Goal: Task Accomplishment & Management: Complete application form

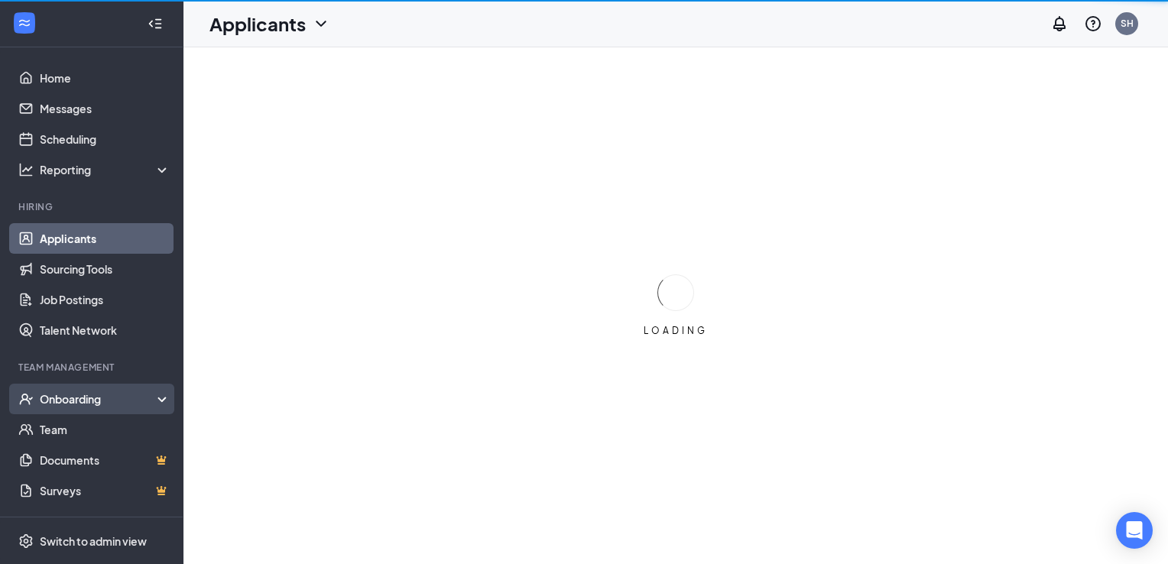
drag, startPoint x: 103, startPoint y: 385, endPoint x: 103, endPoint y: 394, distance: 8.4
click at [103, 394] on div "Onboarding" at bounding box center [91, 399] width 183 height 31
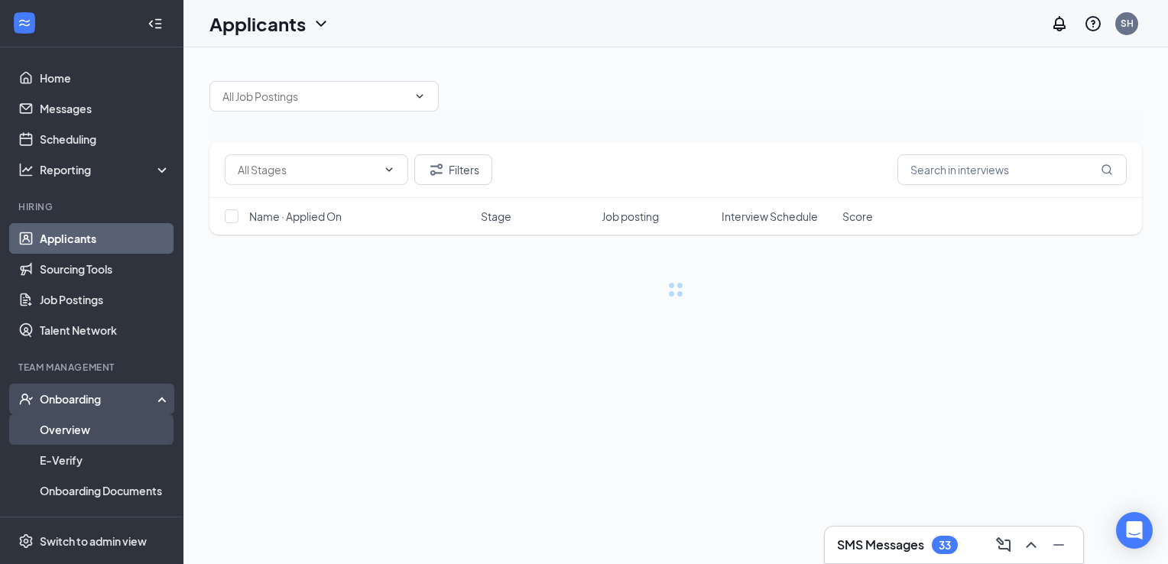
click at [89, 430] on link "Overview" at bounding box center [105, 429] width 131 height 31
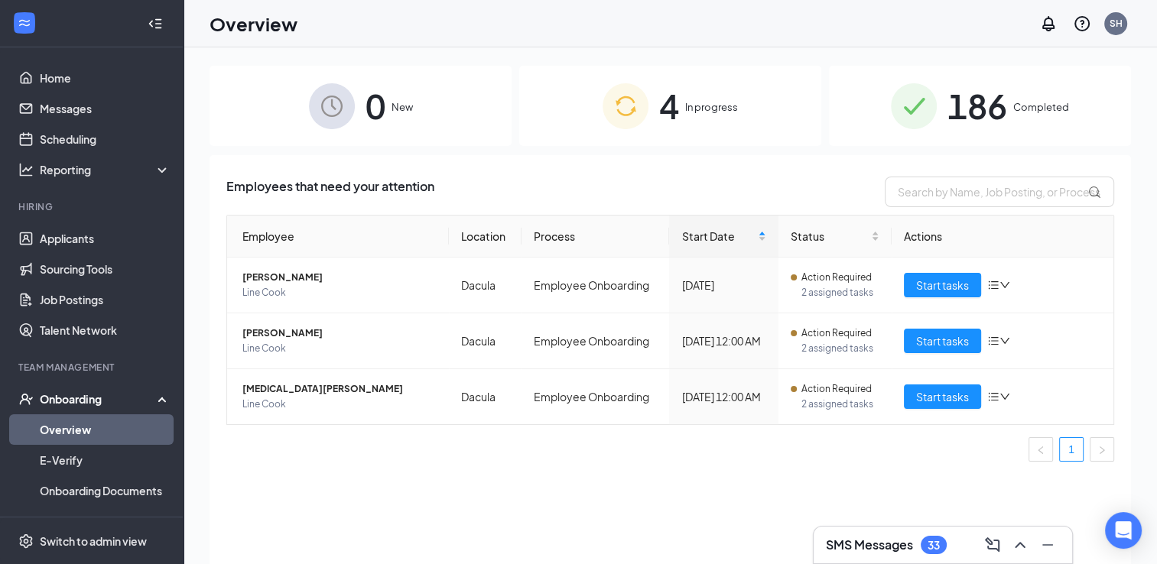
click at [642, 106] on img at bounding box center [625, 106] width 46 height 46
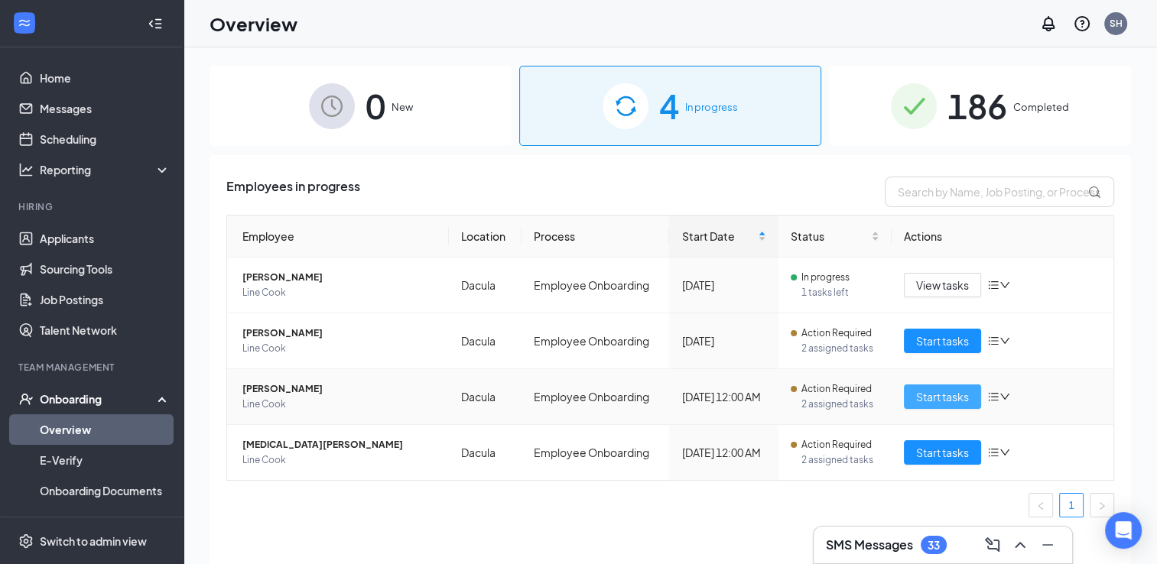
click at [931, 398] on span "Start tasks" at bounding box center [942, 396] width 53 height 17
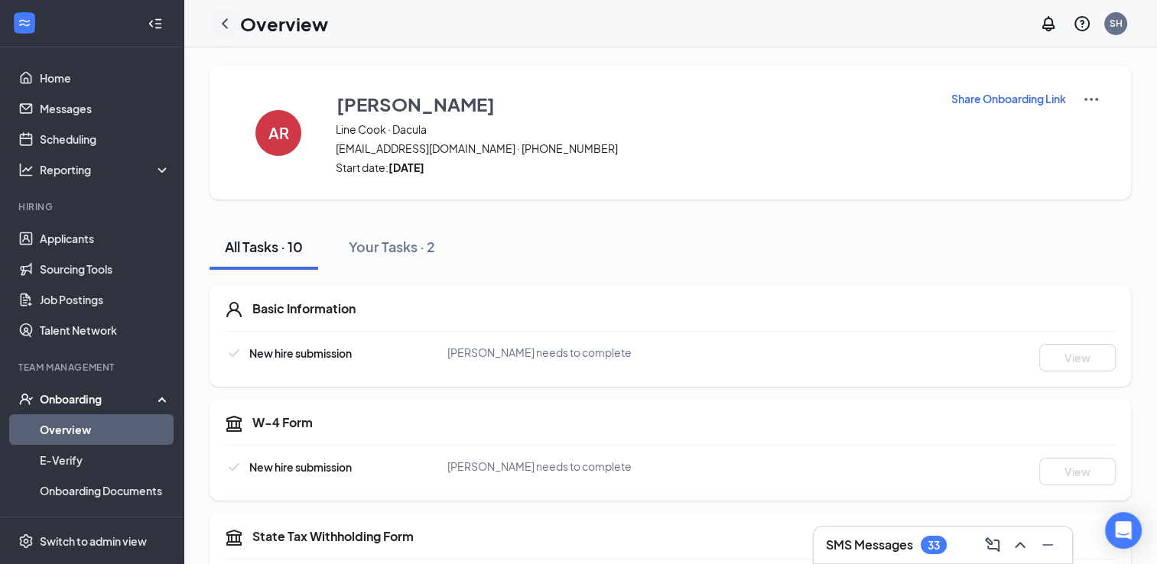
click at [221, 31] on div at bounding box center [224, 23] width 31 height 31
click at [221, 23] on icon "ChevronLeft" at bounding box center [225, 24] width 18 height 18
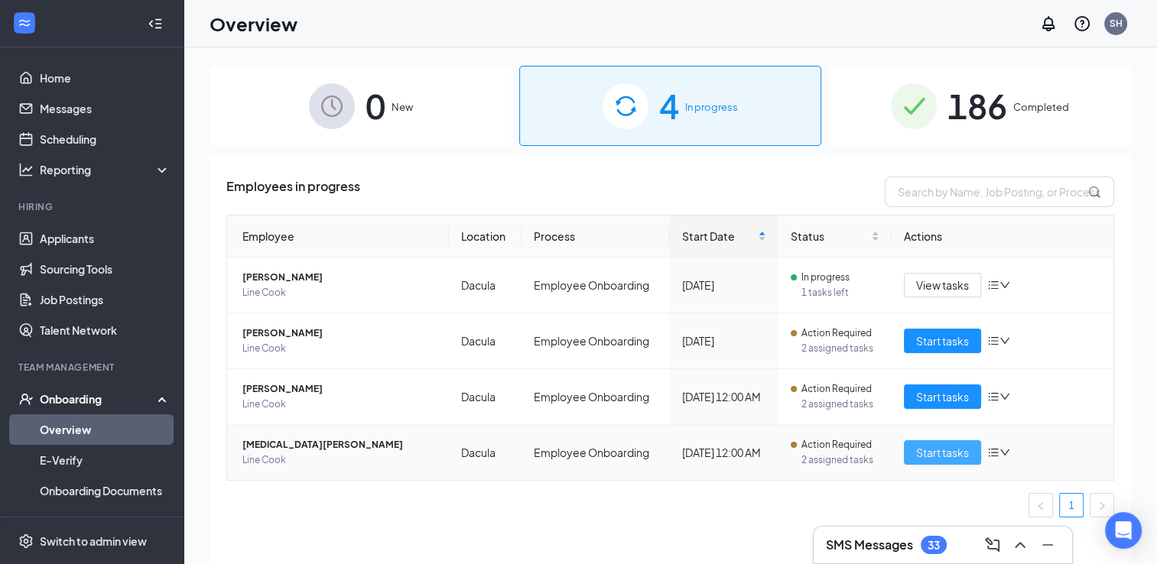
click at [930, 456] on span "Start tasks" at bounding box center [942, 452] width 53 height 17
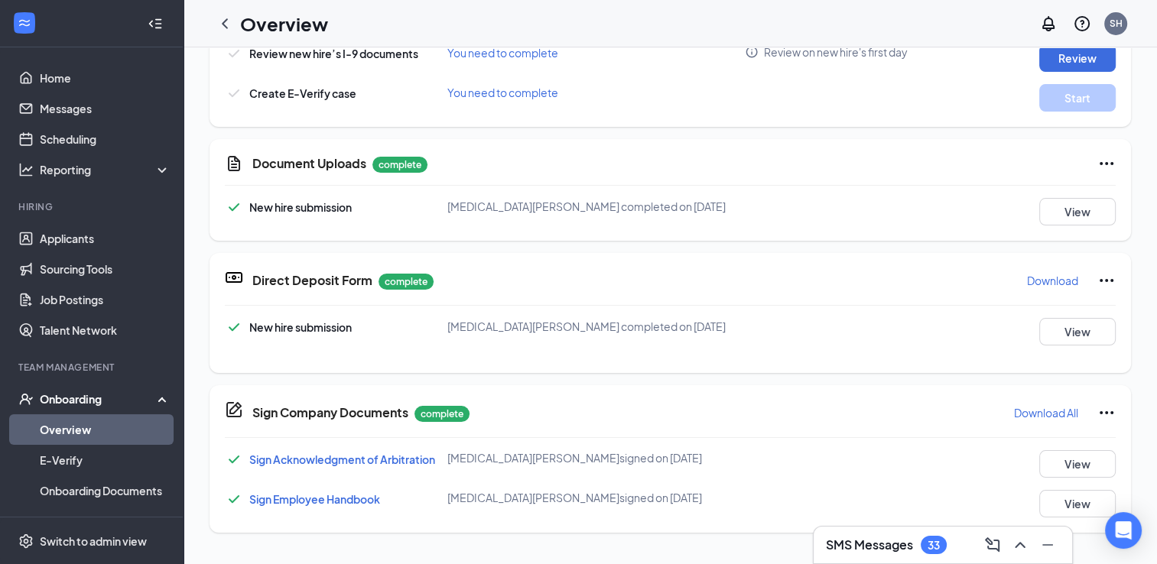
scroll to position [693, 0]
click at [1068, 206] on button "View" at bounding box center [1077, 213] width 76 height 28
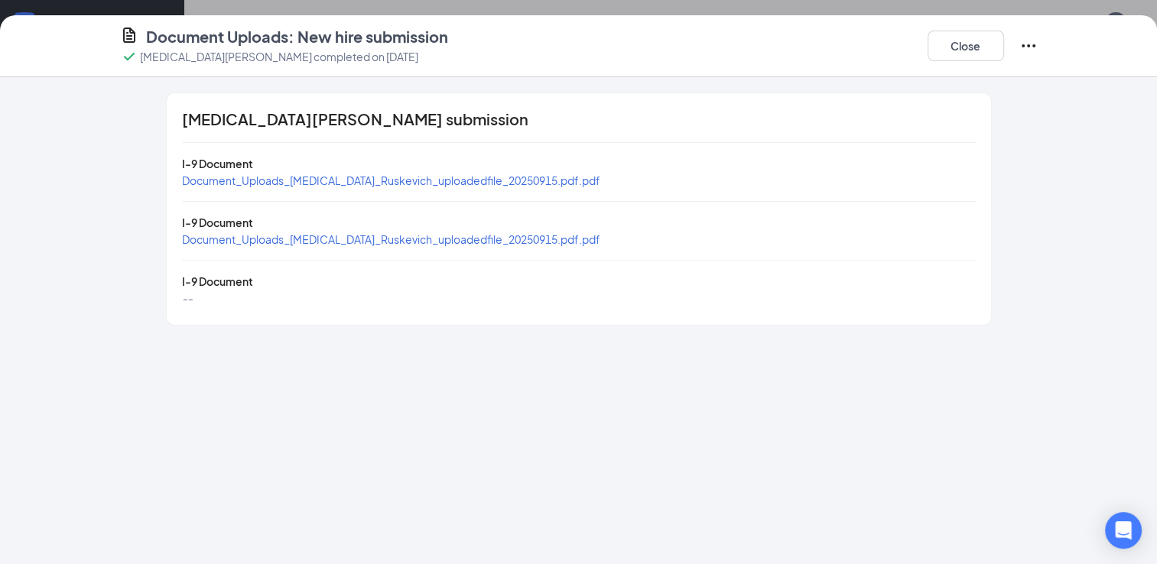
click at [306, 239] on span "Document_Uploads_[MEDICAL_DATA]_Ruskevich_uploadedfile_20250915.pdf.pdf" at bounding box center [391, 239] width 418 height 14
click at [310, 177] on span "Document_Uploads_[MEDICAL_DATA]_Ruskevich_uploadedfile_20250915.pdf.pdf" at bounding box center [391, 181] width 418 height 14
click at [970, 41] on button "Close" at bounding box center [965, 46] width 76 height 31
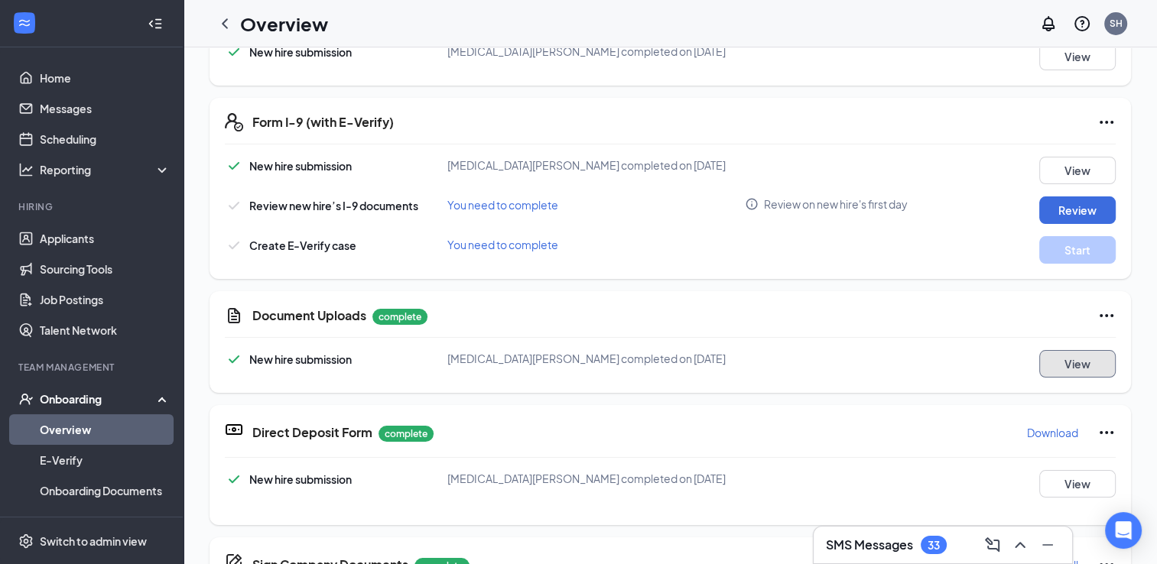
scroll to position [540, 0]
click at [1067, 209] on button "Review" at bounding box center [1077, 211] width 76 height 28
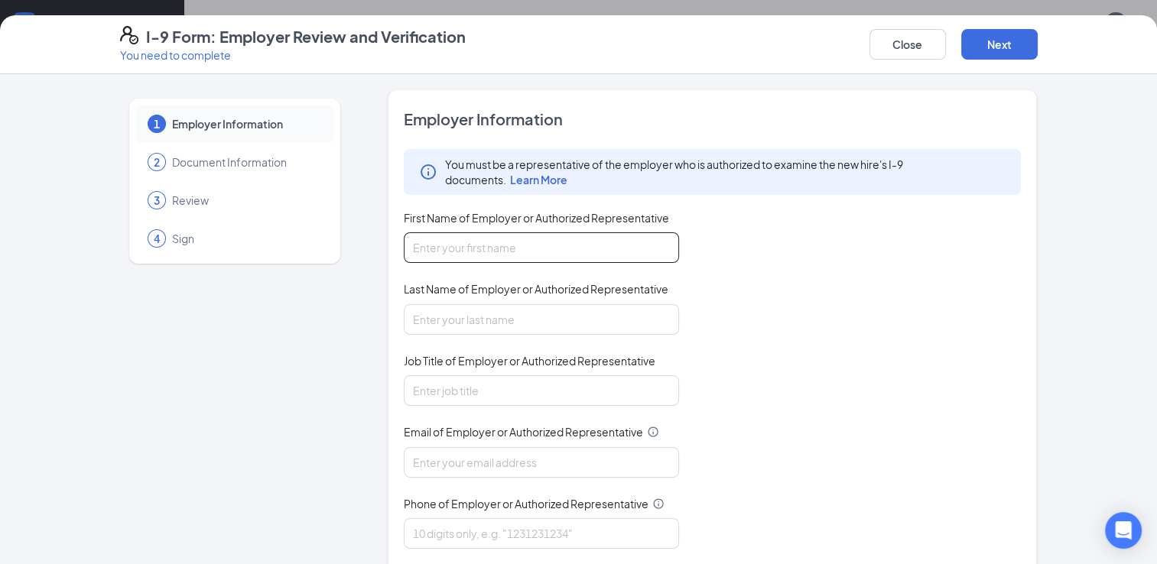
click at [528, 234] on input "First Name of Employer or Authorized Representative" at bounding box center [541, 247] width 275 height 31
type input "[PERSON_NAME]"
type input "AGM"
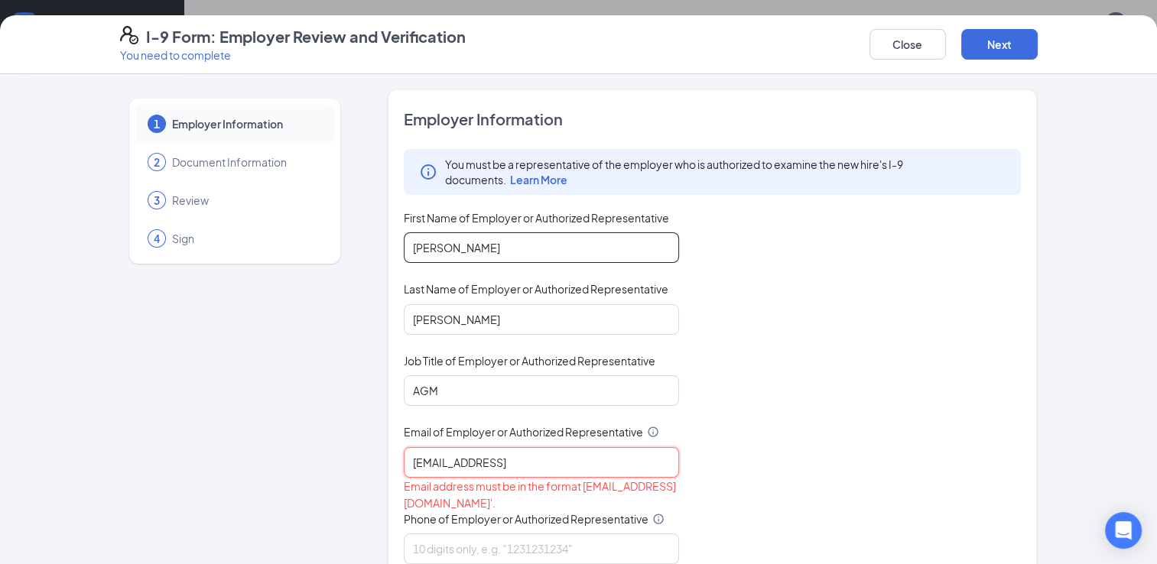
type input "[EMAIL_ADDRESS][DOMAIN_NAME]"
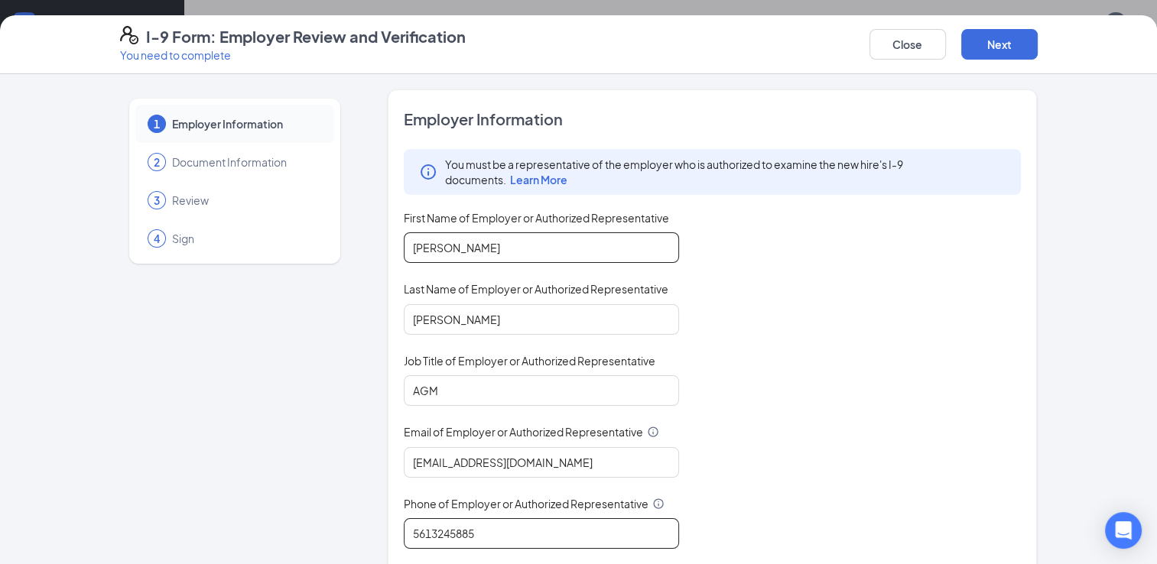
type input "5613245885"
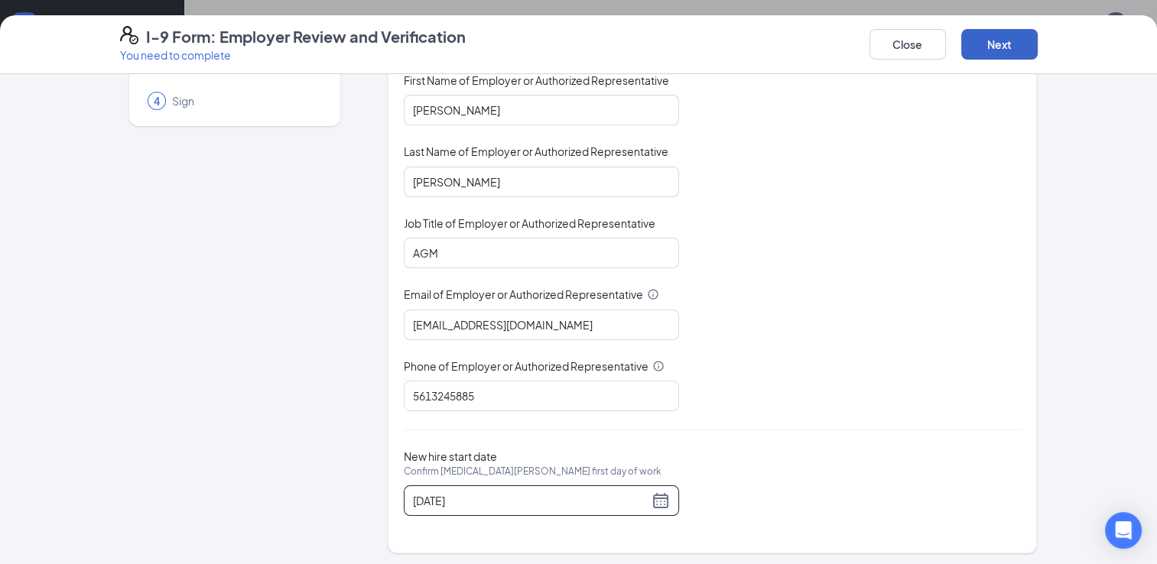
click at [1021, 49] on button "Next" at bounding box center [999, 44] width 76 height 31
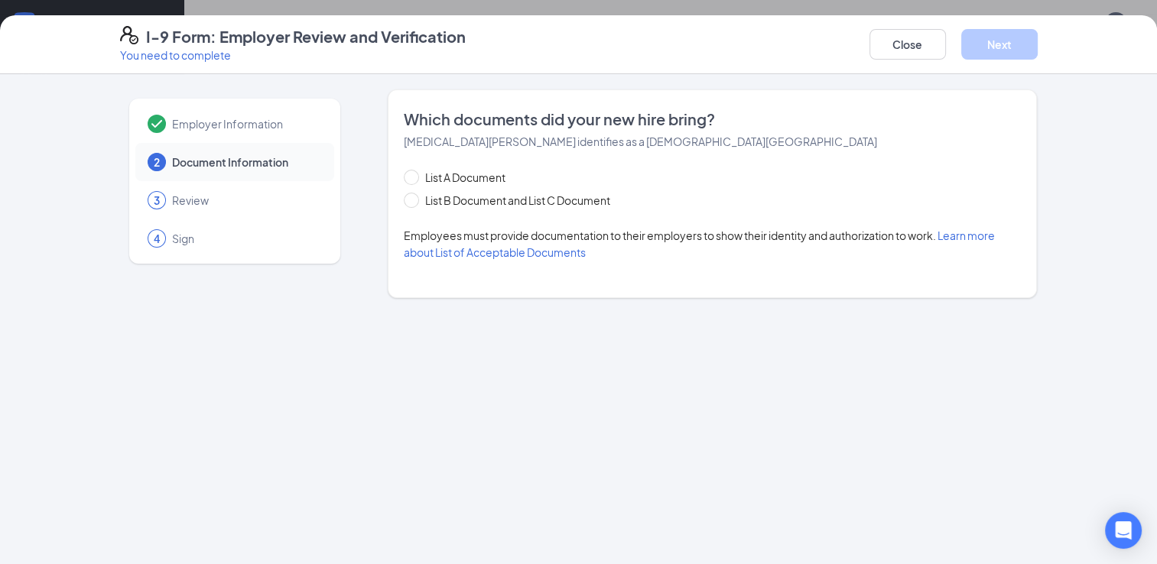
scroll to position [0, 0]
click at [425, 203] on span "List B Document and List C Document" at bounding box center [517, 200] width 197 height 17
click at [414, 203] on input "List B Document and List C Document" at bounding box center [409, 198] width 11 height 11
radio input "true"
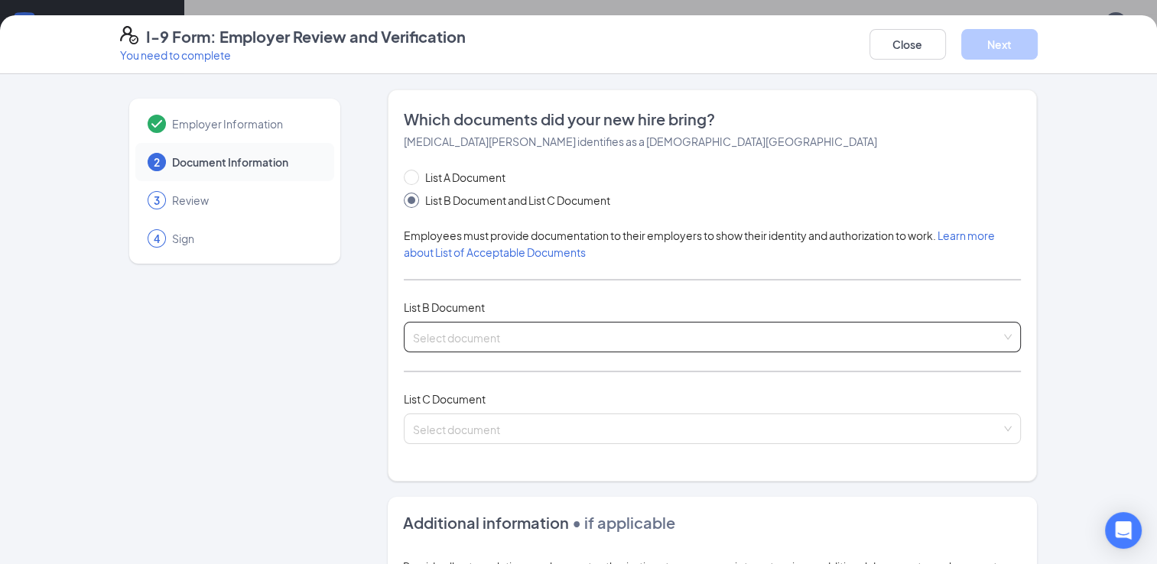
click at [459, 323] on input "search" at bounding box center [707, 334] width 589 height 23
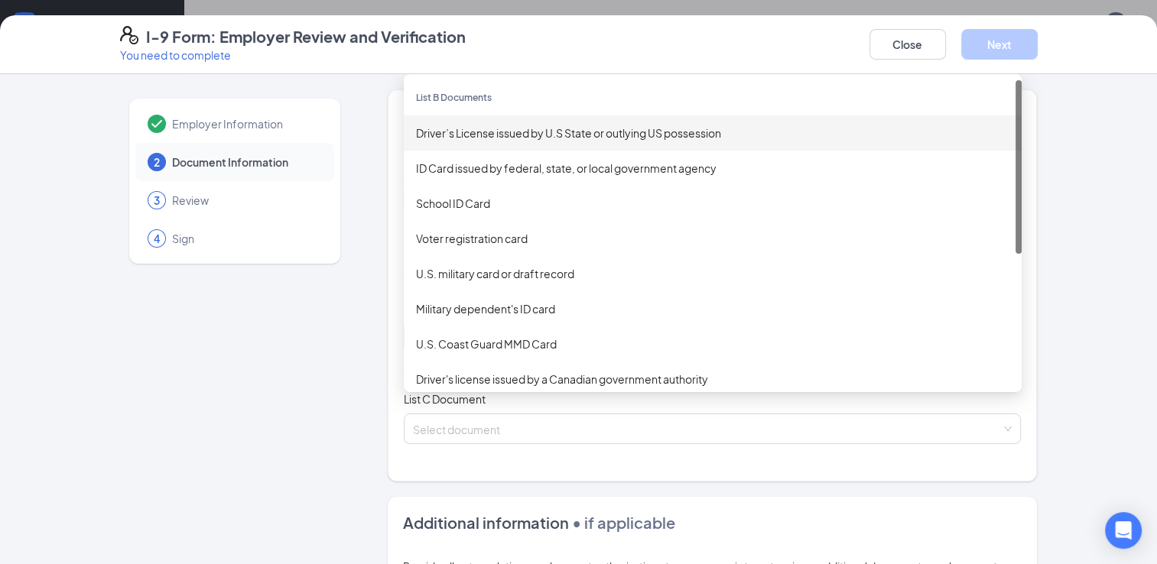
click at [480, 133] on div "Driver’s License issued by U.S State or outlying US possession" at bounding box center [712, 133] width 593 height 17
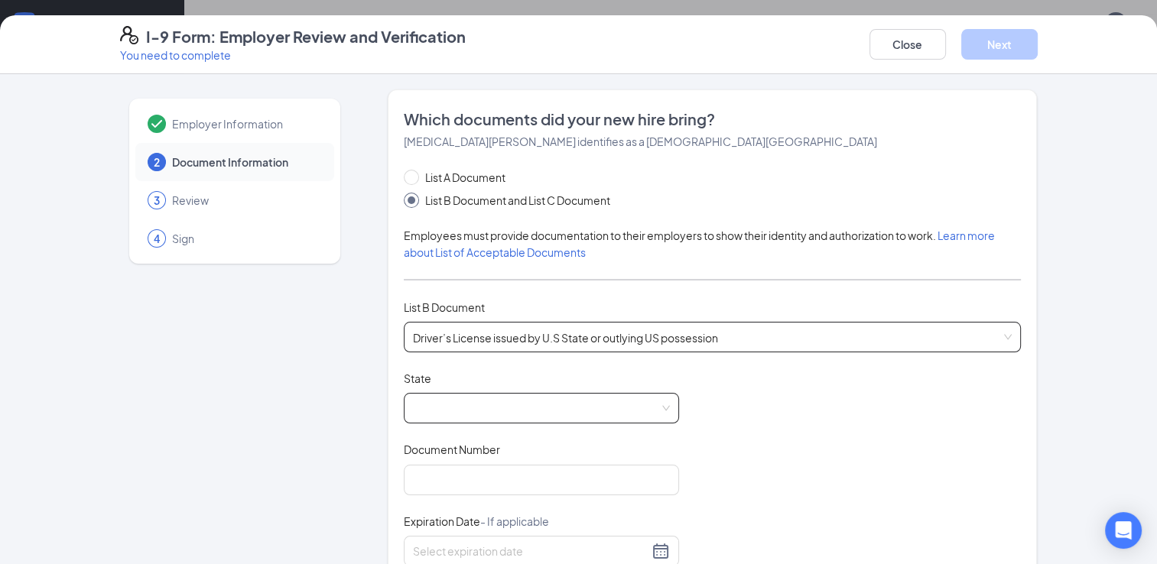
click at [434, 411] on span at bounding box center [541, 408] width 257 height 29
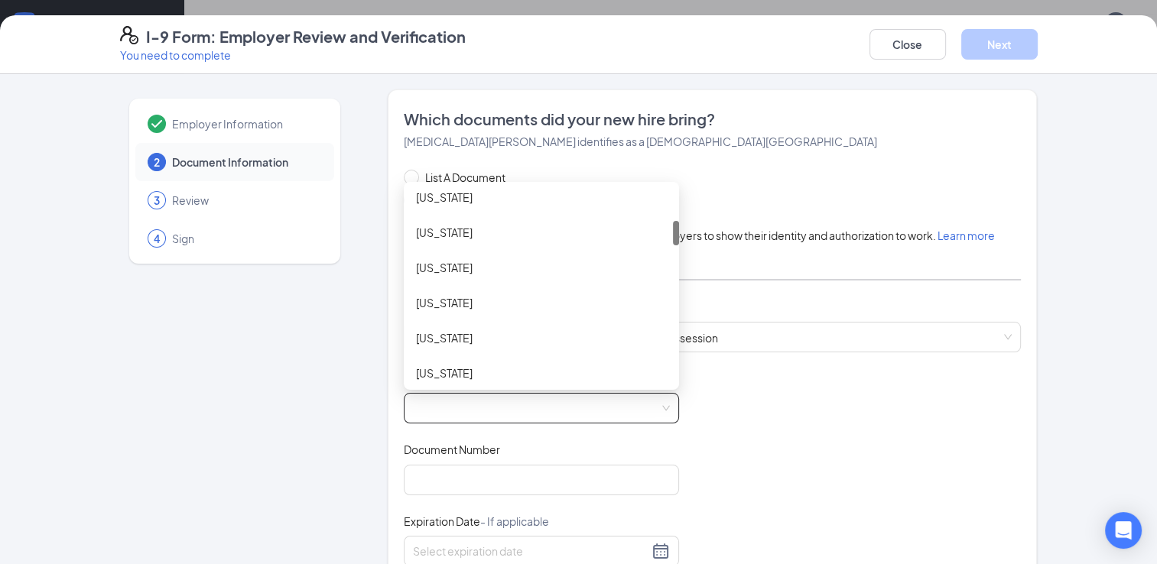
scroll to position [254, 0]
click at [434, 340] on div "[US_STATE]" at bounding box center [541, 338] width 251 height 17
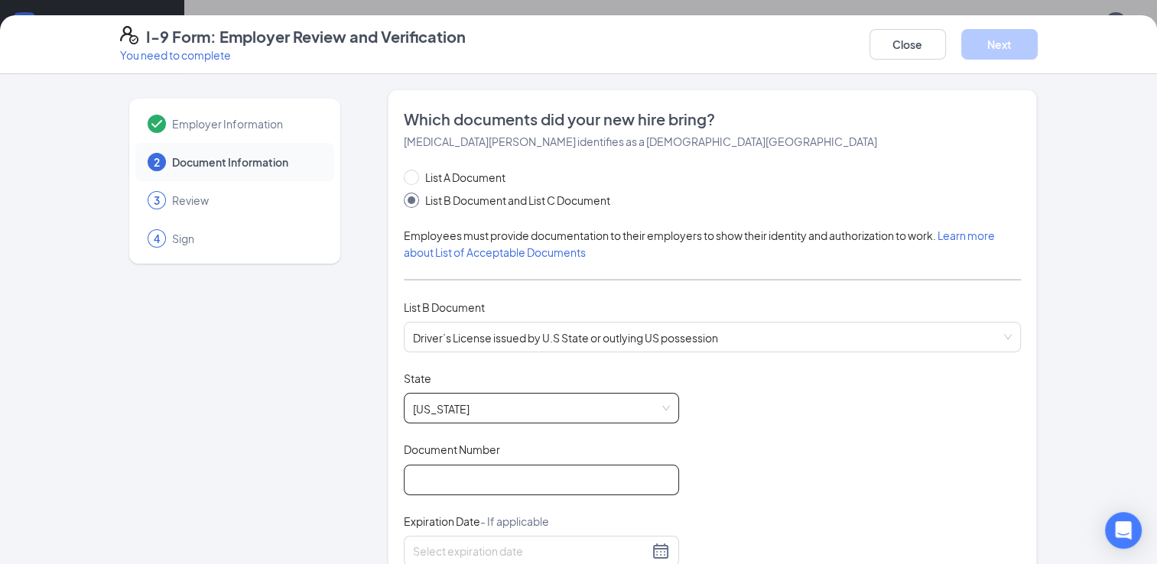
click at [443, 478] on input "Document Number" at bounding box center [541, 480] width 275 height 31
type input "071428258"
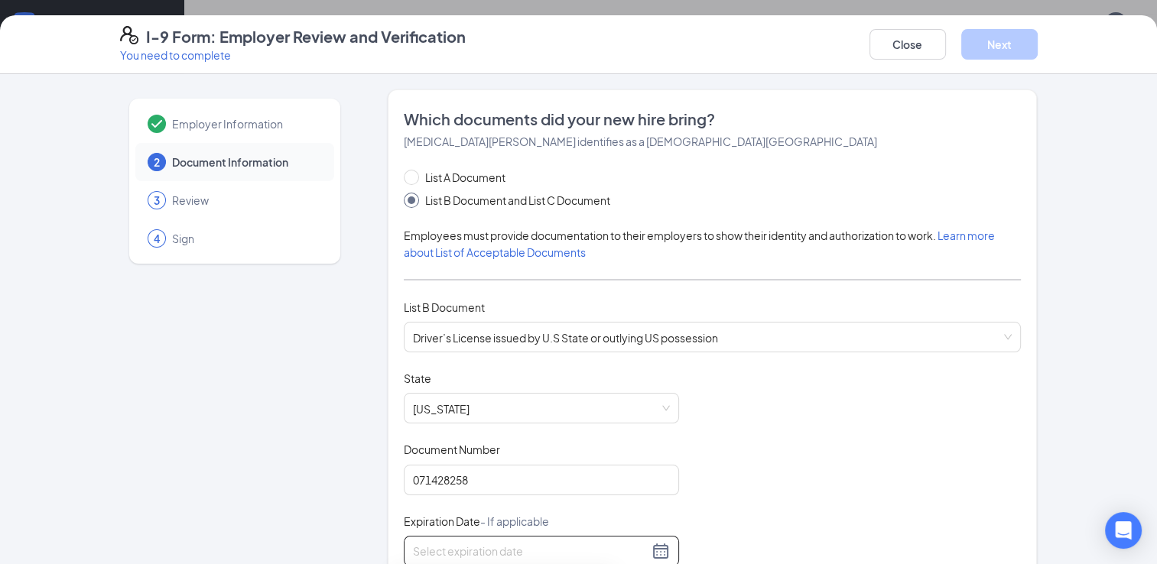
click at [657, 558] on div at bounding box center [541, 551] width 275 height 31
click at [653, 537] on div at bounding box center [541, 551] width 275 height 31
click at [648, 554] on div at bounding box center [541, 551] width 257 height 18
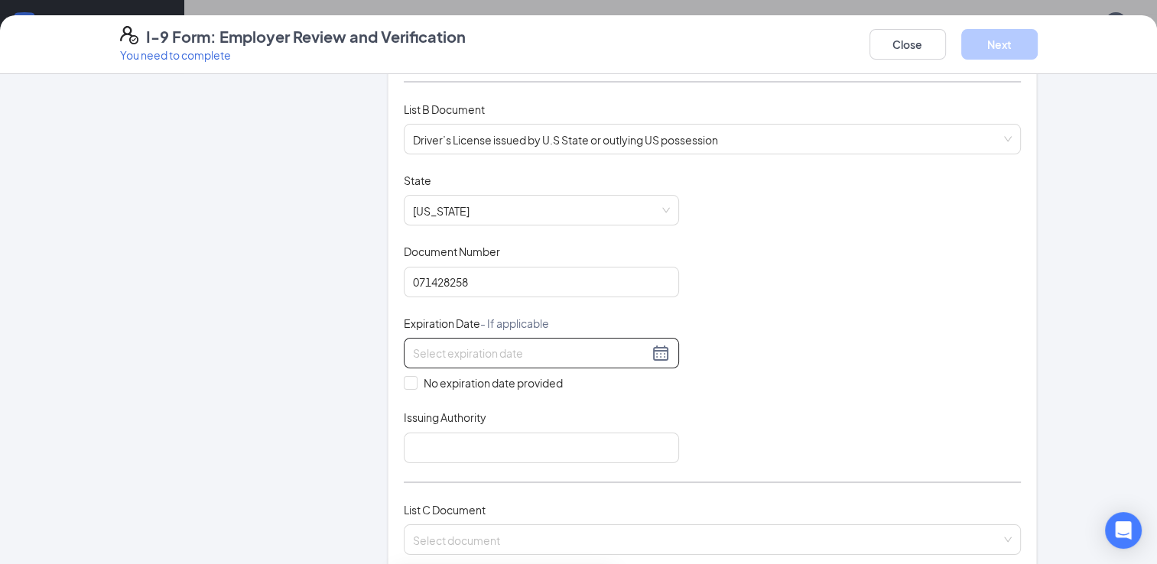
click at [657, 350] on div at bounding box center [541, 353] width 257 height 18
click at [510, 393] on div "Document Title Driver’s License issued by U.S State or outlying US possession S…" at bounding box center [713, 318] width 618 height 291
click at [650, 350] on div at bounding box center [541, 353] width 257 height 18
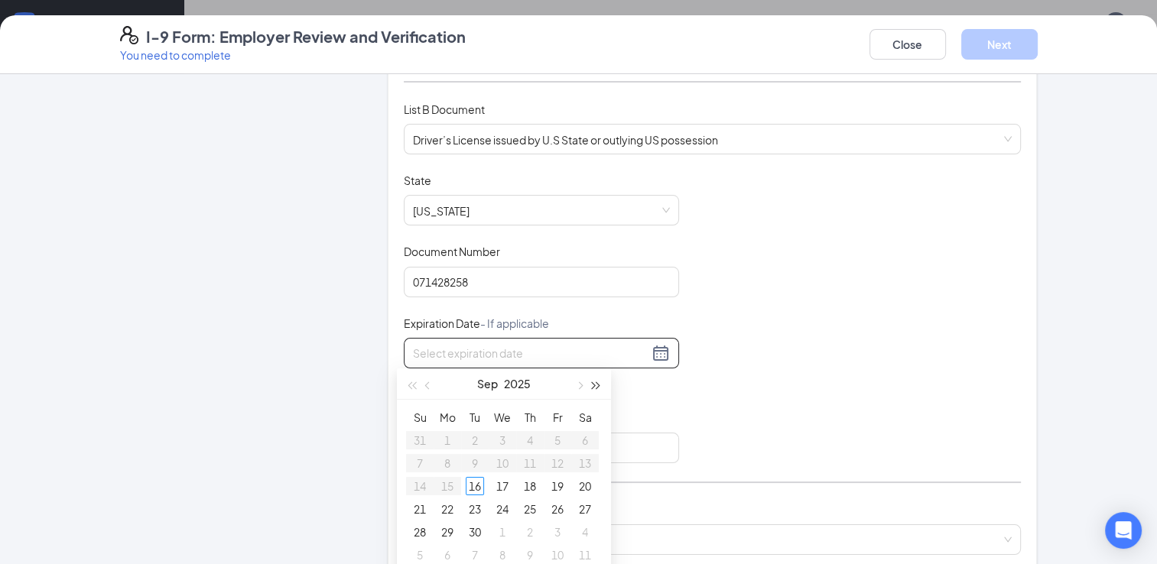
click at [596, 386] on span "button" at bounding box center [596, 386] width 8 height 8
click at [599, 387] on button "button" at bounding box center [596, 383] width 17 height 31
click at [599, 388] on button "button" at bounding box center [596, 383] width 17 height 31
click at [602, 386] on button "button" at bounding box center [596, 383] width 17 height 31
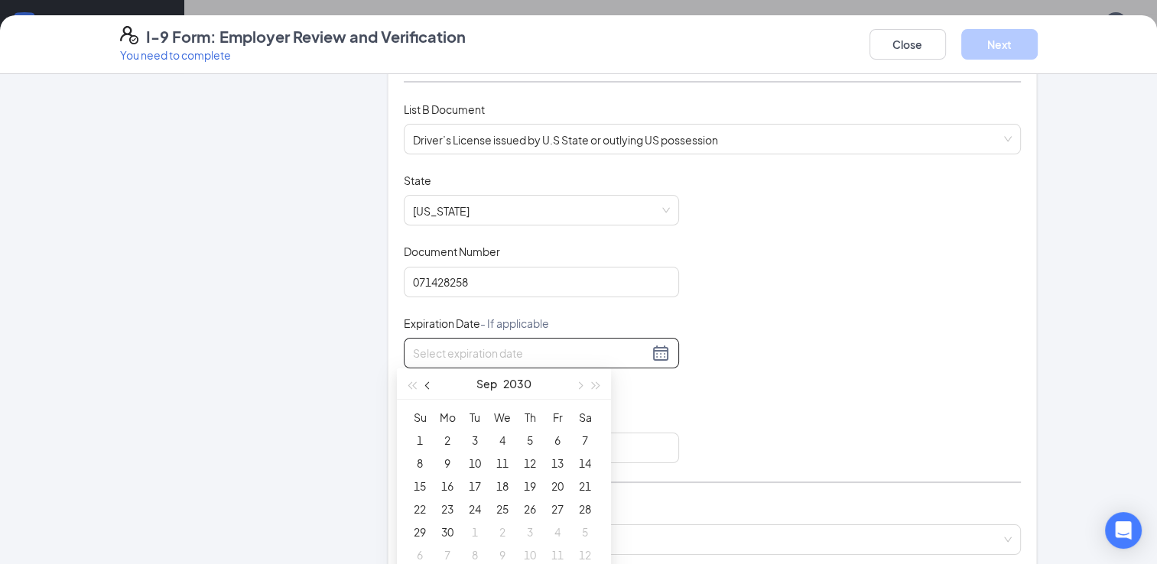
click at [434, 385] on button "button" at bounding box center [428, 383] width 17 height 31
click at [433, 385] on button "button" at bounding box center [428, 383] width 17 height 31
click at [578, 386] on span "button" at bounding box center [579, 386] width 8 height 8
type input "[DATE]"
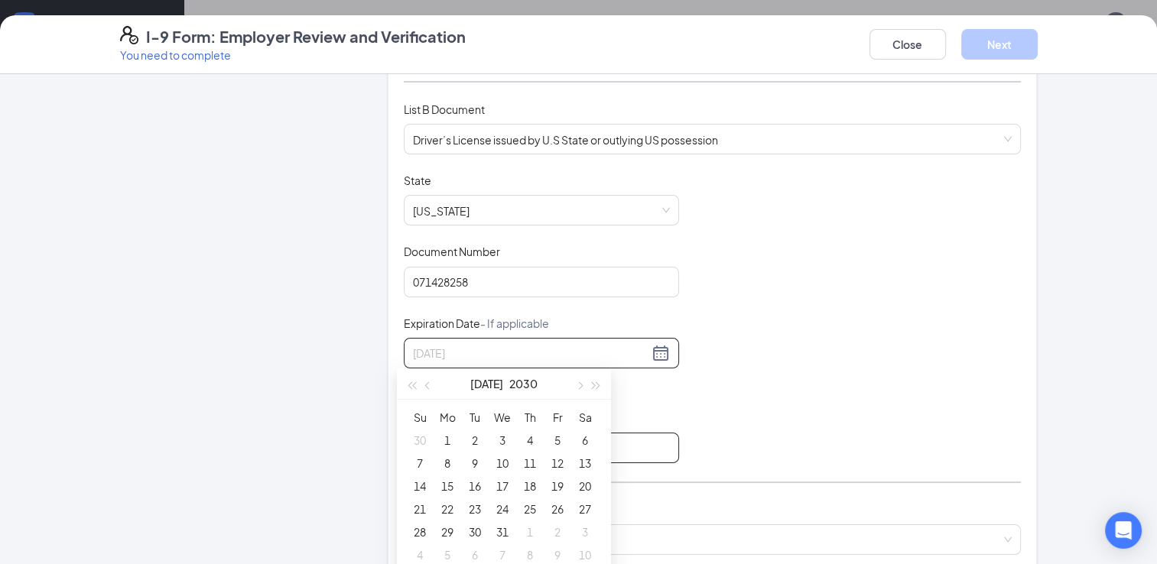
click at [474, 439] on div "2" at bounding box center [475, 440] width 18 height 18
click at [566, 445] on input "Issuing Authority" at bounding box center [541, 448] width 275 height 31
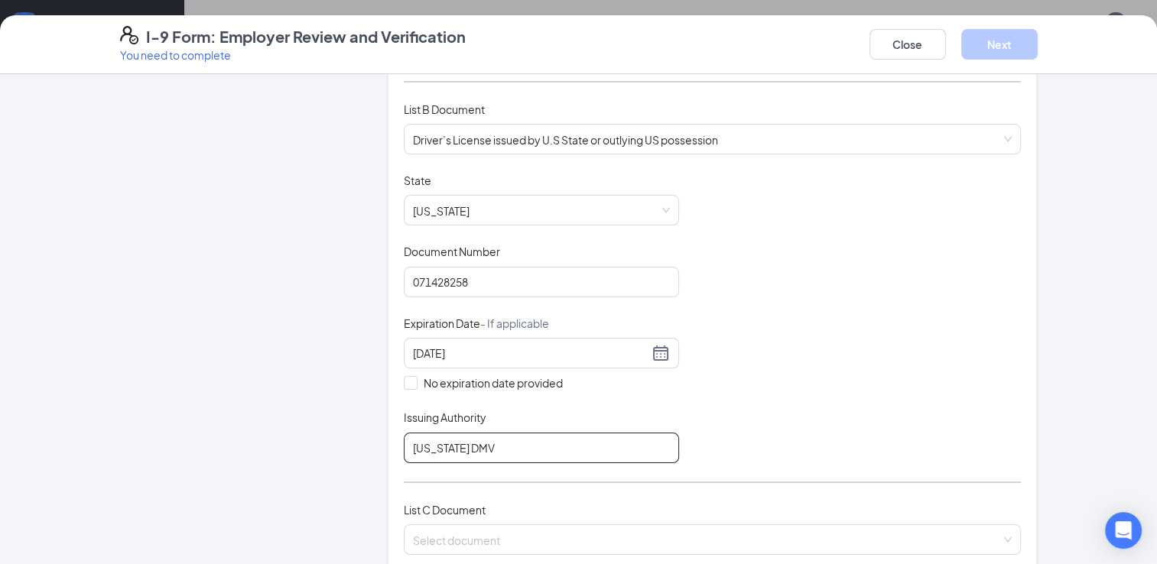
type input "[US_STATE] DMV"
click at [450, 545] on span at bounding box center [707, 539] width 589 height 29
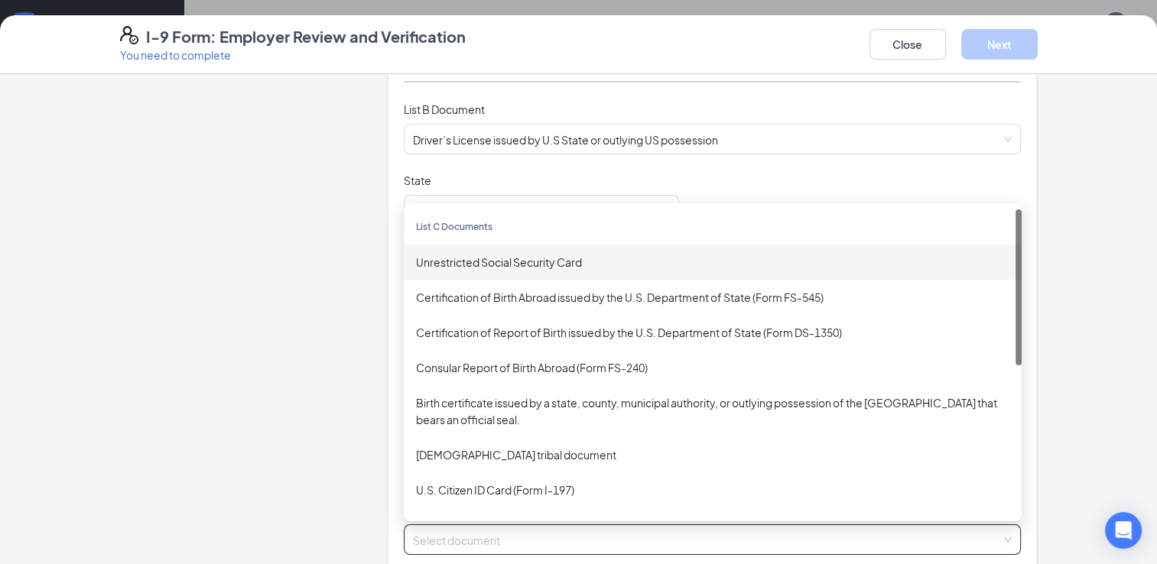
click at [516, 254] on div "Unrestricted Social Security Card" at bounding box center [712, 262] width 593 height 17
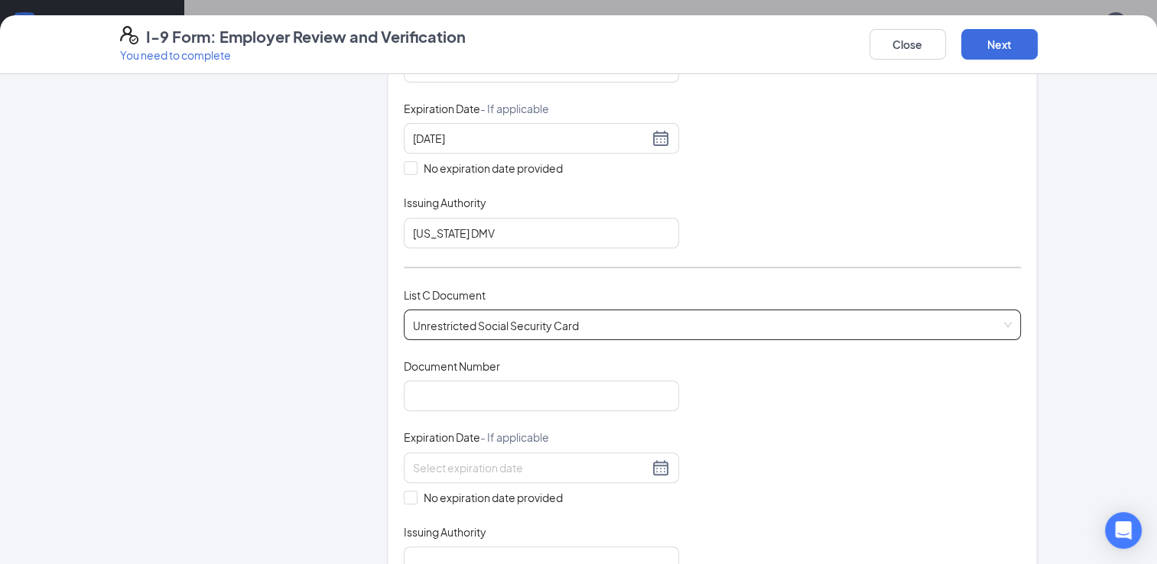
scroll to position [421, 0]
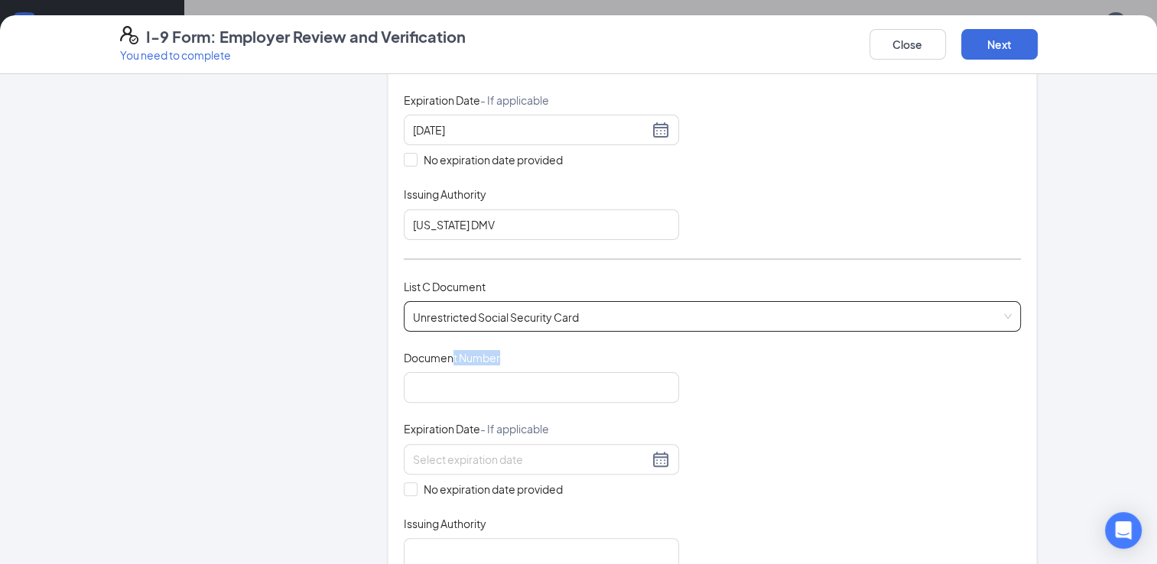
click at [448, 364] on div "Document Number" at bounding box center [541, 361] width 275 height 22
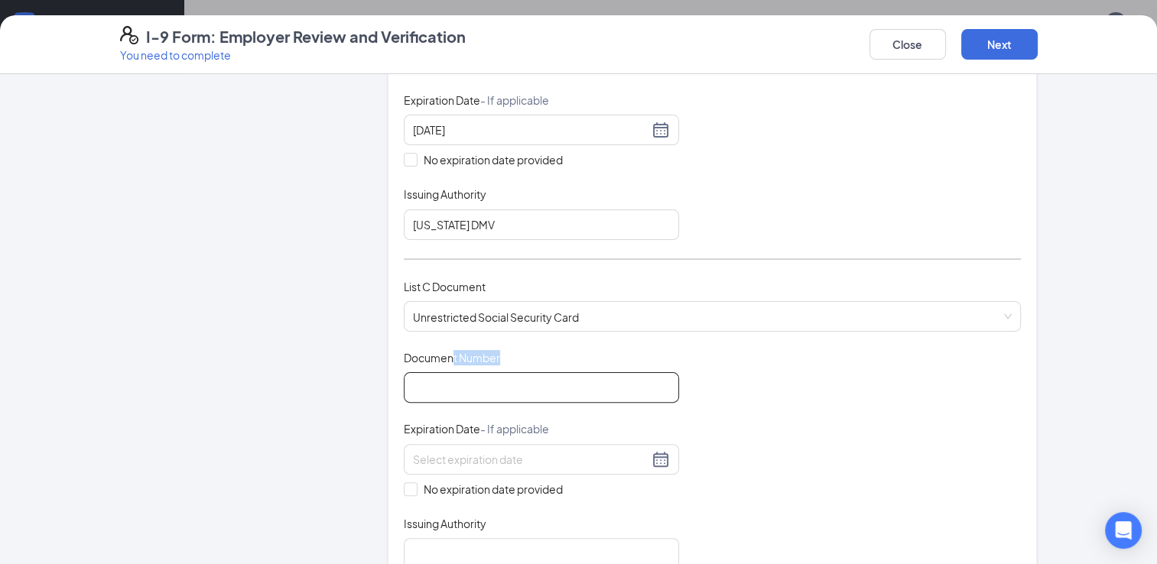
drag, startPoint x: 448, startPoint y: 364, endPoint x: 447, endPoint y: 377, distance: 13.0
click at [447, 377] on input "Document Number" at bounding box center [541, 387] width 275 height 31
drag, startPoint x: 424, startPoint y: 479, endPoint x: 430, endPoint y: 428, distance: 50.9
click at [424, 481] on span "No expiration date provided" at bounding box center [492, 489] width 151 height 17
click at [414, 482] on input "No expiration date provided" at bounding box center [409, 487] width 11 height 11
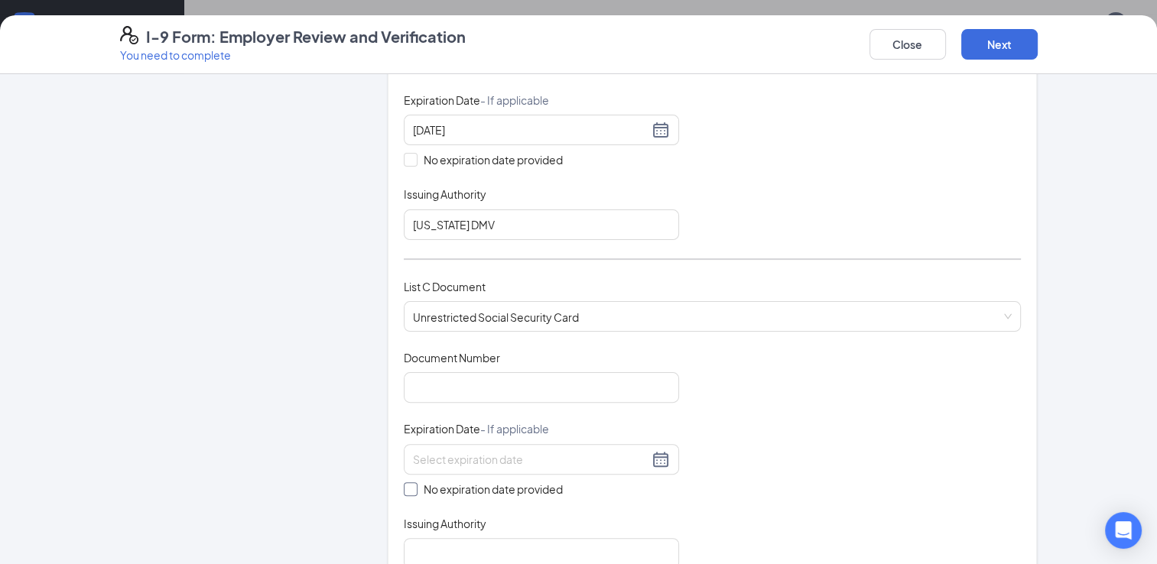
checkbox input "true"
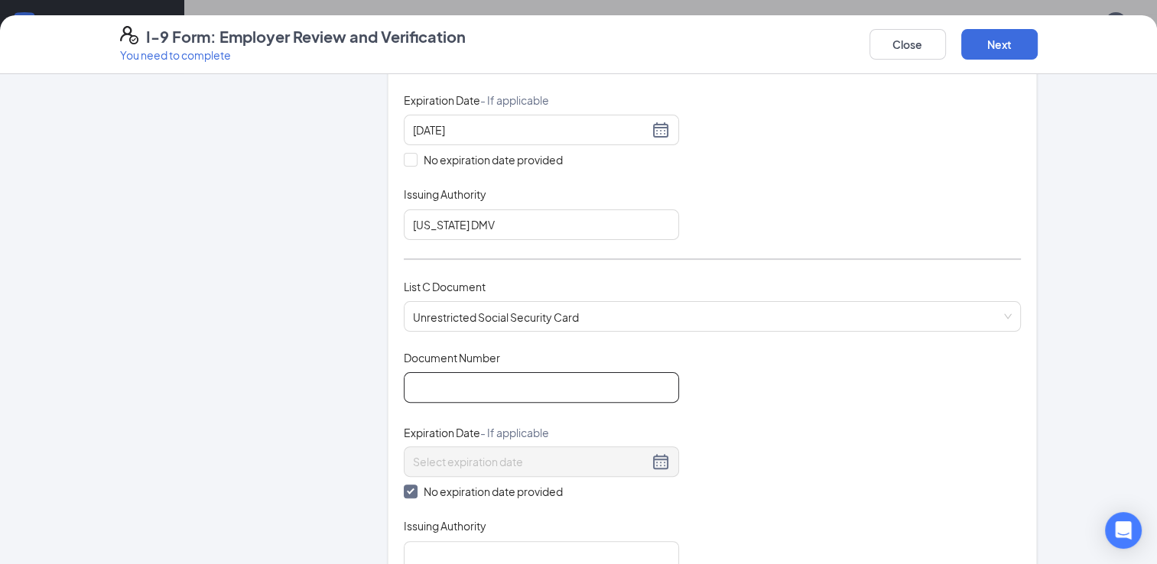
click at [431, 386] on input "Document Number" at bounding box center [541, 387] width 275 height 31
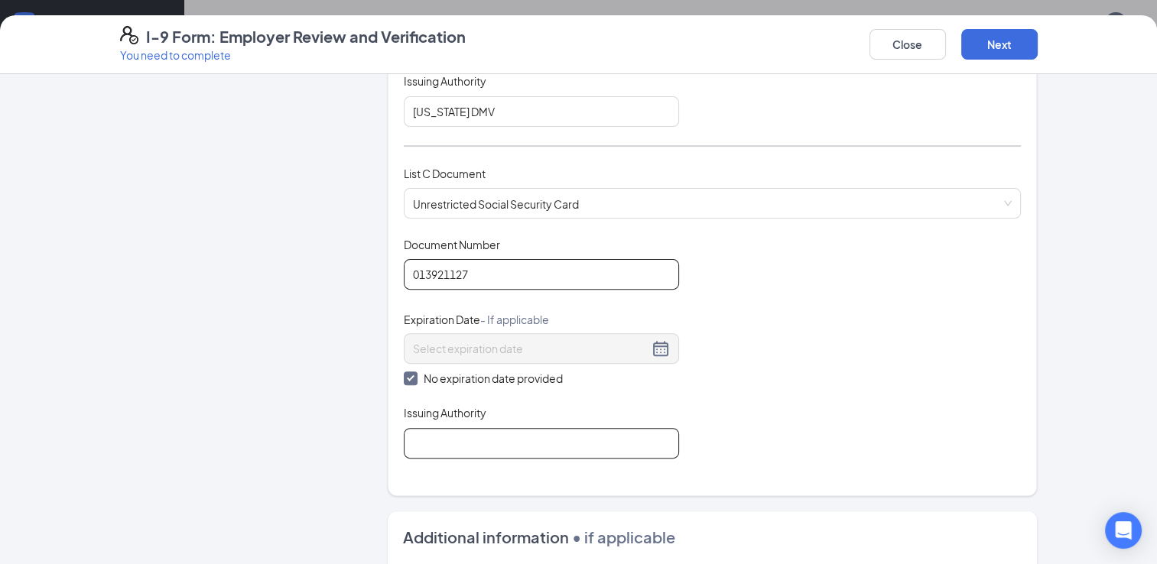
type input "013921127"
click at [422, 437] on input "Issuing Authority" at bounding box center [541, 443] width 275 height 31
type input "s"
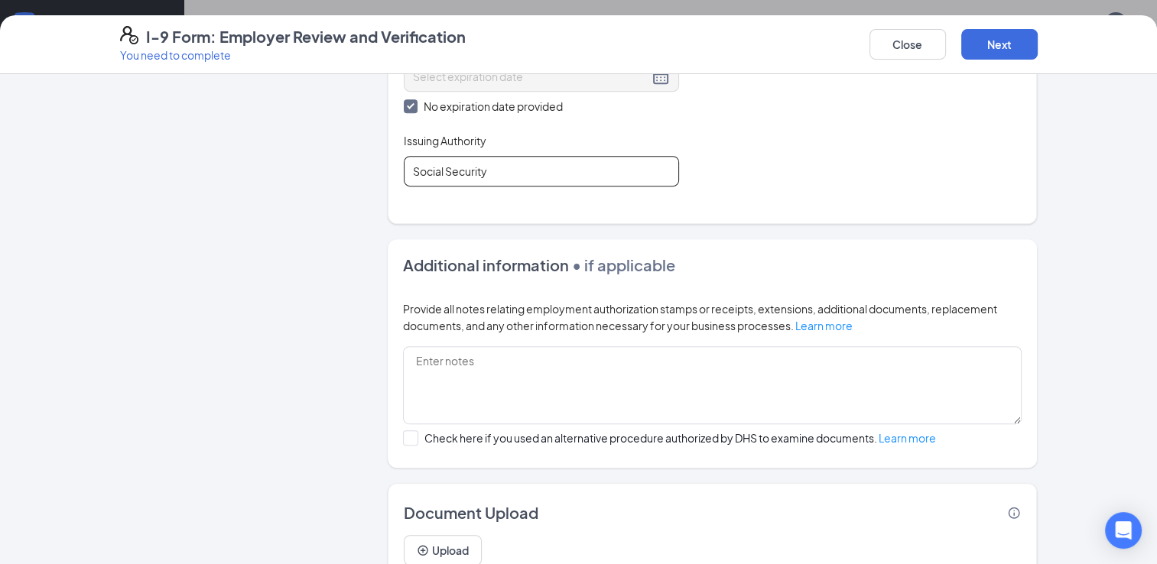
click at [511, 171] on input "Social Security" at bounding box center [541, 171] width 275 height 31
type input "Social Security Administration"
click at [800, 167] on div "Document Title Unrestricted Social Security Card Document Number 013921127 Expi…" at bounding box center [713, 76] width 618 height 222
click at [1011, 53] on button "Next" at bounding box center [999, 44] width 76 height 31
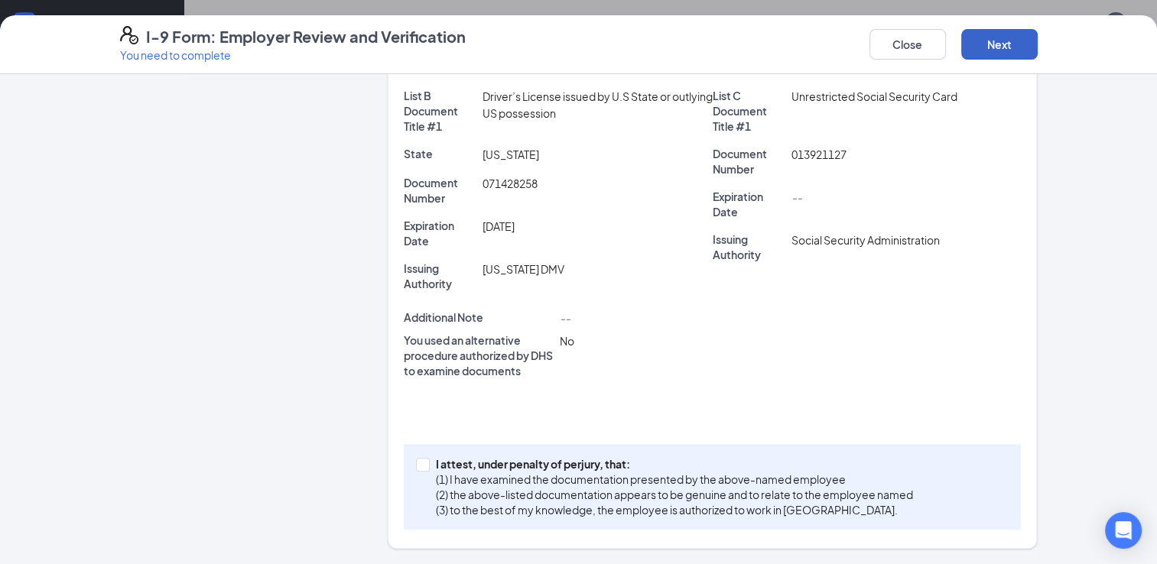
scroll to position [387, 0]
click at [517, 476] on p "(1) I have examined the documentation presented by the above-named employee" at bounding box center [674, 480] width 477 height 15
click at [427, 470] on input "I attest, under penalty of [PERSON_NAME], that: (1) I have examined the documen…" at bounding box center [421, 464] width 11 height 11
checkbox input "true"
click at [990, 54] on button "Next" at bounding box center [999, 44] width 76 height 31
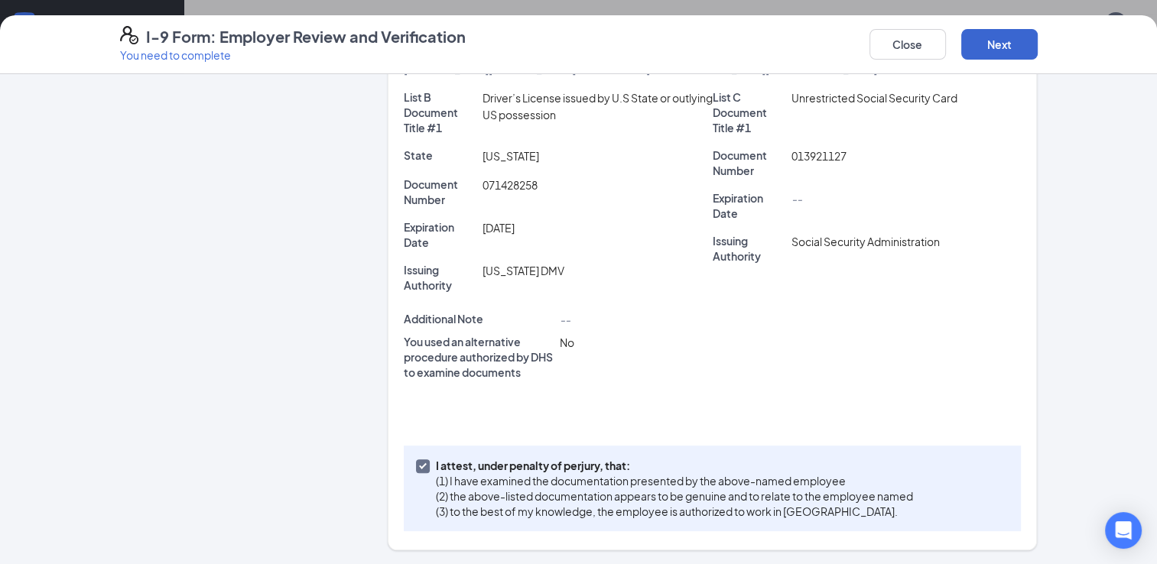
scroll to position [0, 0]
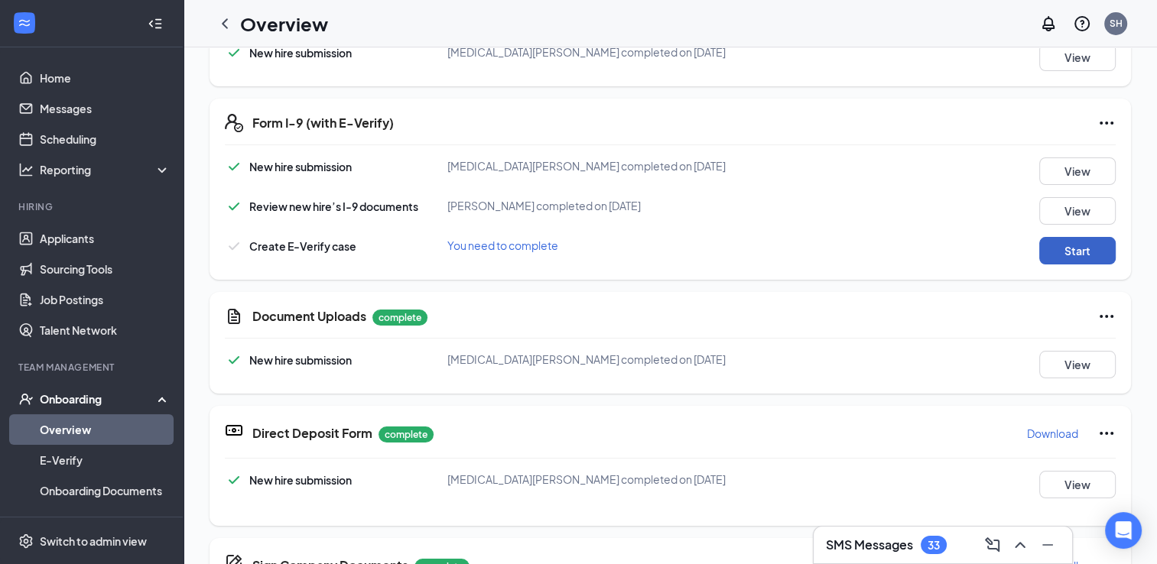
click at [1086, 244] on button "Start" at bounding box center [1077, 251] width 76 height 28
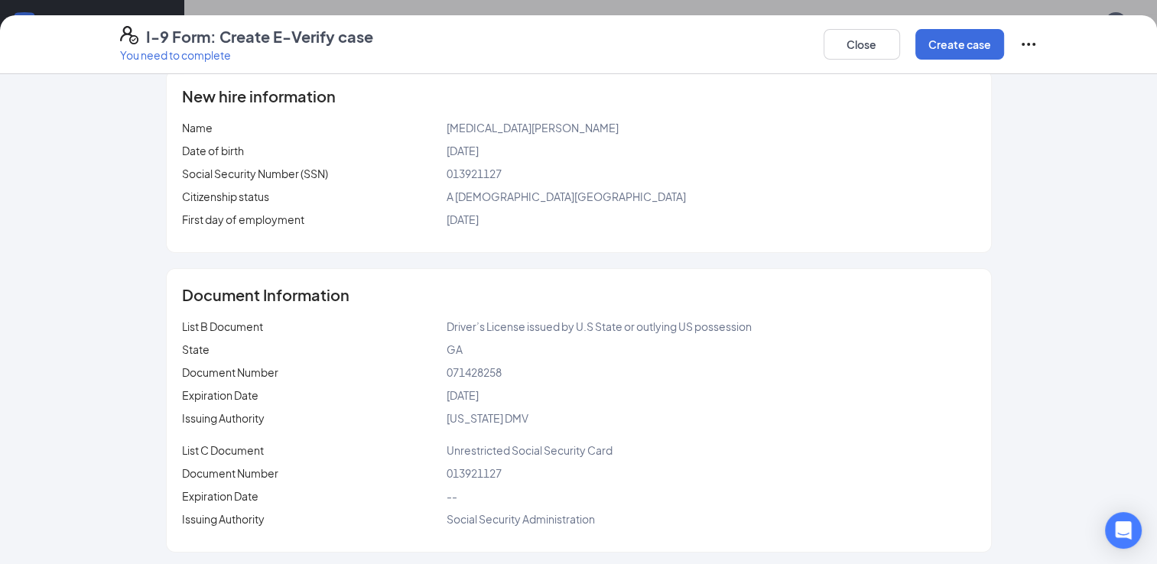
scroll to position [190, 0]
click at [933, 54] on button "Create case" at bounding box center [959, 44] width 89 height 31
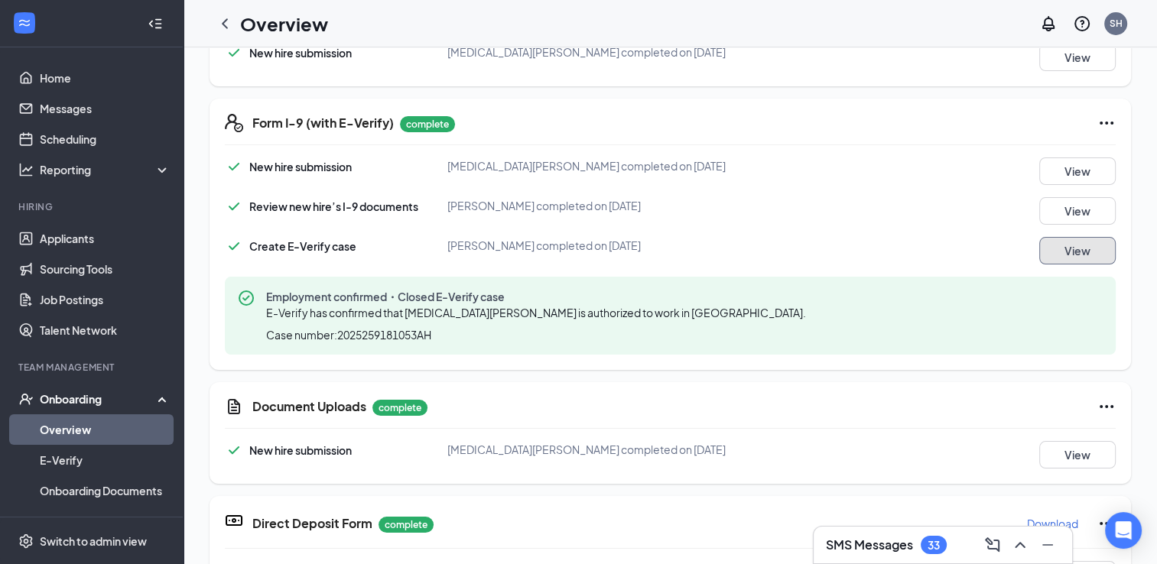
scroll to position [742, 0]
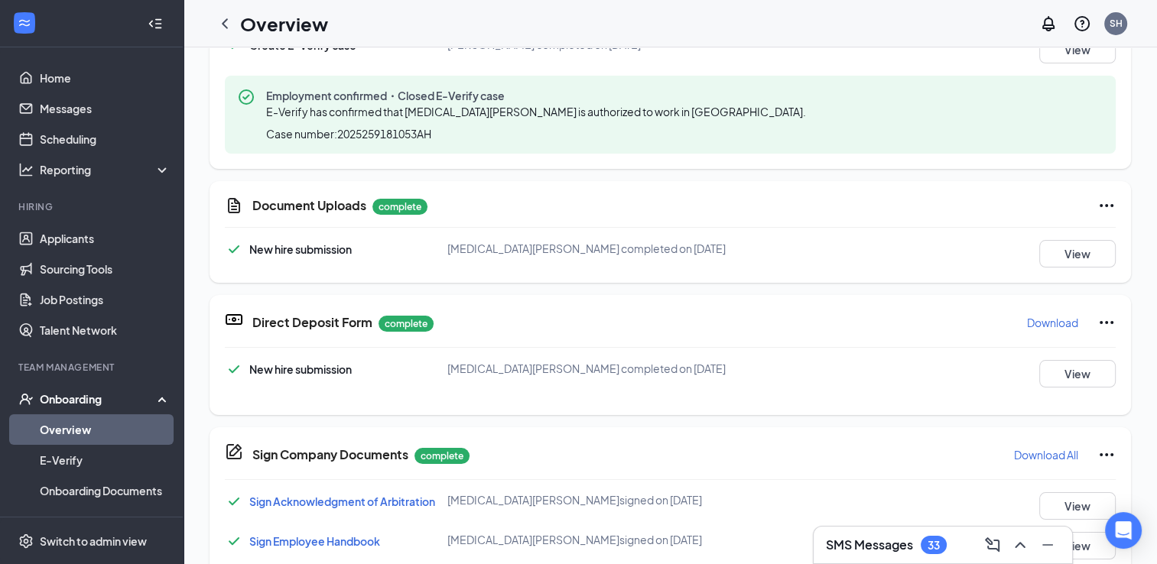
click at [220, 29] on icon "ChevronLeft" at bounding box center [225, 24] width 18 height 18
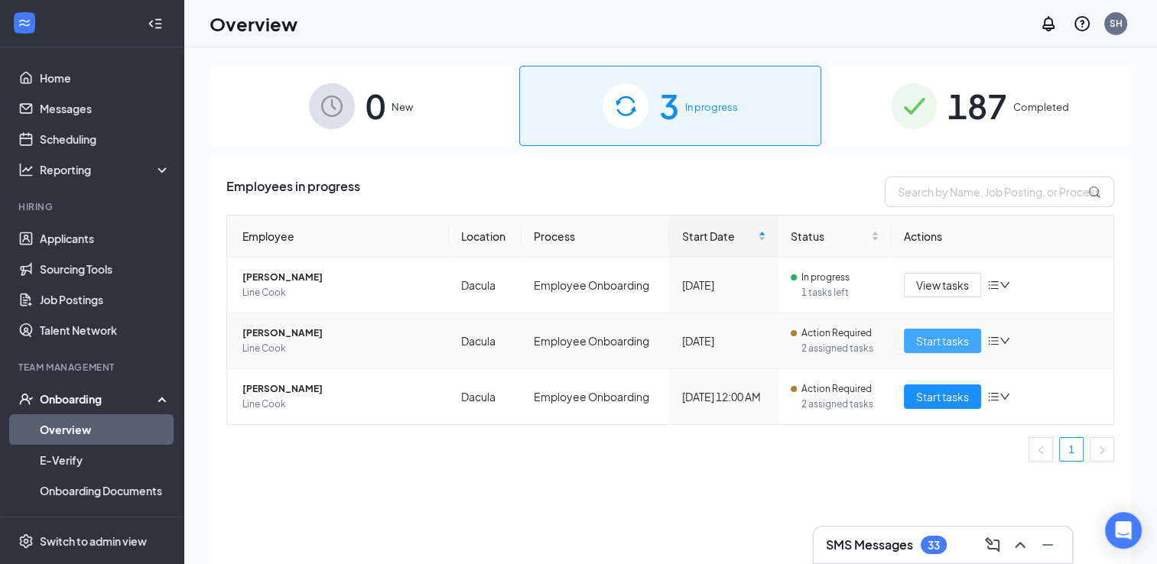
click at [943, 343] on span "Start tasks" at bounding box center [942, 341] width 53 height 17
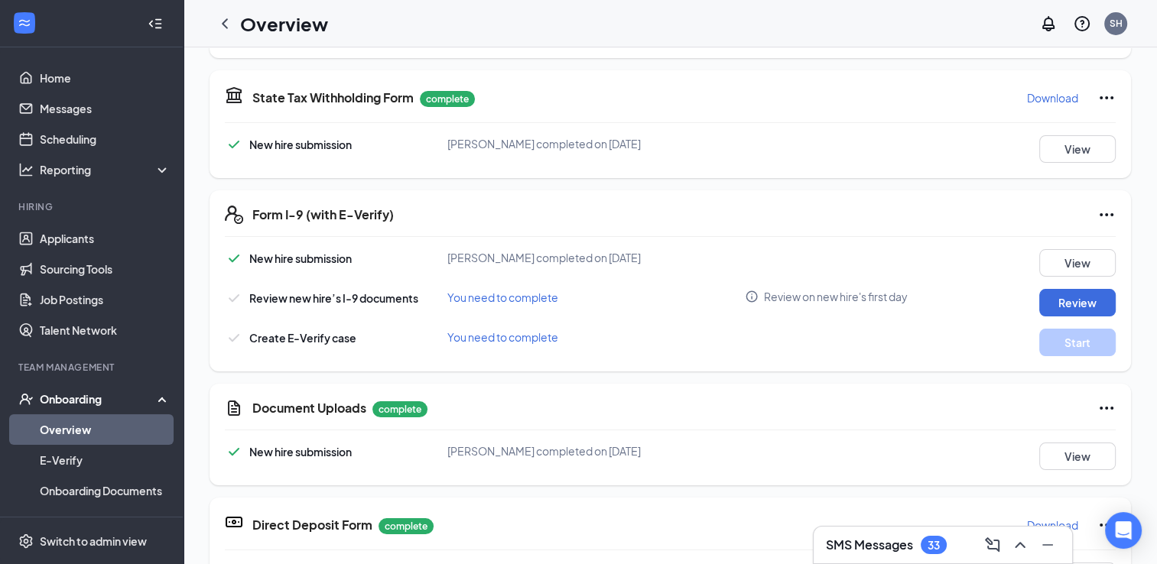
scroll to position [446, 0]
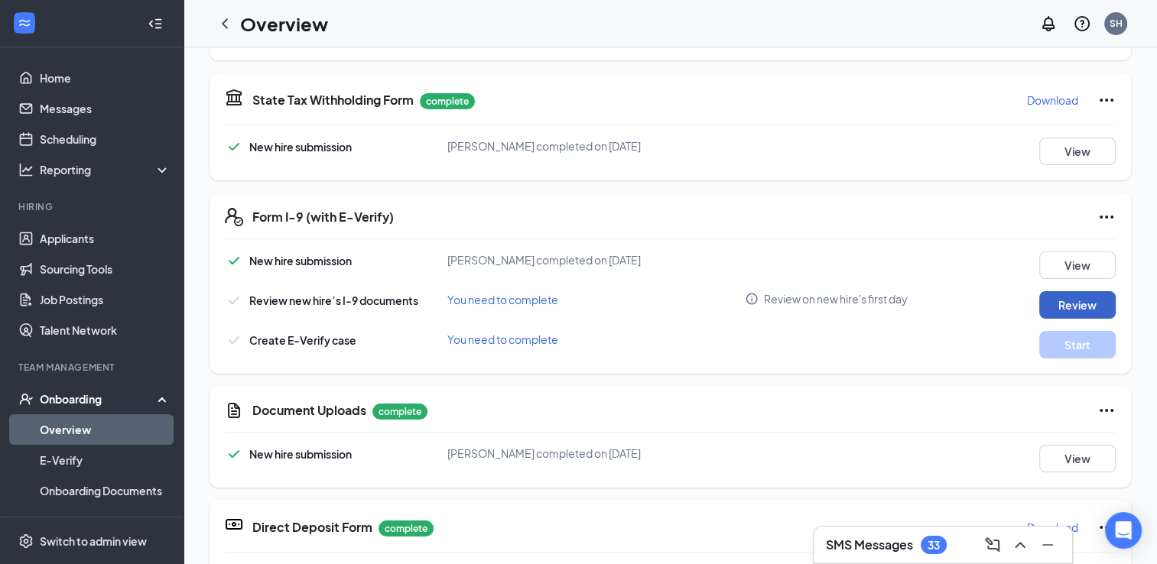
click at [1055, 301] on button "Review" at bounding box center [1077, 305] width 76 height 28
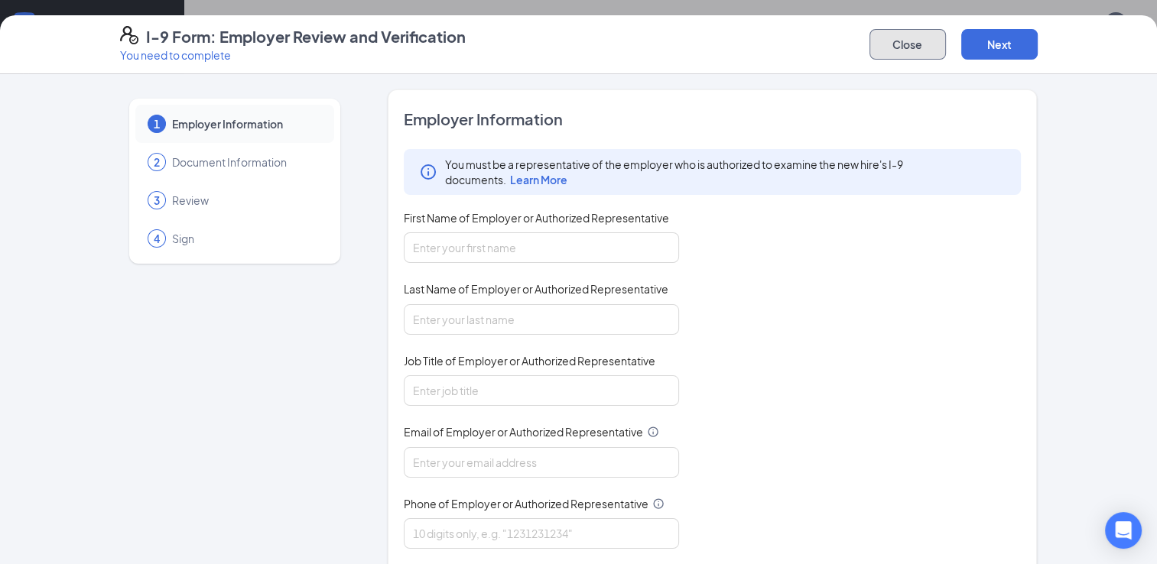
click at [917, 44] on button "Close" at bounding box center [907, 44] width 76 height 31
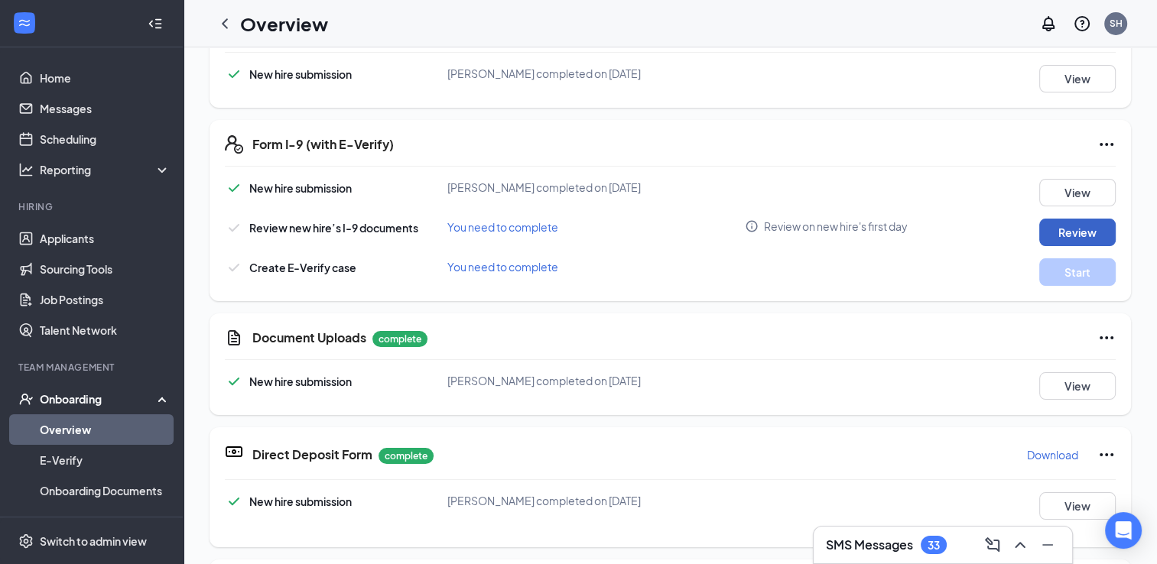
scroll to position [523, 0]
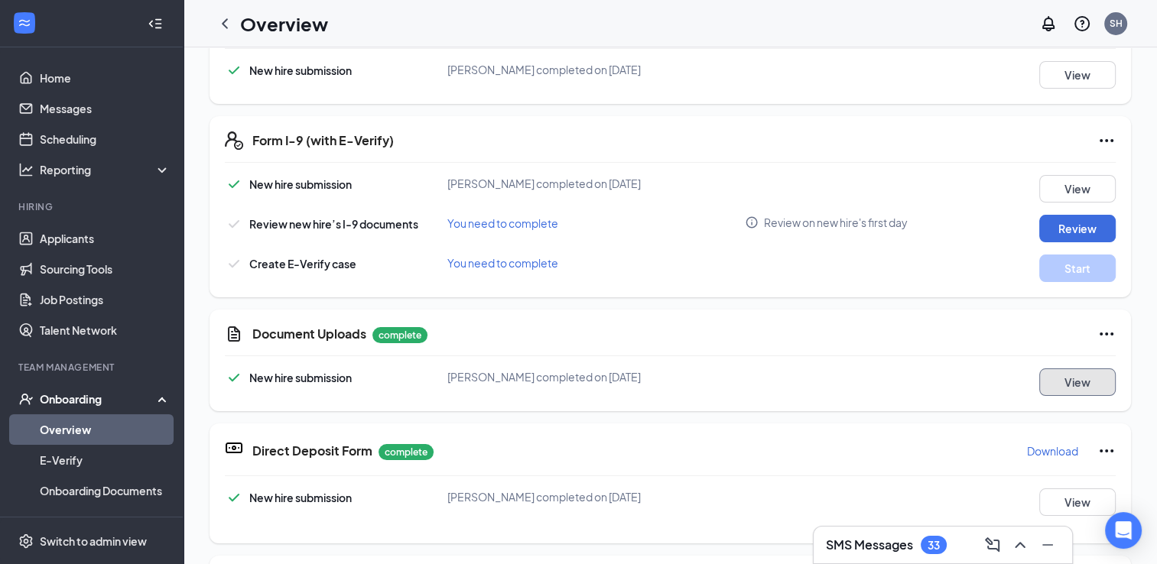
click at [1055, 378] on button "View" at bounding box center [1077, 382] width 76 height 28
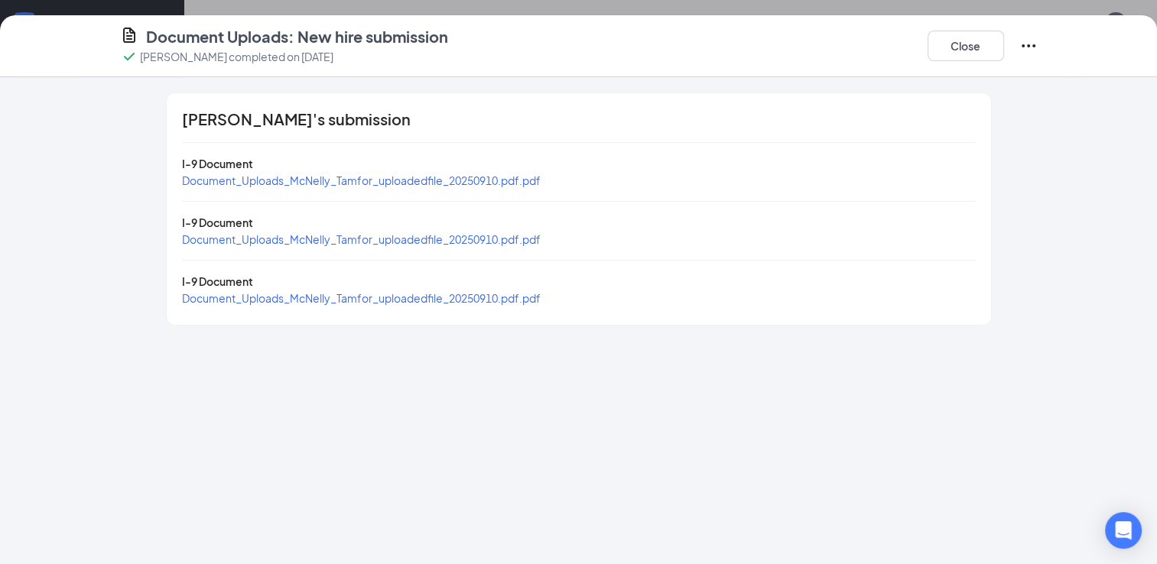
click at [336, 183] on span "Document_Uploads_McNelly_Tamfor_uploadedfile_20250910.pdf.pdf" at bounding box center [361, 181] width 359 height 14
click at [967, 33] on button "Close" at bounding box center [965, 46] width 76 height 31
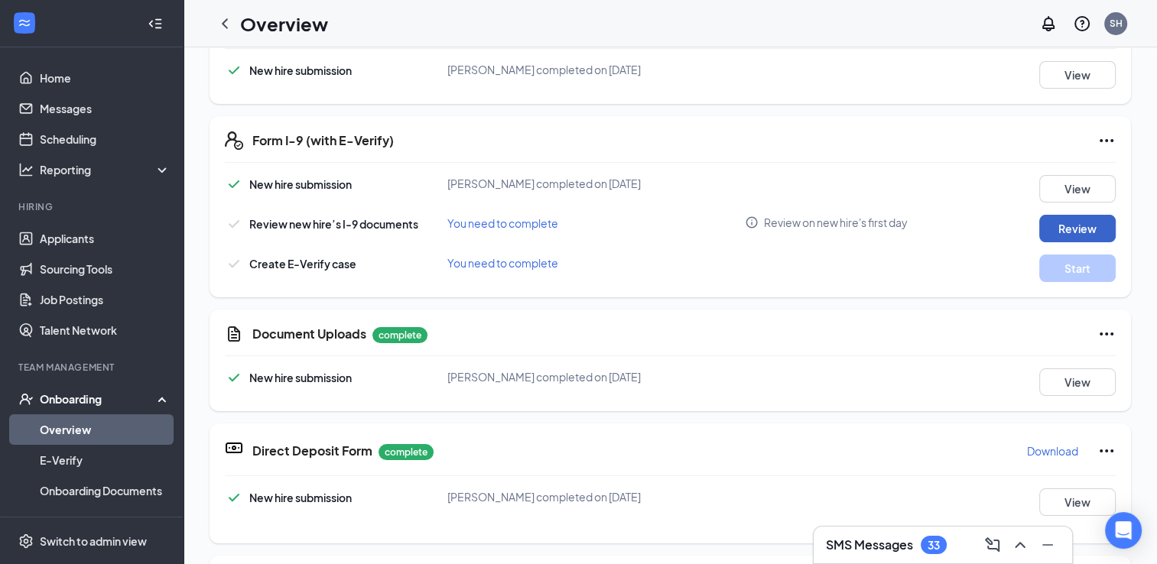
click at [1068, 225] on button "Review" at bounding box center [1077, 229] width 76 height 28
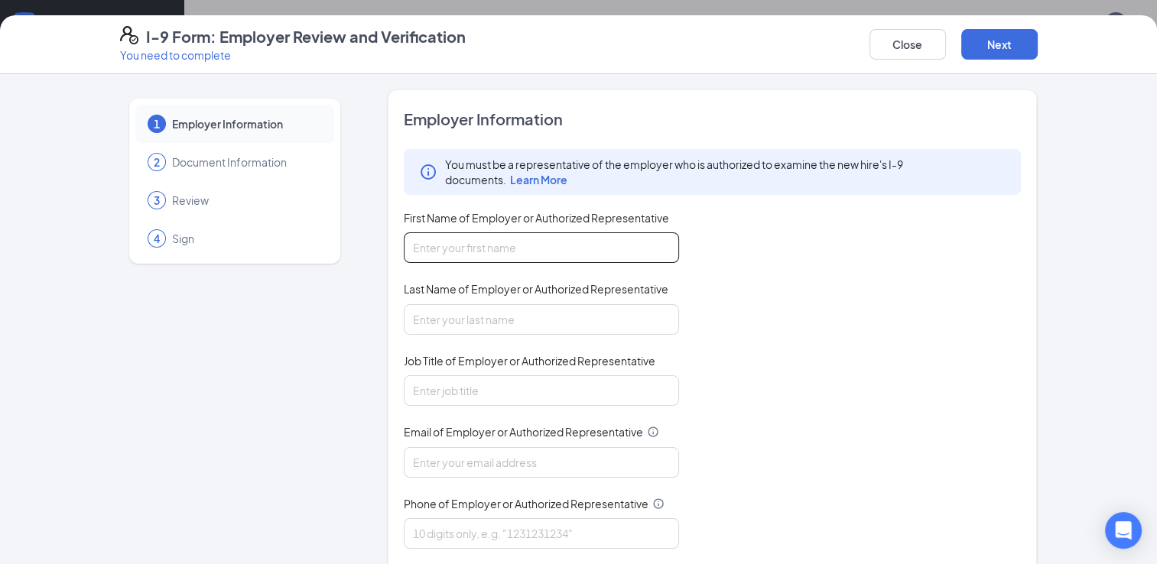
click at [475, 252] on input "First Name of Employer or Authorized Representative" at bounding box center [541, 247] width 275 height 31
type input "[PERSON_NAME]"
type input "A"
type input "G"
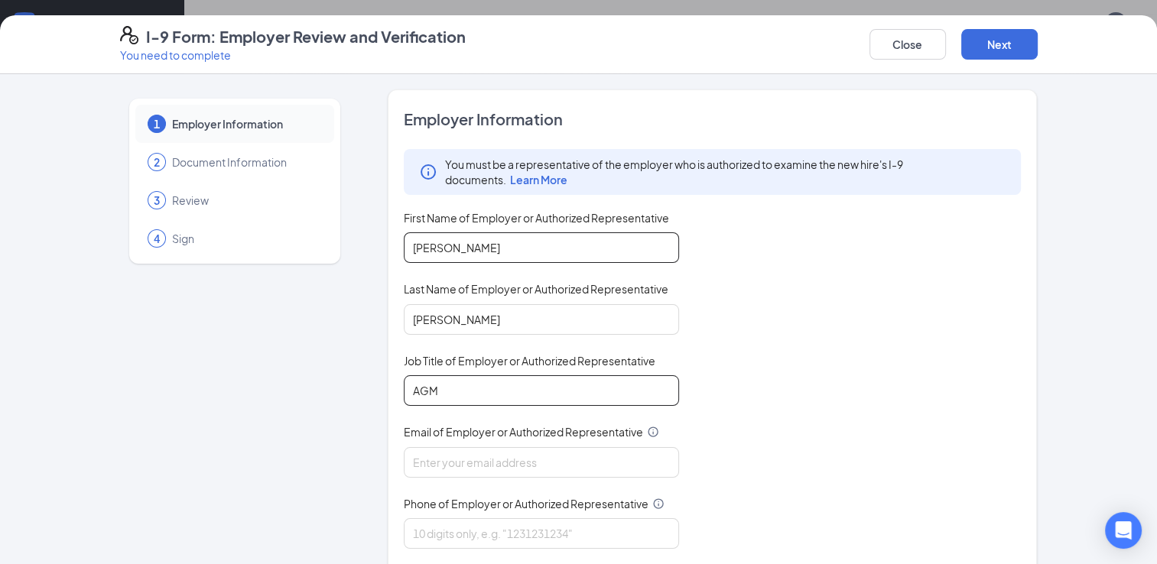
type input "AGM"
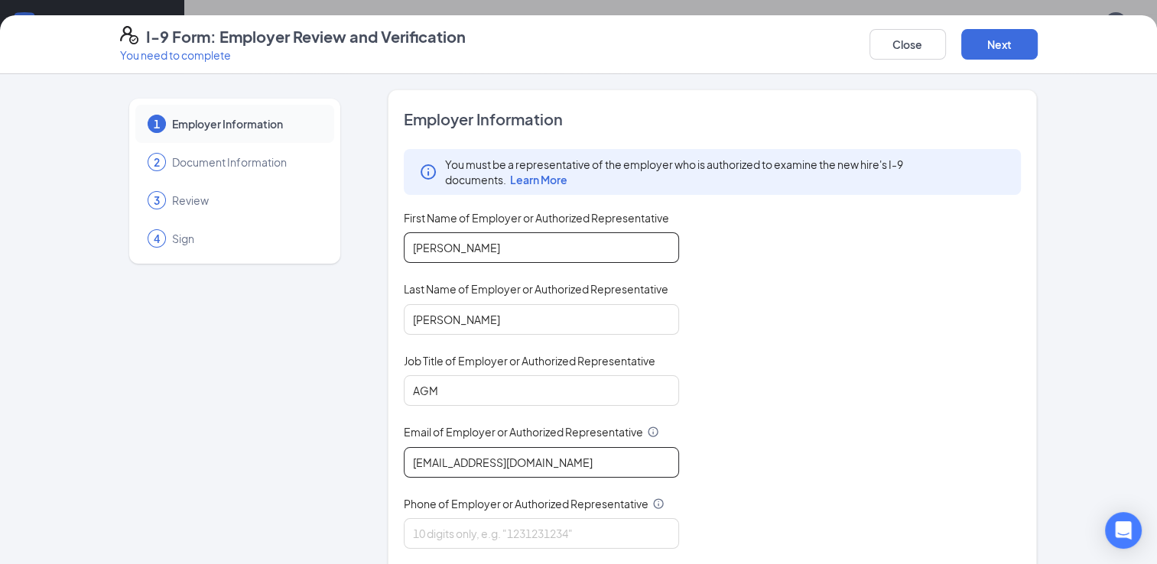
type input "[EMAIL_ADDRESS][DOMAIN_NAME]"
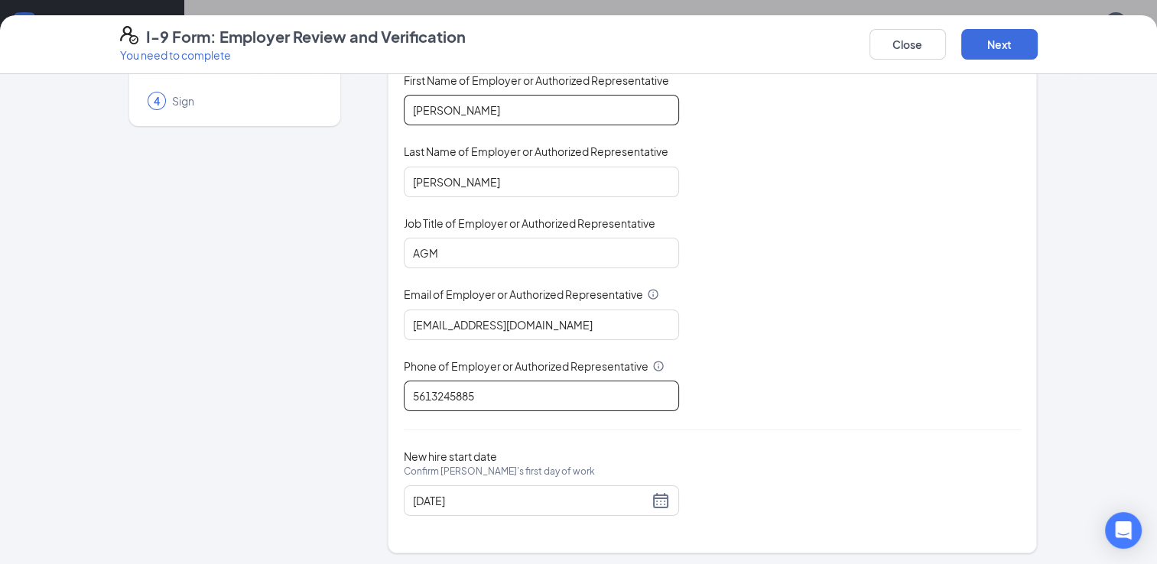
scroll to position [138, 0]
type input "5613245885"
click at [1014, 35] on button "Next" at bounding box center [999, 44] width 76 height 31
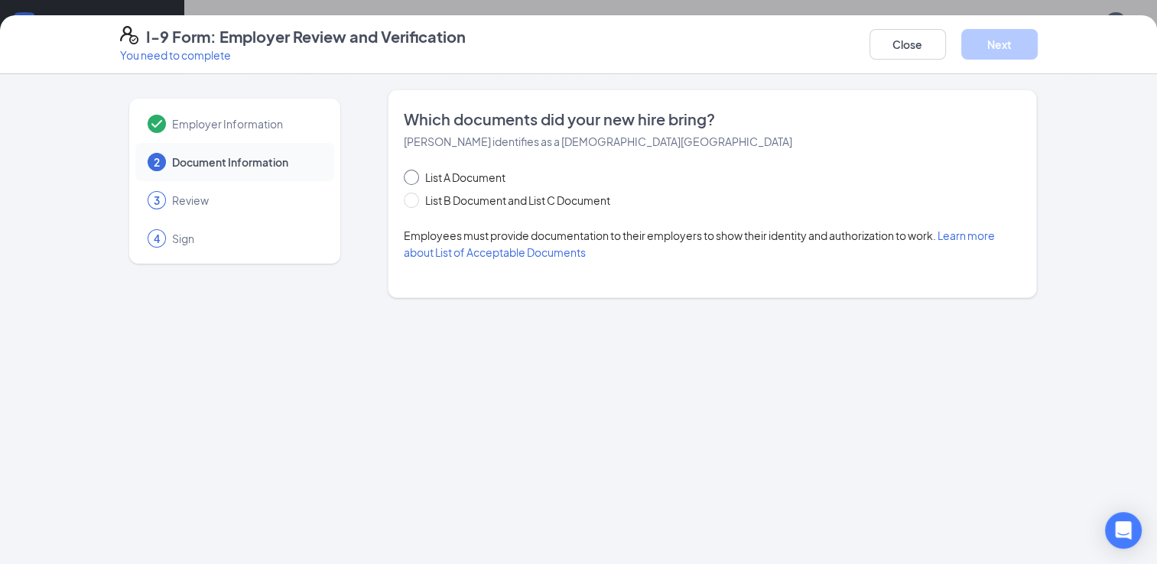
click at [457, 174] on span "List A Document" at bounding box center [465, 177] width 93 height 17
click at [414, 174] on input "List A Document" at bounding box center [409, 175] width 11 height 11
radio input "true"
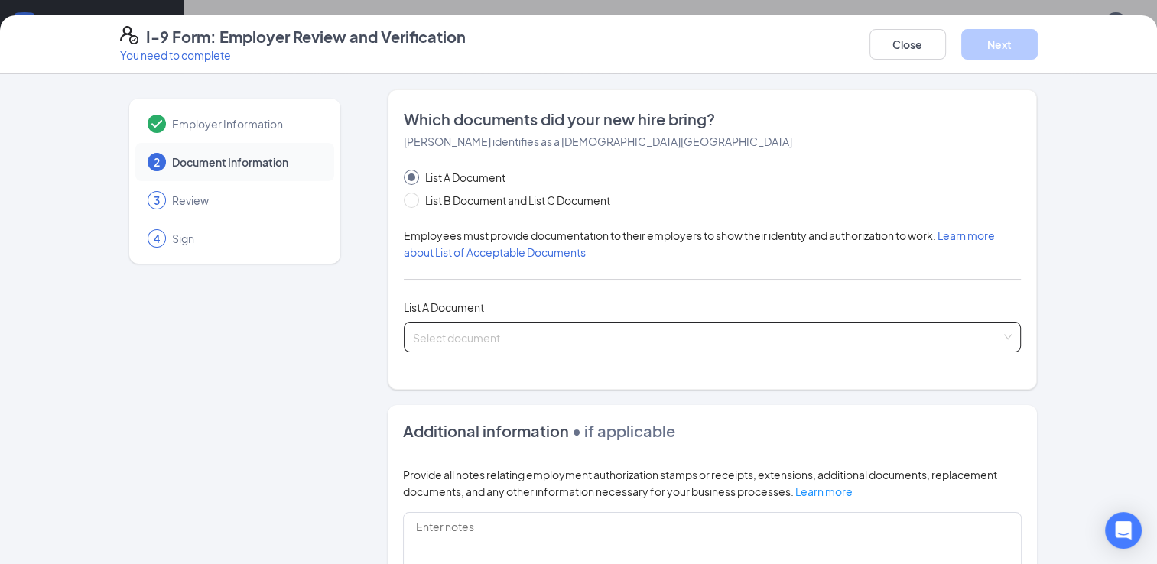
click at [469, 336] on input "search" at bounding box center [707, 334] width 589 height 23
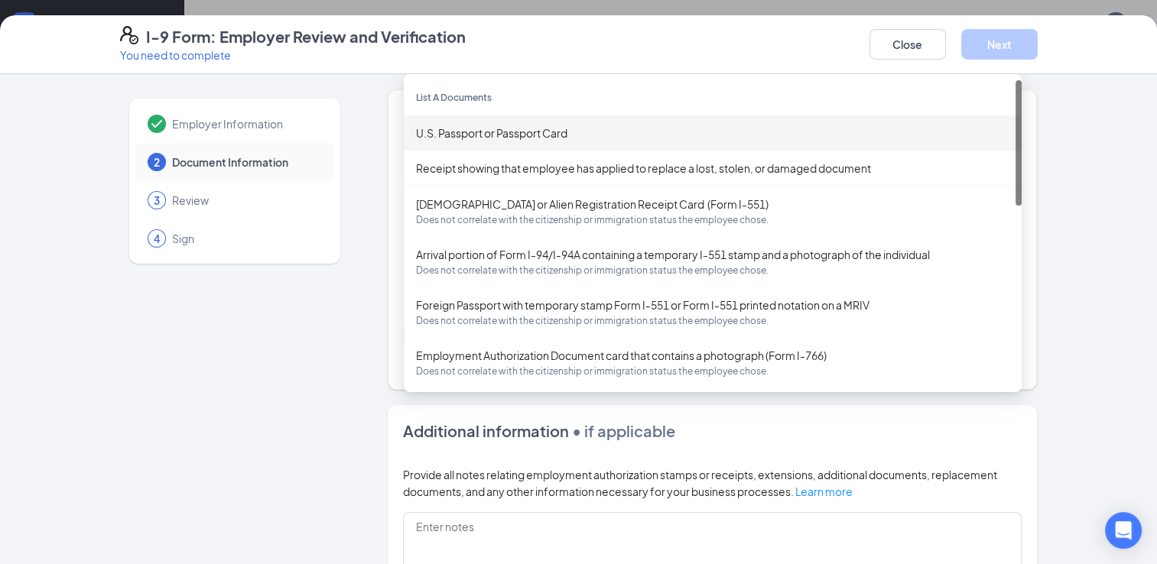
click at [487, 128] on div "U.S. Passport or Passport Card" at bounding box center [712, 133] width 593 height 17
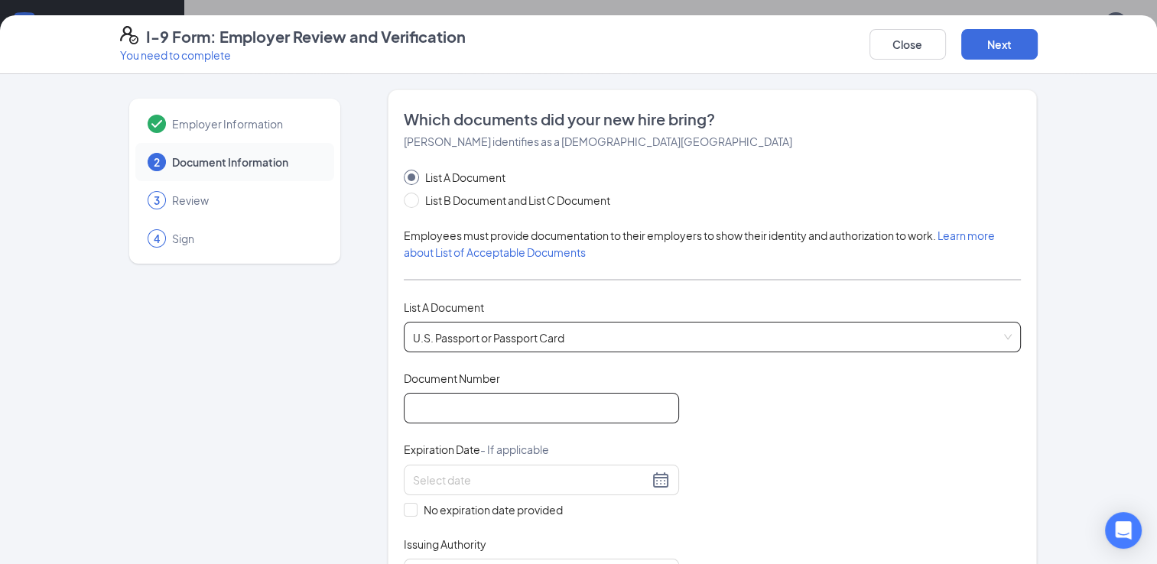
click at [460, 401] on input "Document Number" at bounding box center [541, 408] width 275 height 31
type input "A59850966"
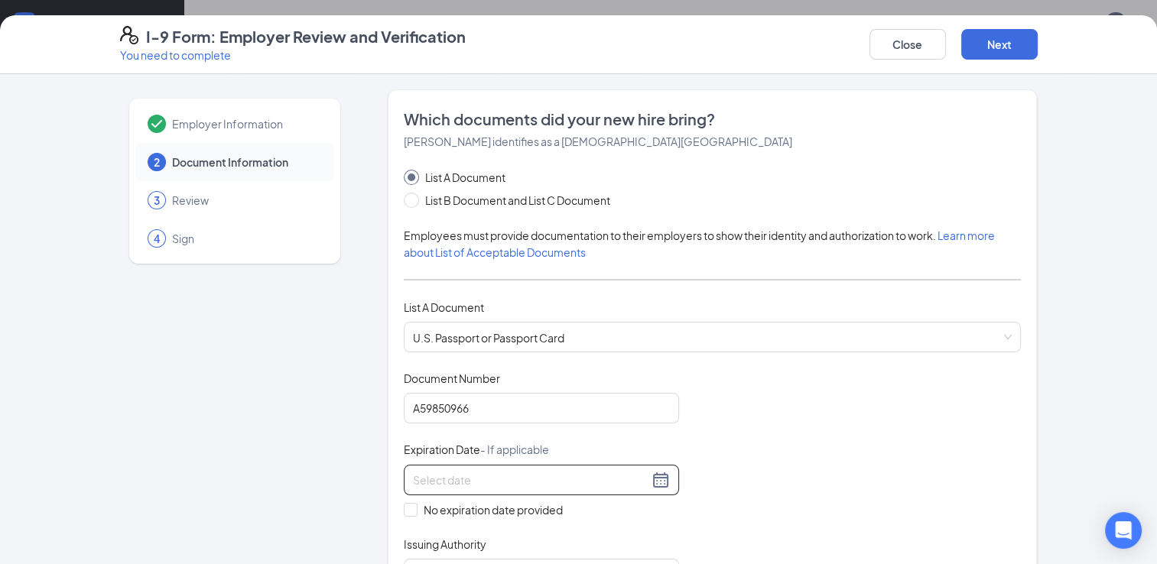
click at [479, 478] on input at bounding box center [530, 480] width 235 height 17
click at [654, 474] on div at bounding box center [541, 480] width 257 height 18
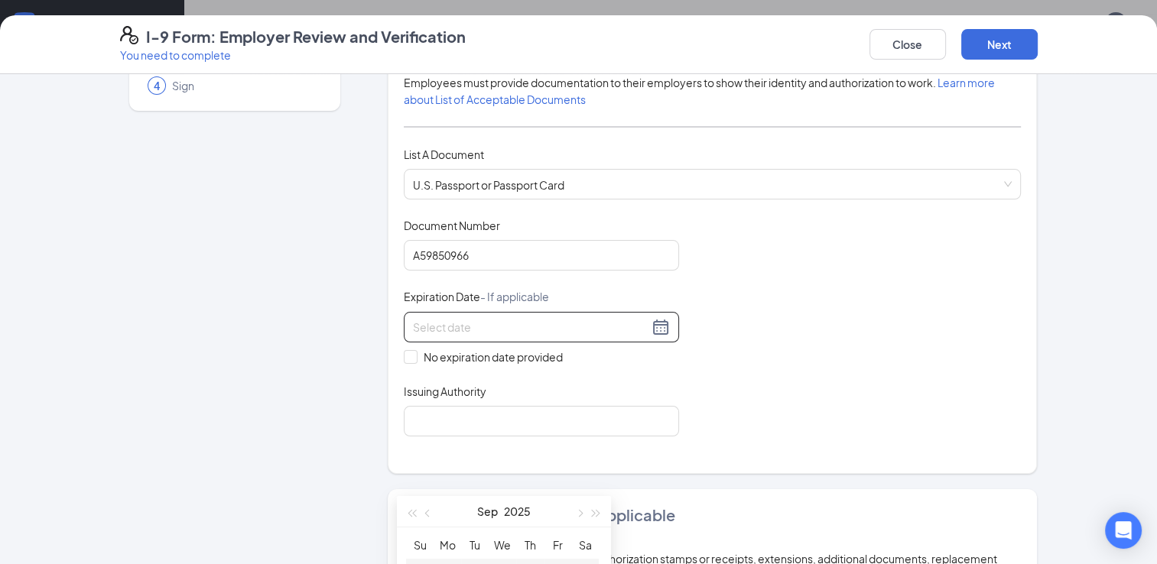
scroll to position [164, 0]
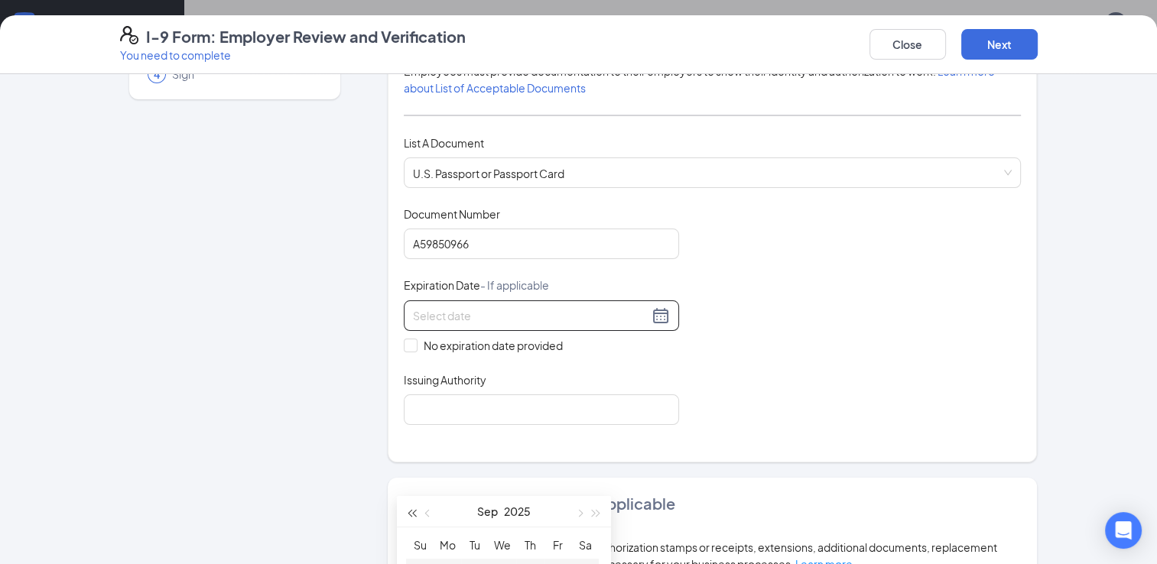
click at [404, 518] on button "button" at bounding box center [411, 511] width 17 height 31
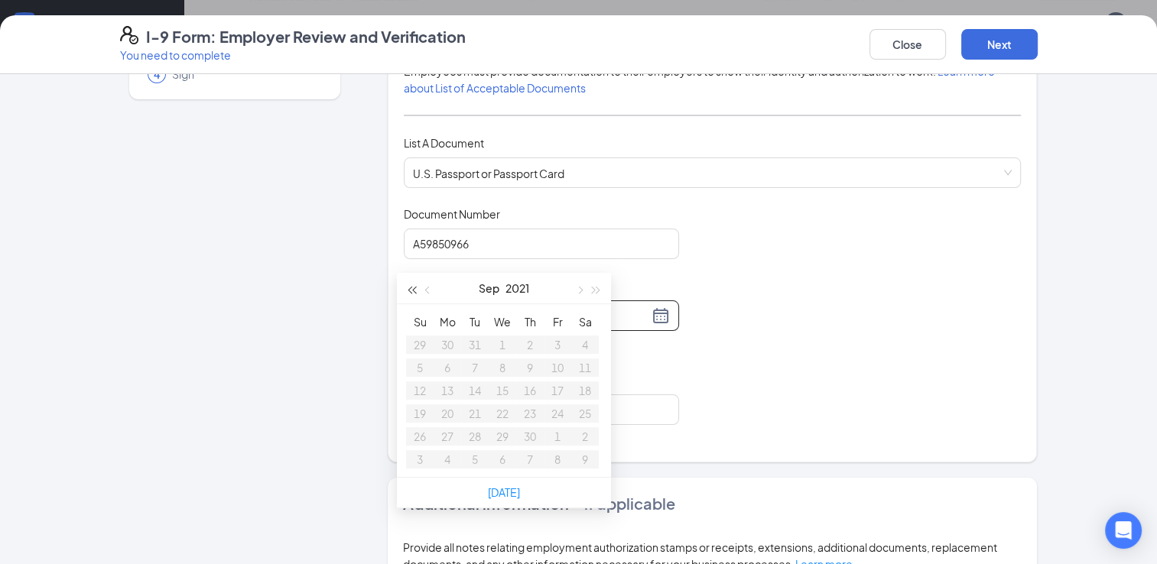
scroll to position [277, 0]
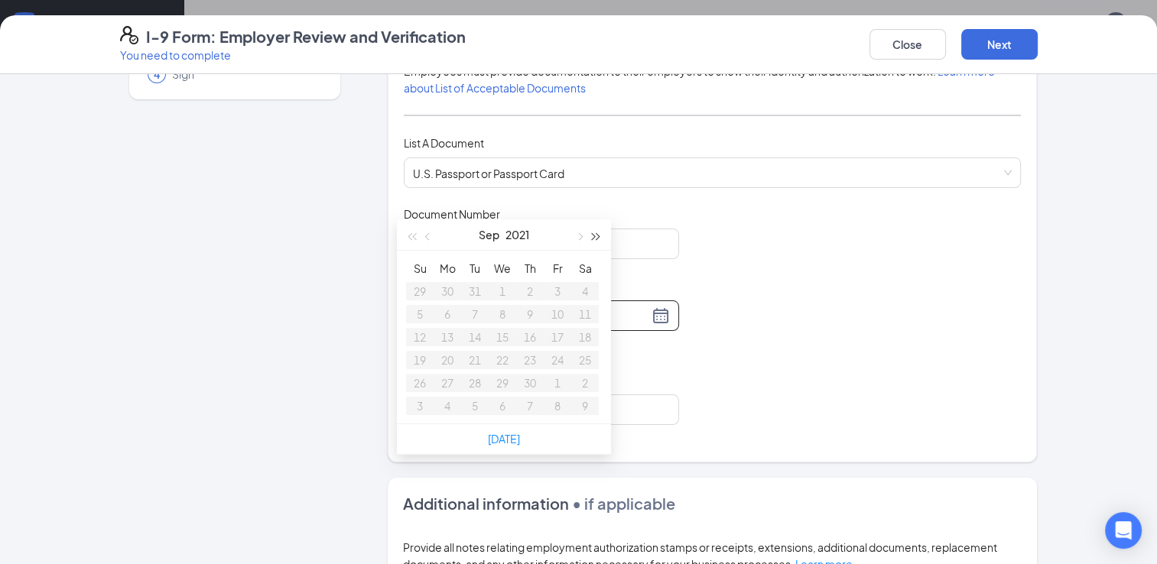
click at [602, 238] on button "button" at bounding box center [596, 234] width 17 height 31
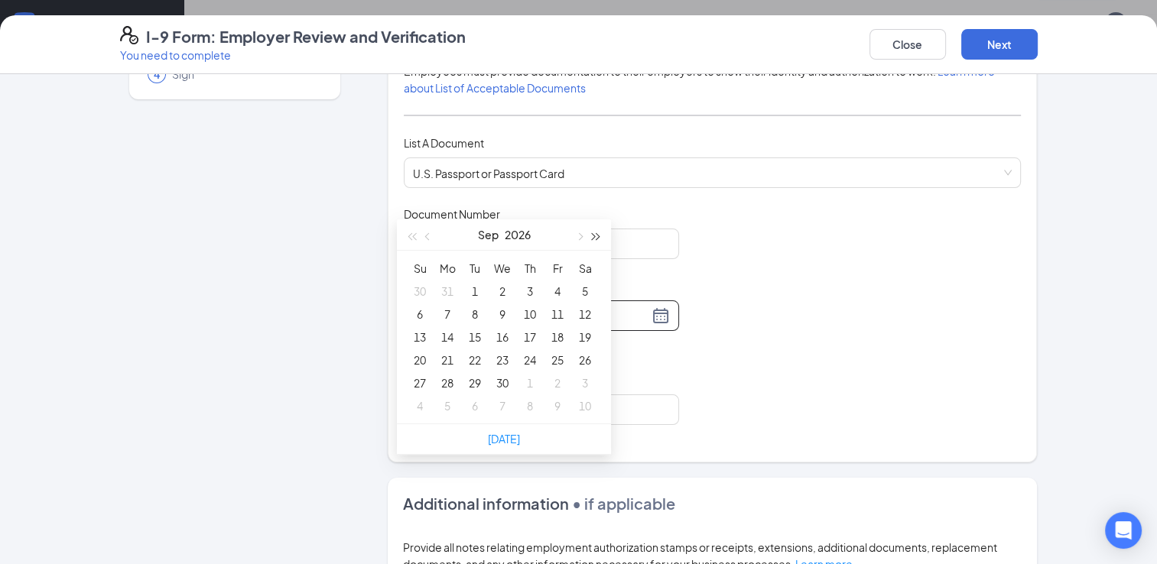
click at [602, 238] on button "button" at bounding box center [596, 234] width 17 height 31
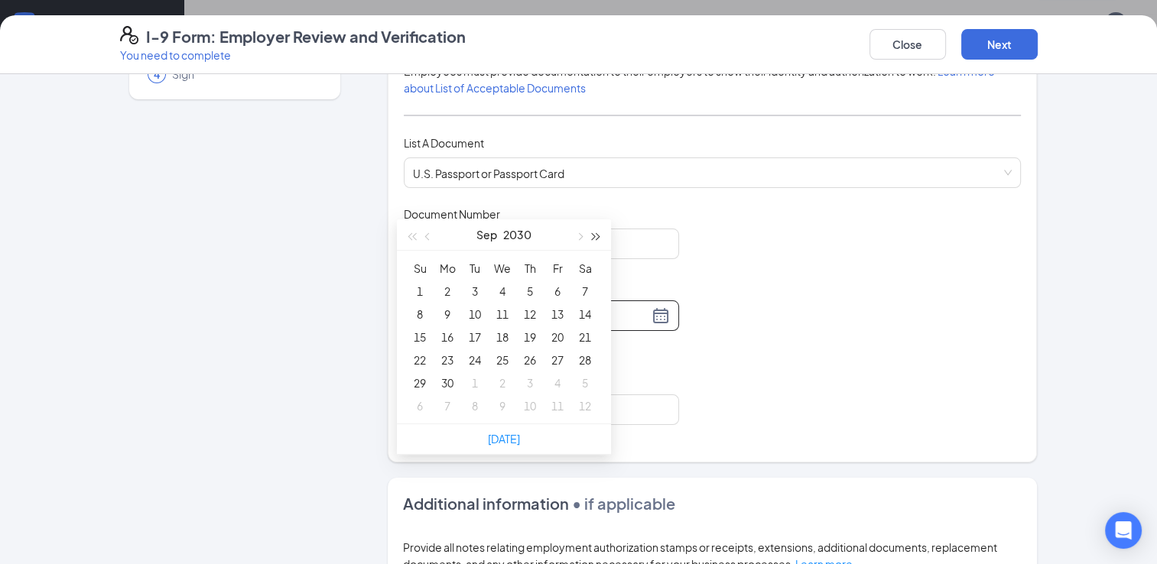
click at [602, 238] on button "button" at bounding box center [596, 234] width 17 height 31
click at [432, 239] on button "button" at bounding box center [428, 234] width 17 height 31
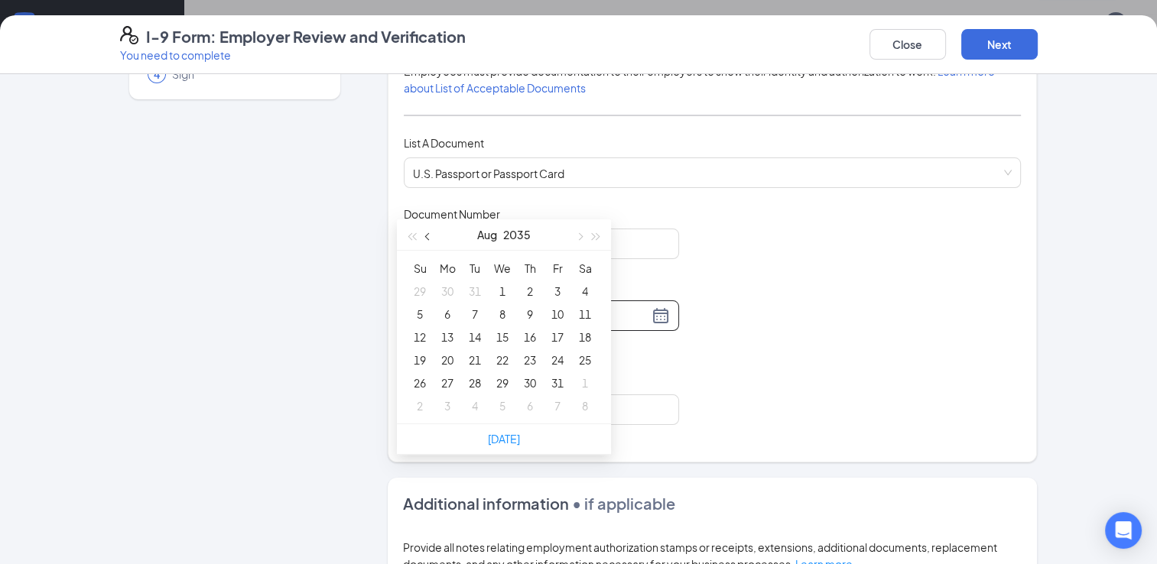
click at [432, 239] on button "button" at bounding box center [428, 234] width 17 height 31
type input "[DATE]"
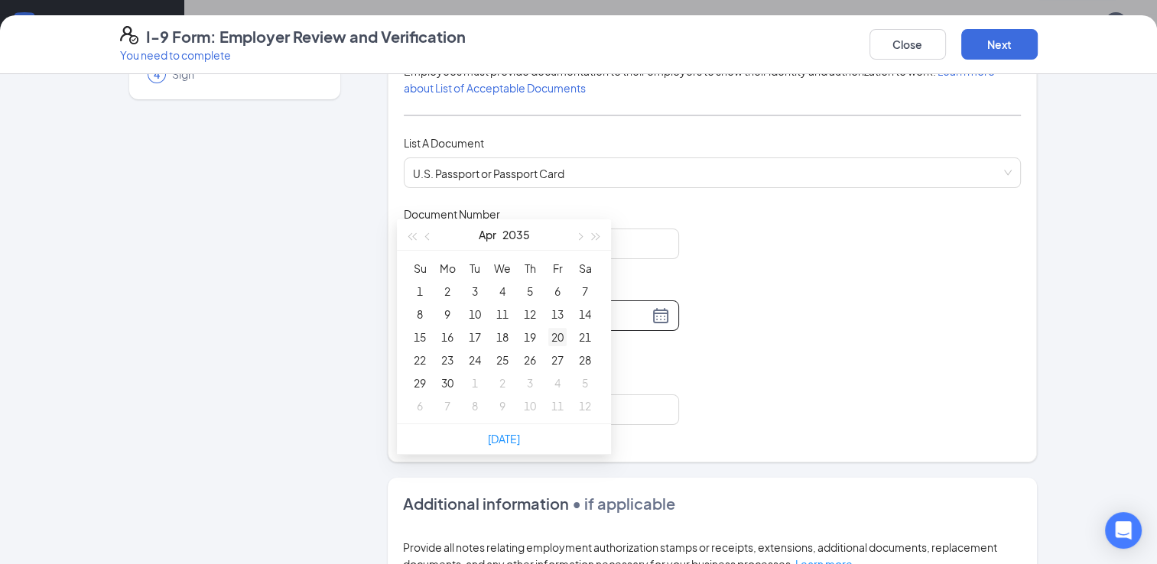
click at [566, 335] on div "20" at bounding box center [557, 337] width 18 height 18
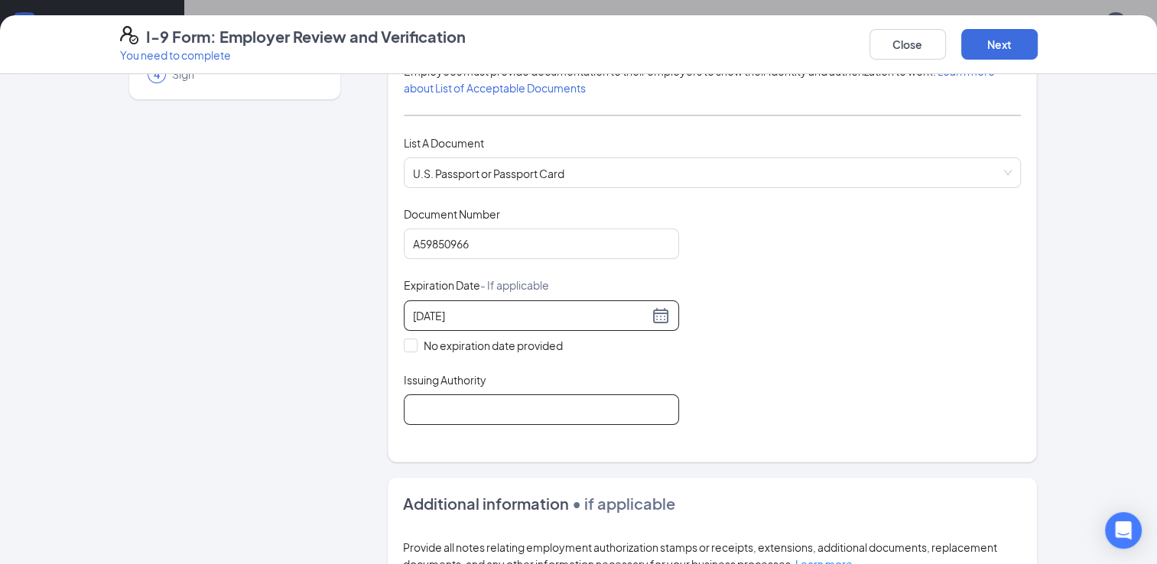
click at [440, 399] on input "Issuing Authority" at bounding box center [541, 409] width 275 height 31
click at [427, 405] on input "Unitied" at bounding box center [541, 409] width 275 height 31
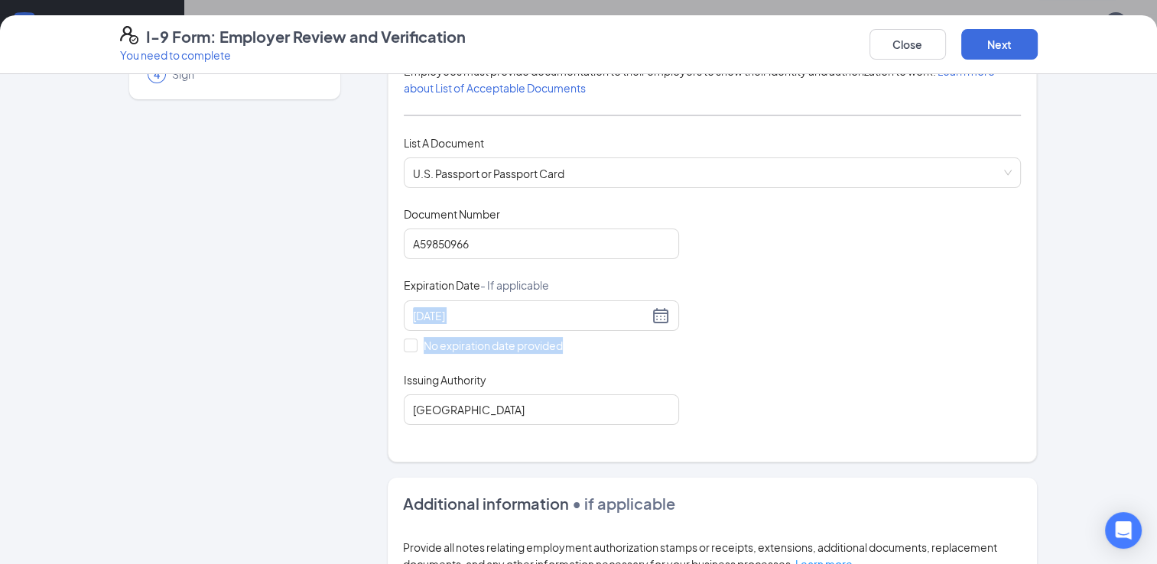
click at [764, 335] on div "Document Title U.S. Passport or Passport Card Document Number [PASSPORT] Expira…" at bounding box center [713, 315] width 618 height 219
drag, startPoint x: 764, startPoint y: 335, endPoint x: 692, endPoint y: 461, distance: 145.6
click at [692, 463] on form "Which documents did your new hire bring? [PERSON_NAME] identifies as a [DEMOGRA…" at bounding box center [713, 398] width 650 height 946
click at [550, 407] on input "[GEOGRAPHIC_DATA]" at bounding box center [541, 409] width 275 height 31
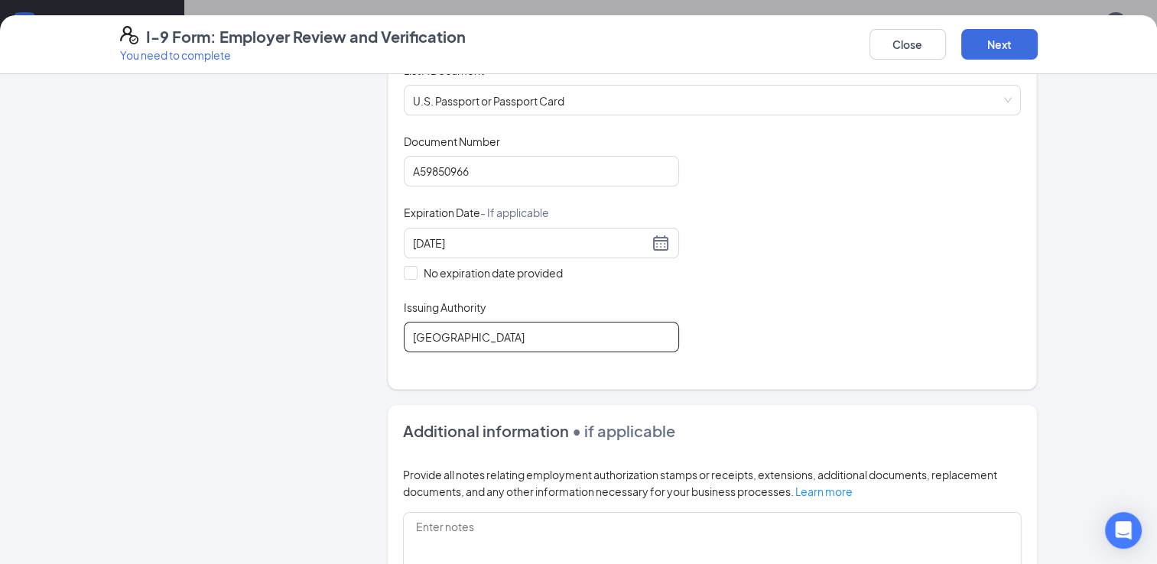
scroll to position [237, 0]
type input "[GEOGRAPHIC_DATA]"
click at [1095, 274] on div "Employer Information 2 Document Information 3 Review 4 Sign Which documents did…" at bounding box center [578, 319] width 1157 height 490
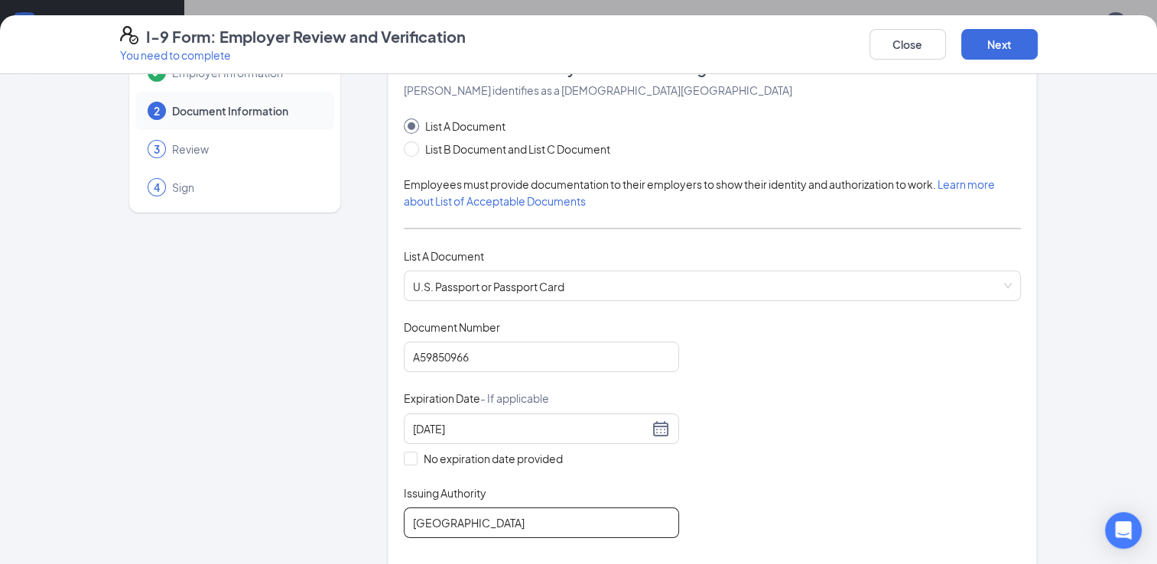
scroll to position [0, 0]
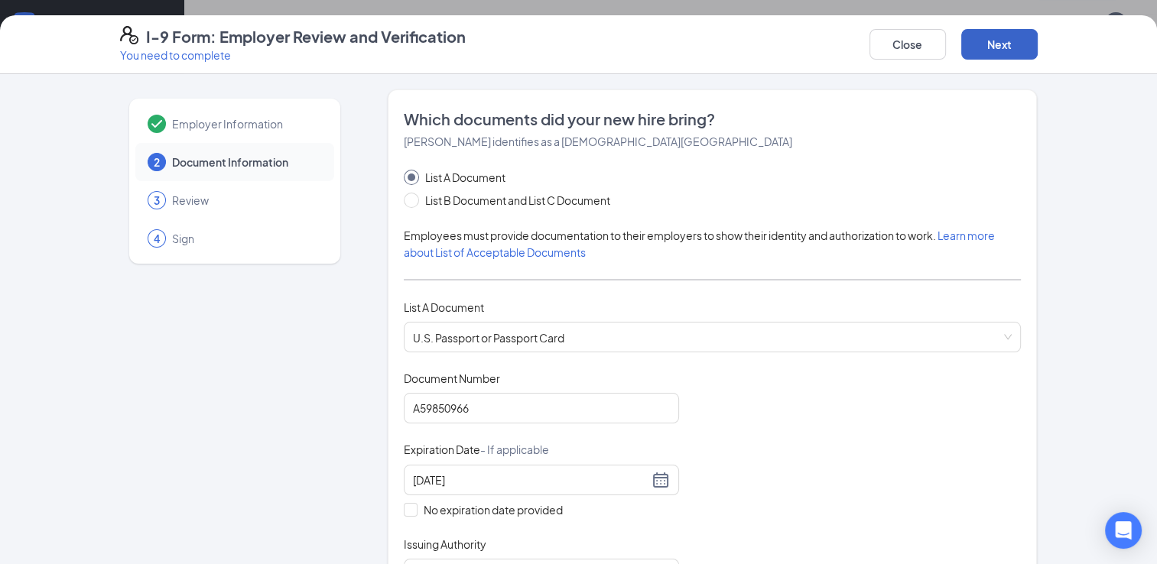
click at [995, 38] on button "Next" at bounding box center [999, 44] width 76 height 31
click at [1015, 37] on button "Next" at bounding box center [999, 44] width 76 height 31
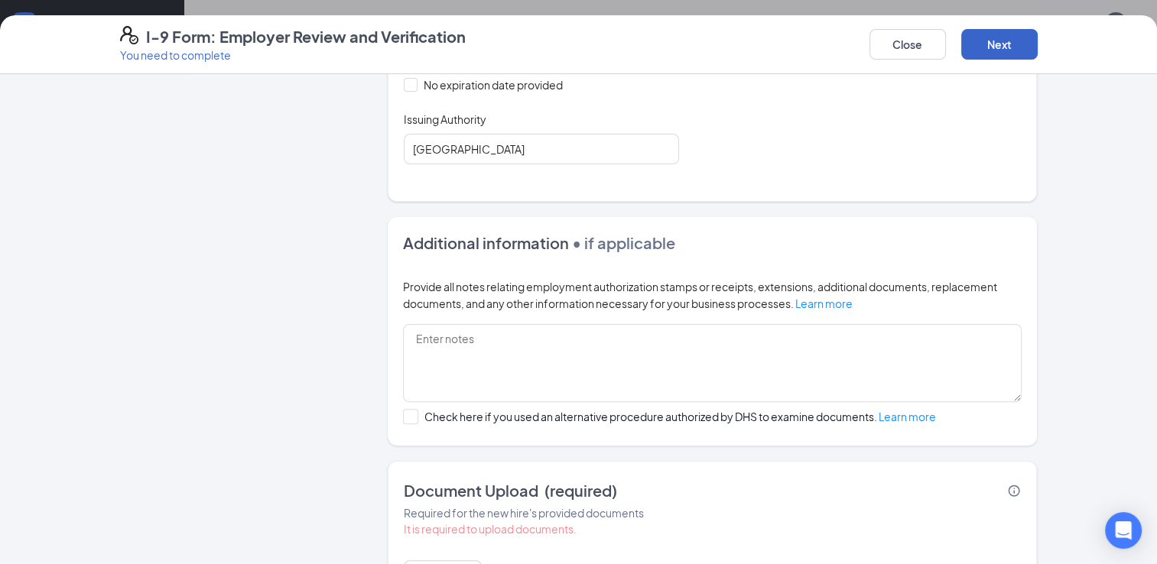
scroll to position [511, 0]
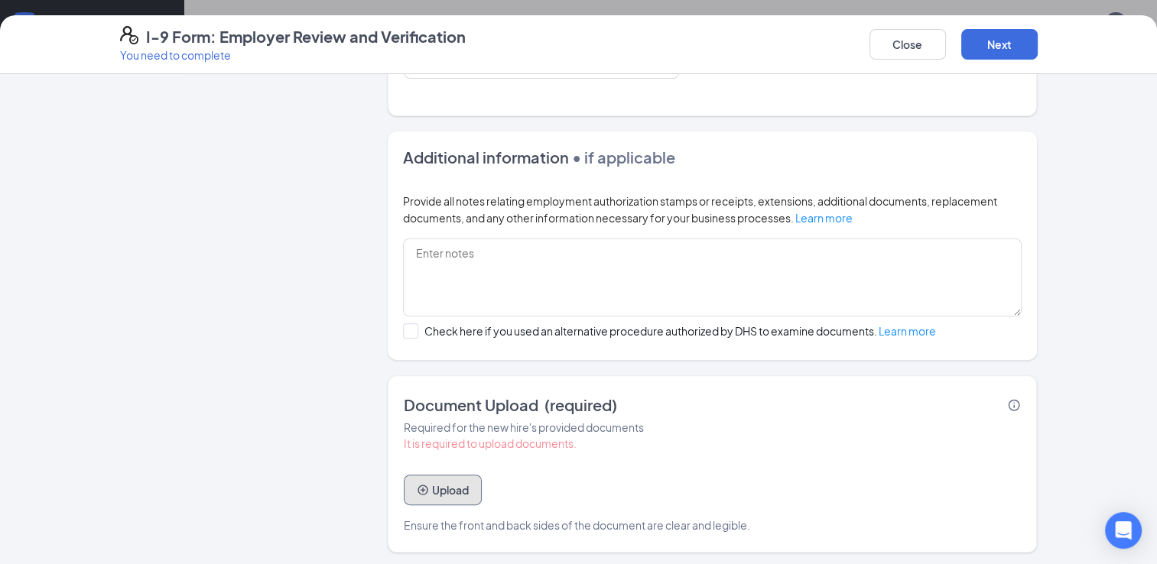
click at [441, 495] on button "Upload" at bounding box center [443, 490] width 78 height 31
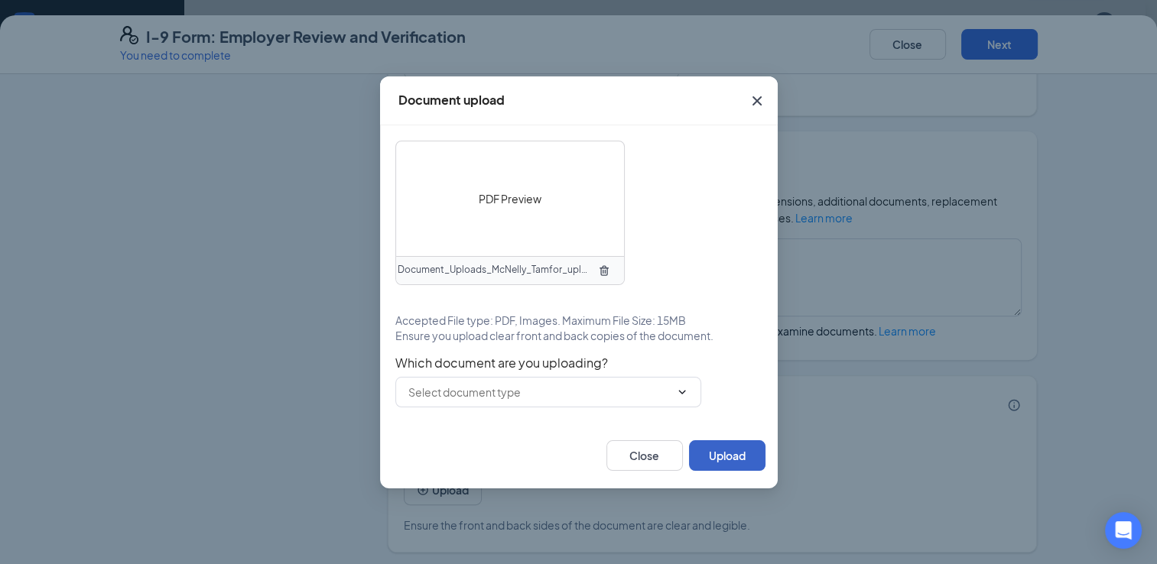
click at [729, 461] on button "Upload" at bounding box center [727, 455] width 76 height 31
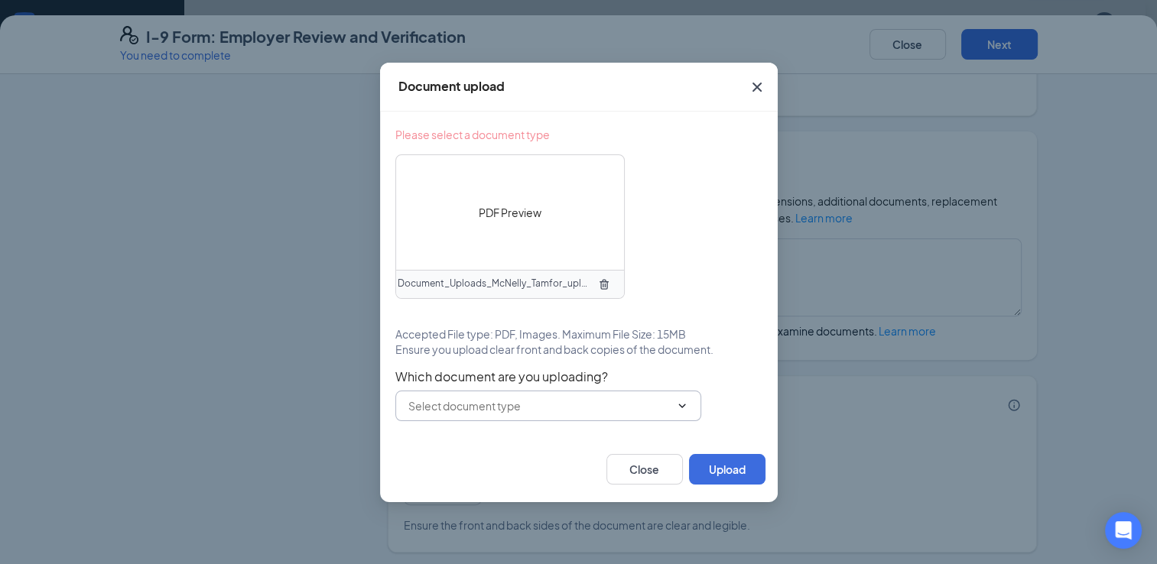
click at [469, 399] on input "text" at bounding box center [538, 406] width 261 height 17
click at [471, 437] on div "U.S. Passport or Passport Card" at bounding box center [495, 433] width 151 height 17
type input "U.S. Passport or Passport Card"
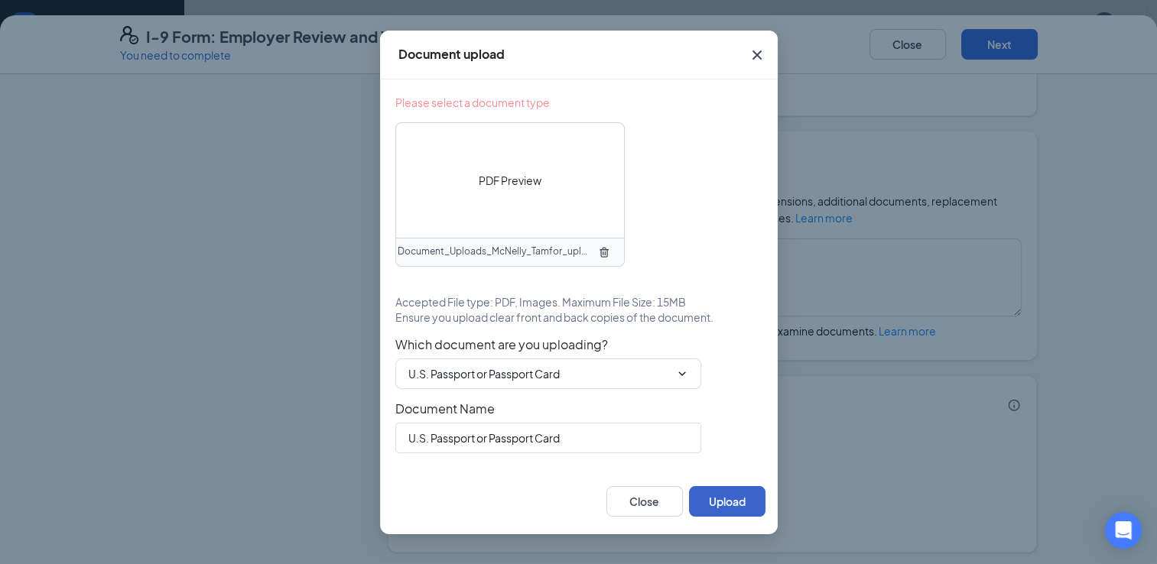
click at [733, 498] on button "Upload" at bounding box center [727, 501] width 76 height 31
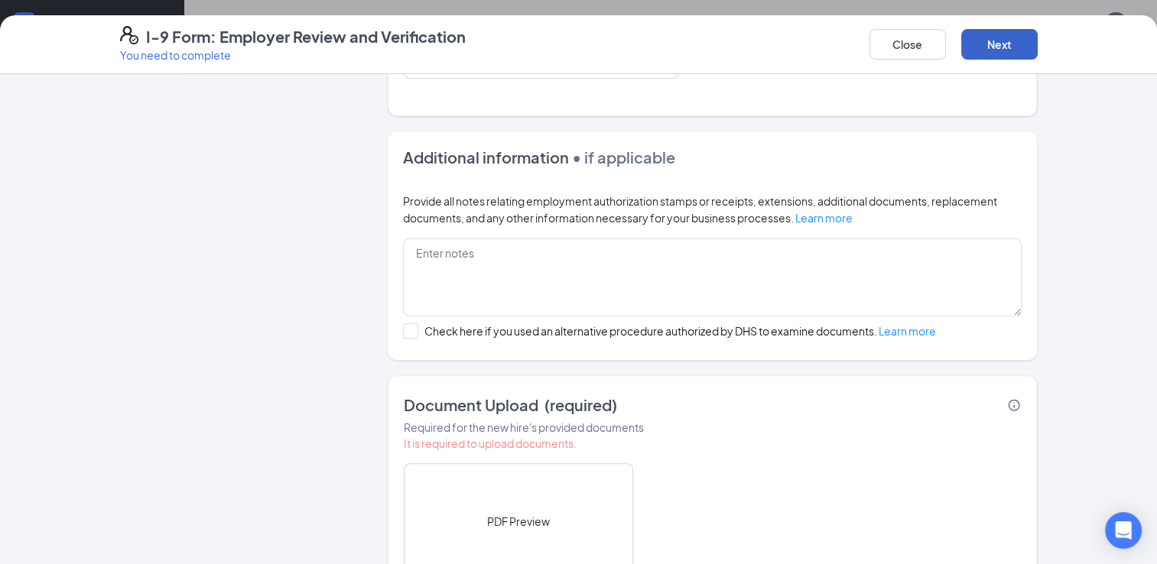
click at [997, 45] on button "Next" at bounding box center [999, 44] width 76 height 31
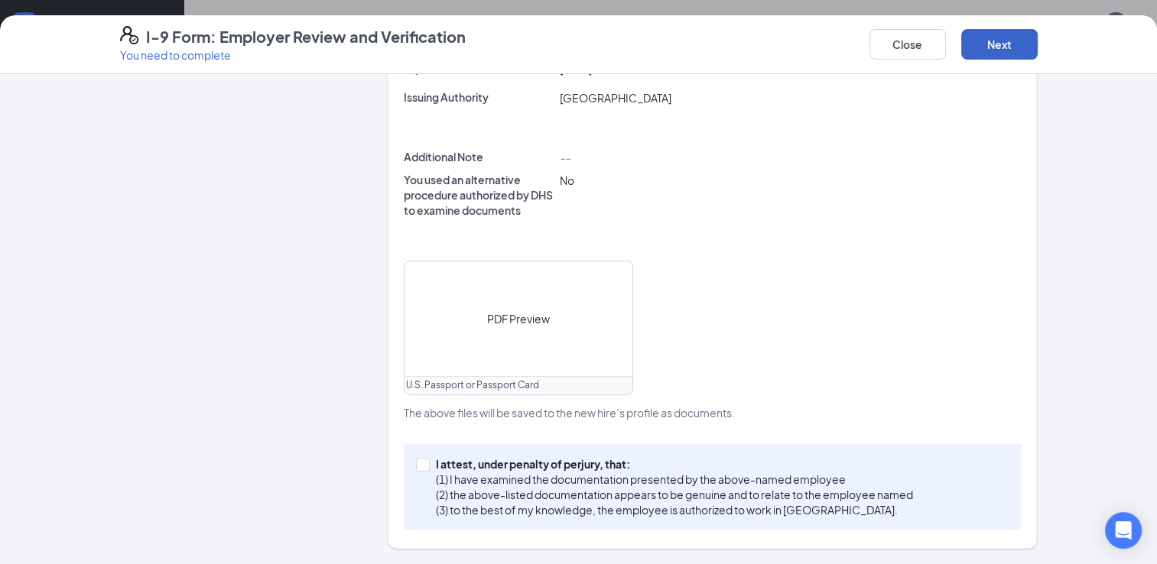
scroll to position [472, 0]
click at [533, 440] on div "Employer Information Edit Full Name of Employer or Authorized Representative [P…" at bounding box center [713, 114] width 618 height 835
click at [501, 310] on div "PDF Preview" at bounding box center [518, 321] width 228 height 115
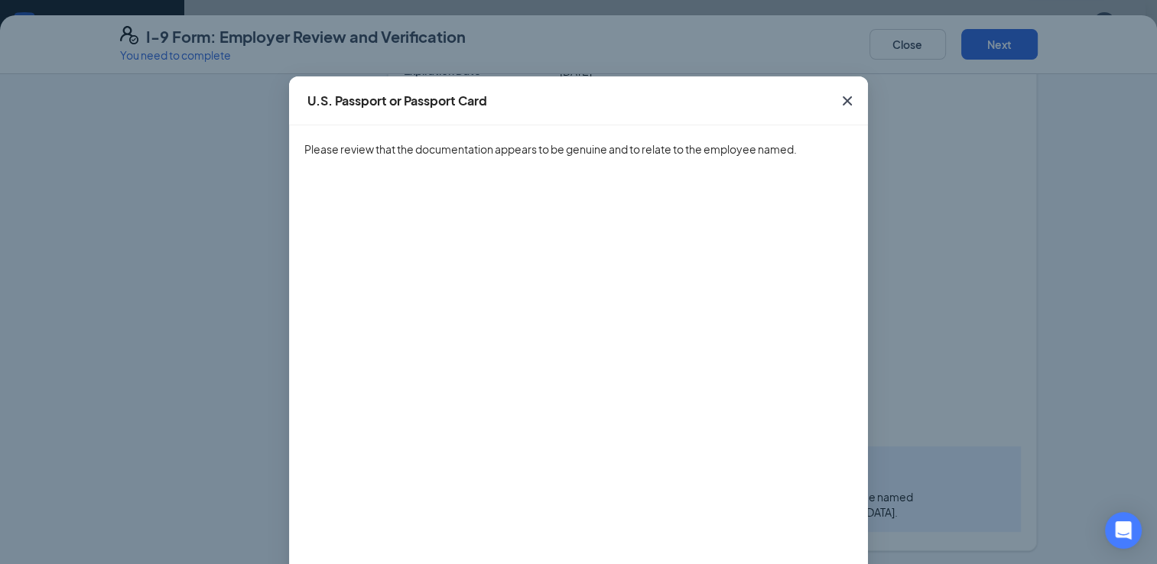
click at [838, 108] on icon "Cross" at bounding box center [847, 101] width 18 height 18
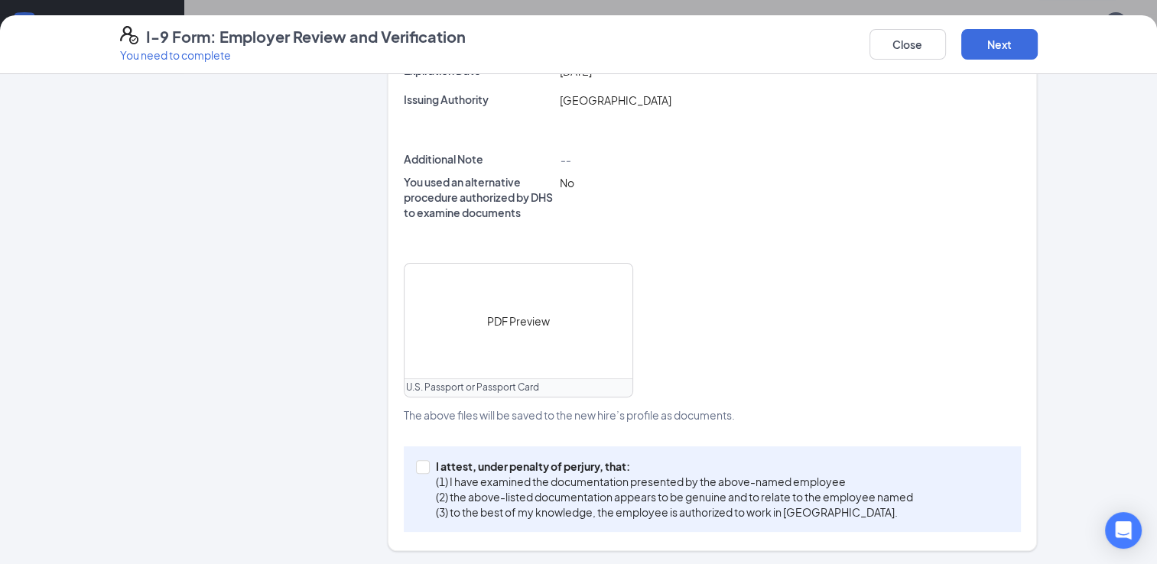
drag, startPoint x: 555, startPoint y: 463, endPoint x: 558, endPoint y: 454, distance: 9.7
click at [554, 461] on p "I attest, under penalty of perjury, that:" at bounding box center [674, 466] width 477 height 15
click at [427, 461] on input "I attest, under penalty of [PERSON_NAME], that: (1) I have examined the documen…" at bounding box center [421, 465] width 11 height 11
checkbox input "true"
click at [1008, 54] on button "Next" at bounding box center [999, 44] width 76 height 31
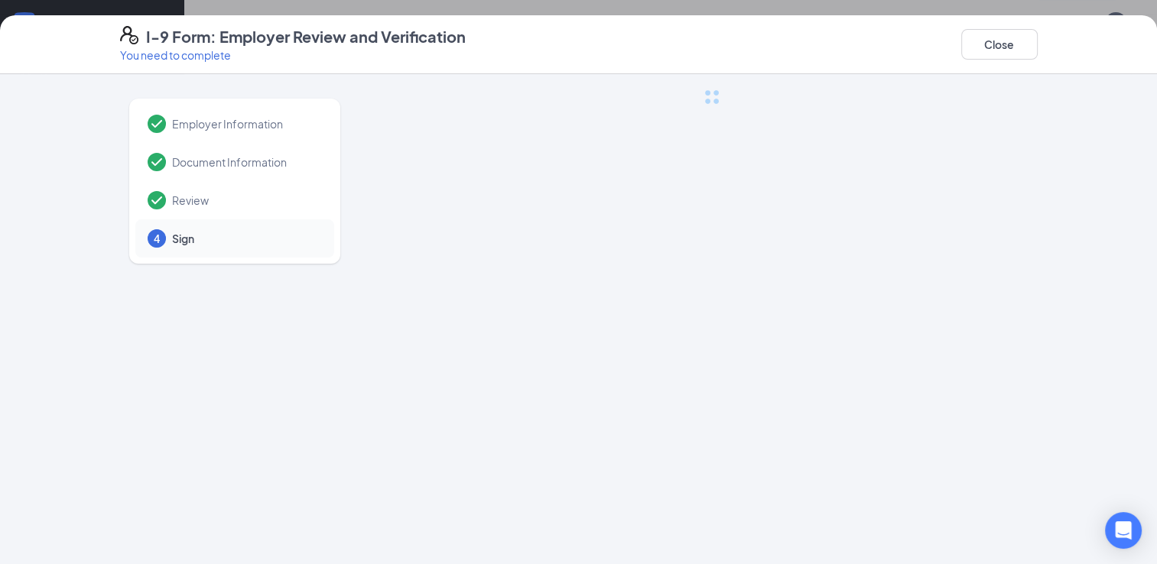
scroll to position [0, 0]
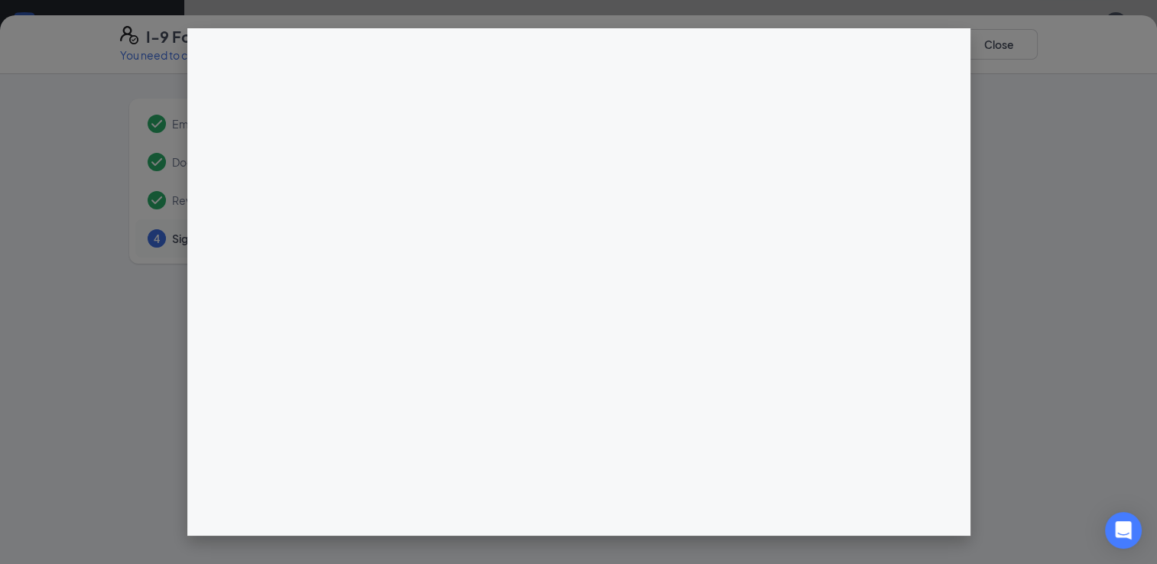
click at [1008, 54] on div at bounding box center [578, 282] width 1157 height 564
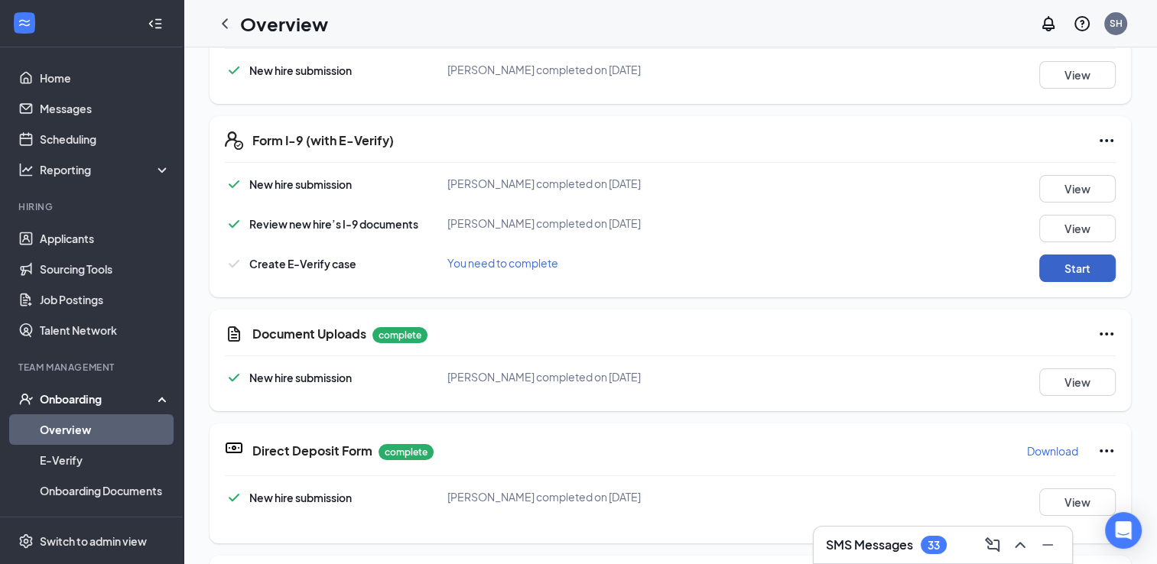
click at [1055, 265] on button "Start" at bounding box center [1077, 269] width 76 height 28
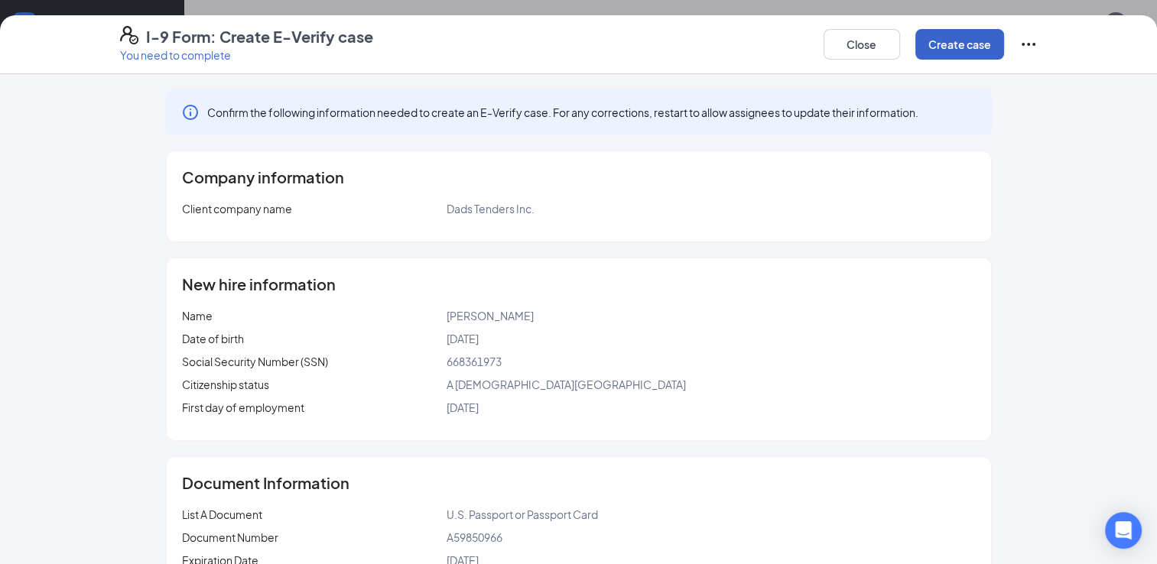
click at [984, 44] on button "Create case" at bounding box center [959, 44] width 89 height 31
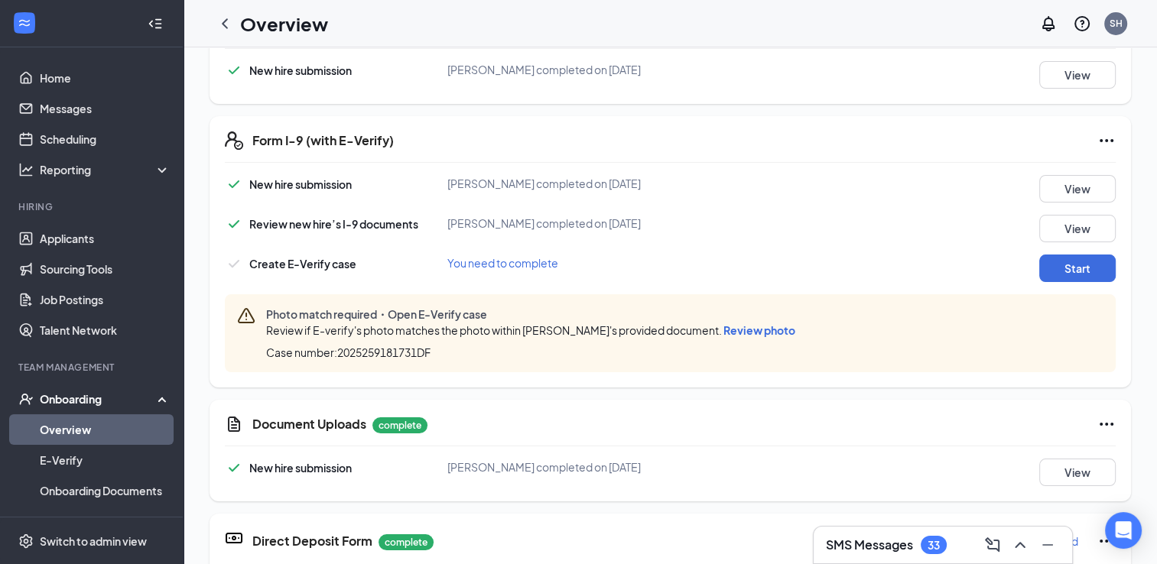
click at [755, 338] on div "Photo match required・Open E-Verify case Review if E-verify's photo matches the …" at bounding box center [533, 334] width 535 height 54
click at [741, 326] on span "Review photo" at bounding box center [759, 330] width 72 height 14
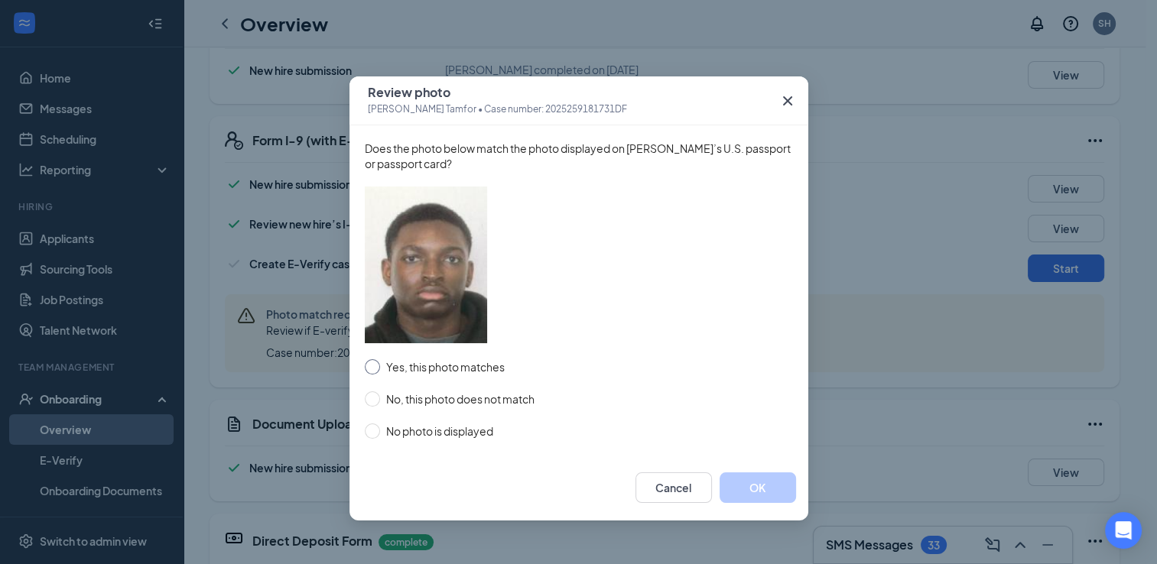
click at [412, 367] on span "Yes, this photo matches" at bounding box center [445, 367] width 131 height 17
click at [380, 367] on input "Yes, this photo matches" at bounding box center [372, 366] width 15 height 15
radio input "true"
click at [740, 488] on button "OK" at bounding box center [757, 487] width 76 height 31
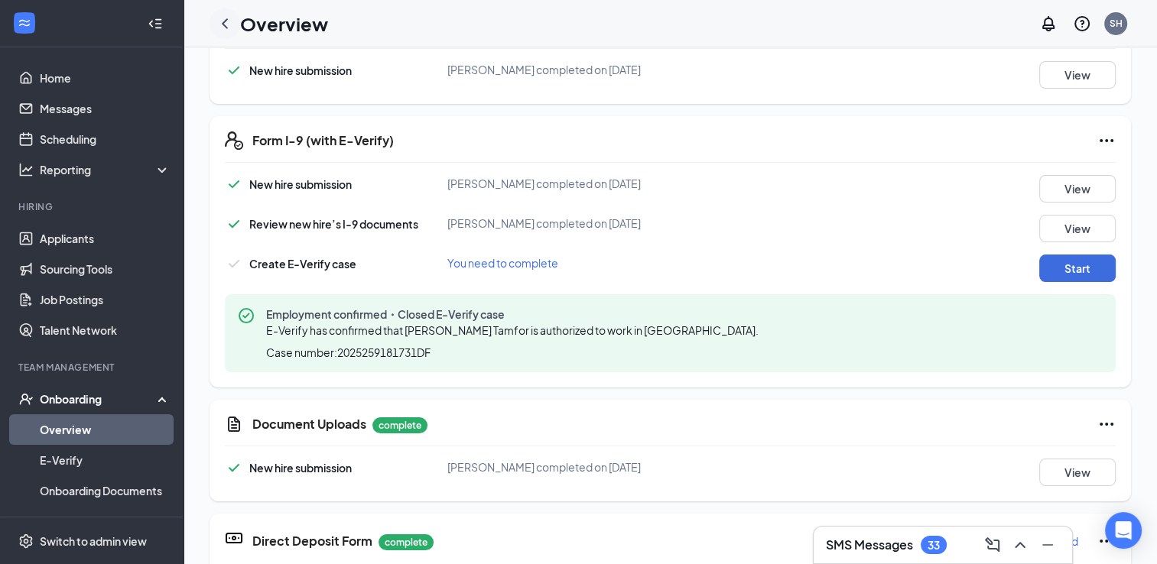
click at [221, 9] on div at bounding box center [224, 23] width 31 height 31
click at [228, 22] on icon "ChevronLeft" at bounding box center [225, 24] width 18 height 18
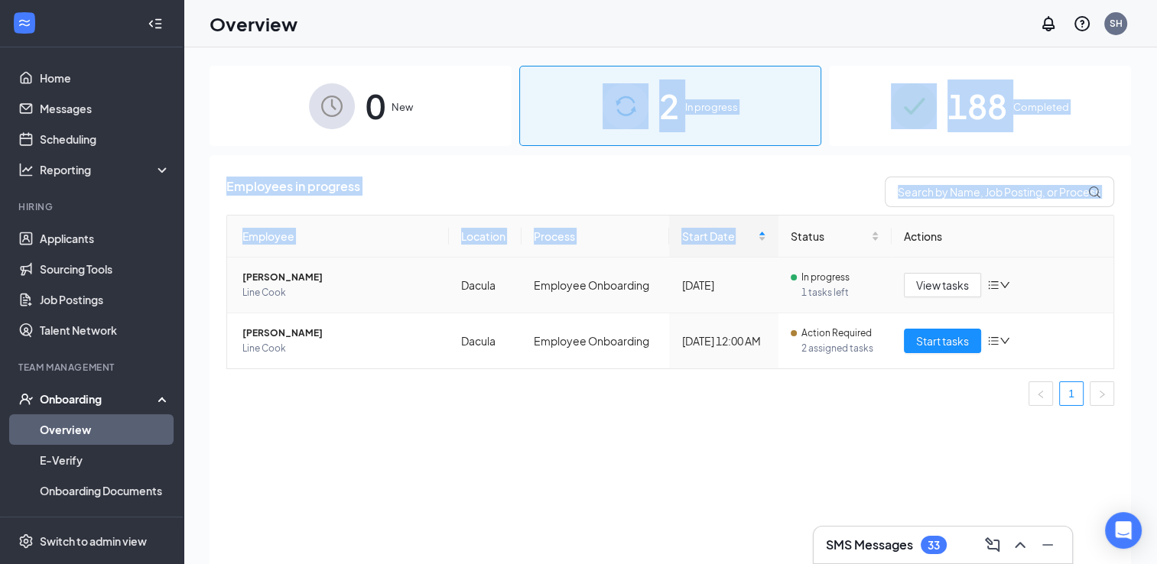
drag, startPoint x: 554, startPoint y: 143, endPoint x: 704, endPoint y: 268, distance: 194.9
click at [704, 268] on div "0 New 2 In progress 188 Completed Employees in progress Employee Location Proce…" at bounding box center [669, 340] width 921 height 549
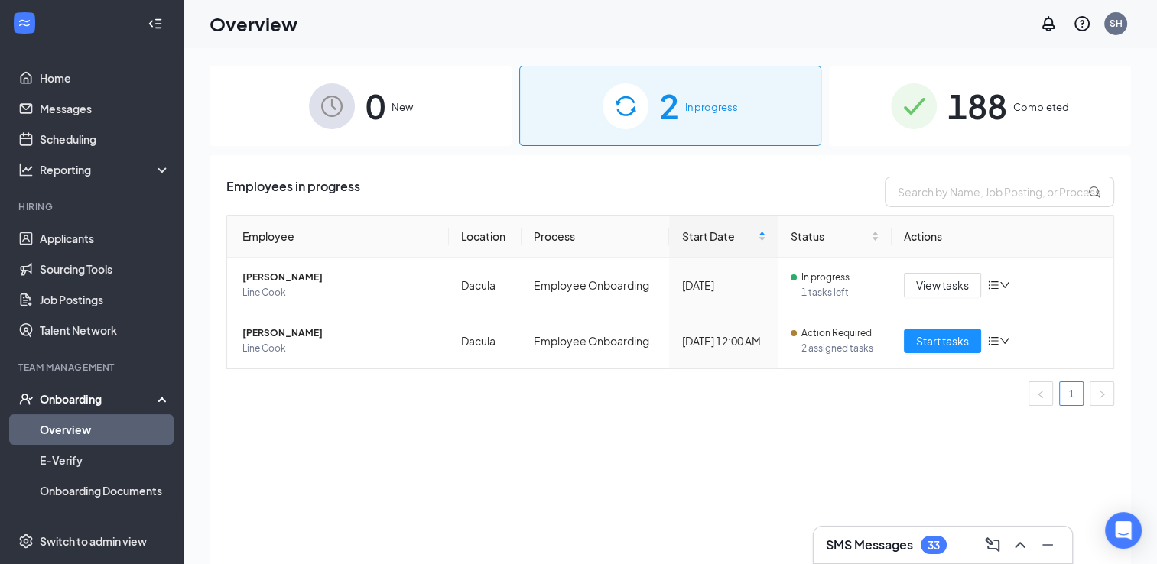
drag, startPoint x: 704, startPoint y: 268, endPoint x: 765, endPoint y: 396, distance: 142.3
click at [765, 396] on ul "1" at bounding box center [670, 393] width 888 height 24
click at [942, 347] on span "Start tasks" at bounding box center [942, 341] width 53 height 17
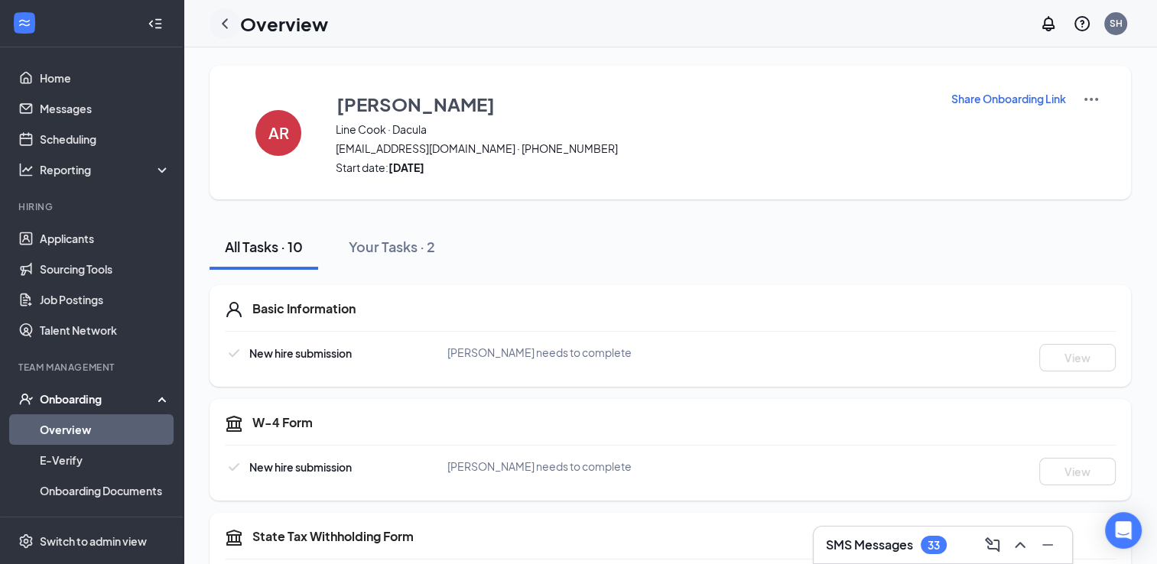
click at [226, 19] on icon "ChevronLeft" at bounding box center [225, 23] width 6 height 10
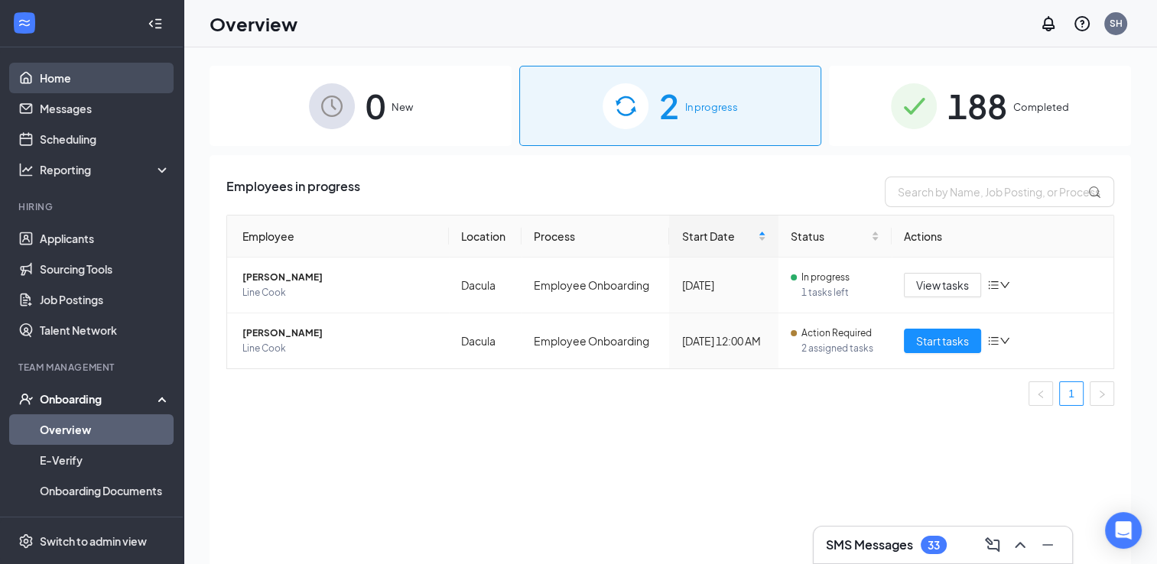
click at [103, 90] on link "Home" at bounding box center [105, 78] width 131 height 31
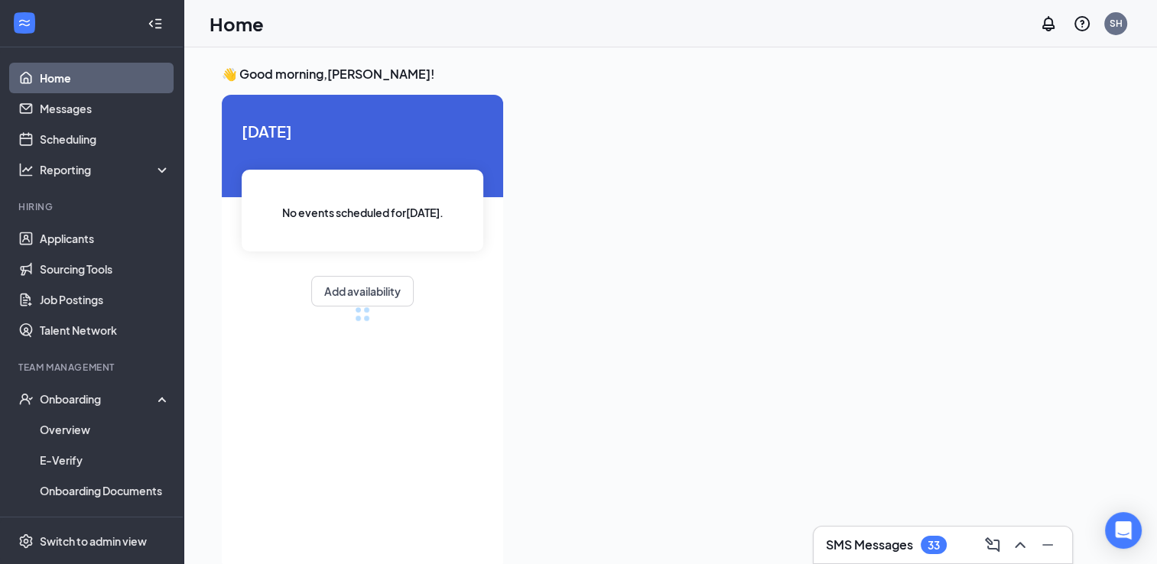
click at [387, 318] on div "Home Messages Scheduling Reporting Hiring Applicants Sourcing Tools Job Posting…" at bounding box center [578, 298] width 1157 height 596
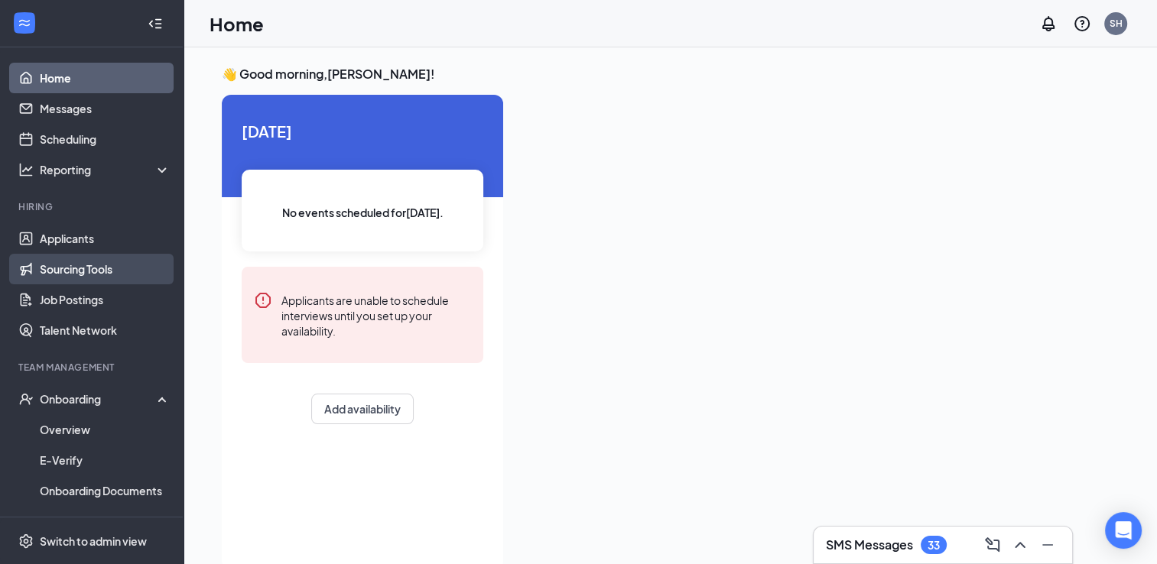
click at [89, 255] on link "Sourcing Tools" at bounding box center [105, 269] width 131 height 31
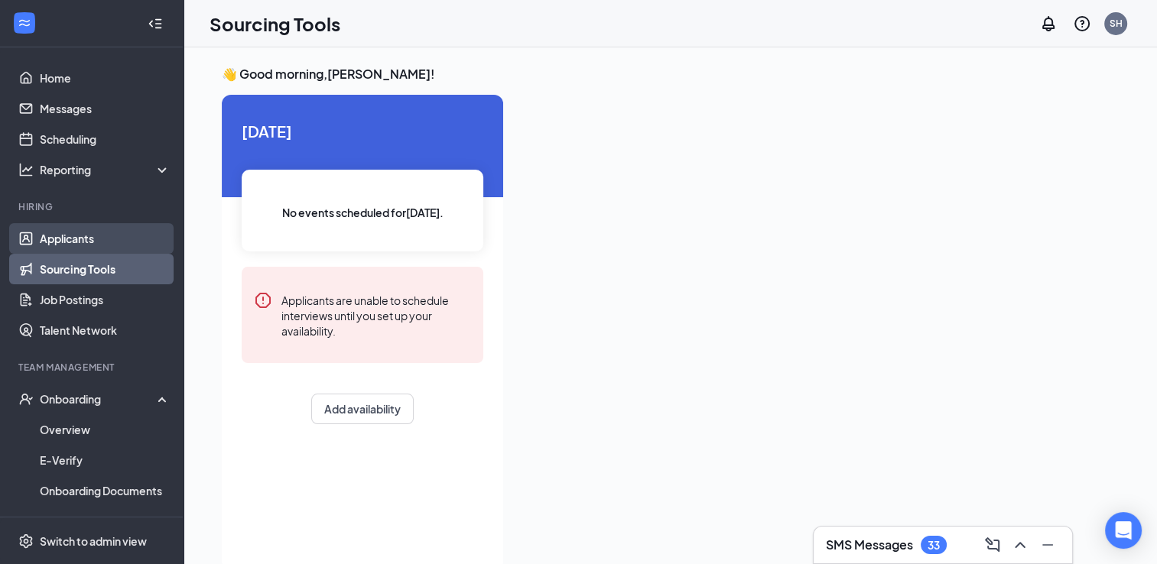
click at [89, 239] on link "Applicants" at bounding box center [105, 238] width 131 height 31
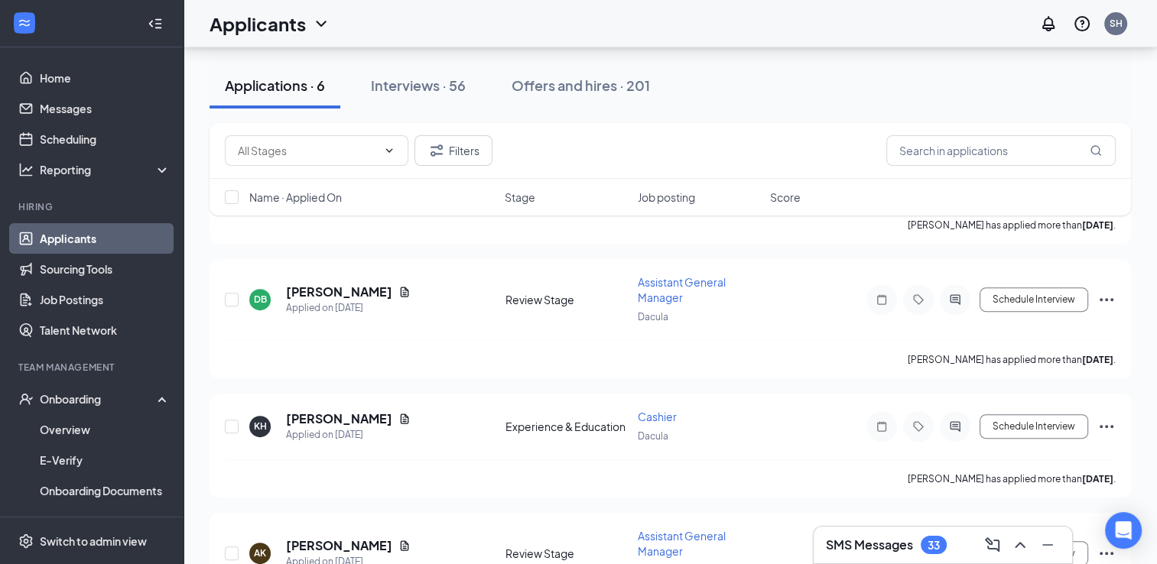
scroll to position [559, 0]
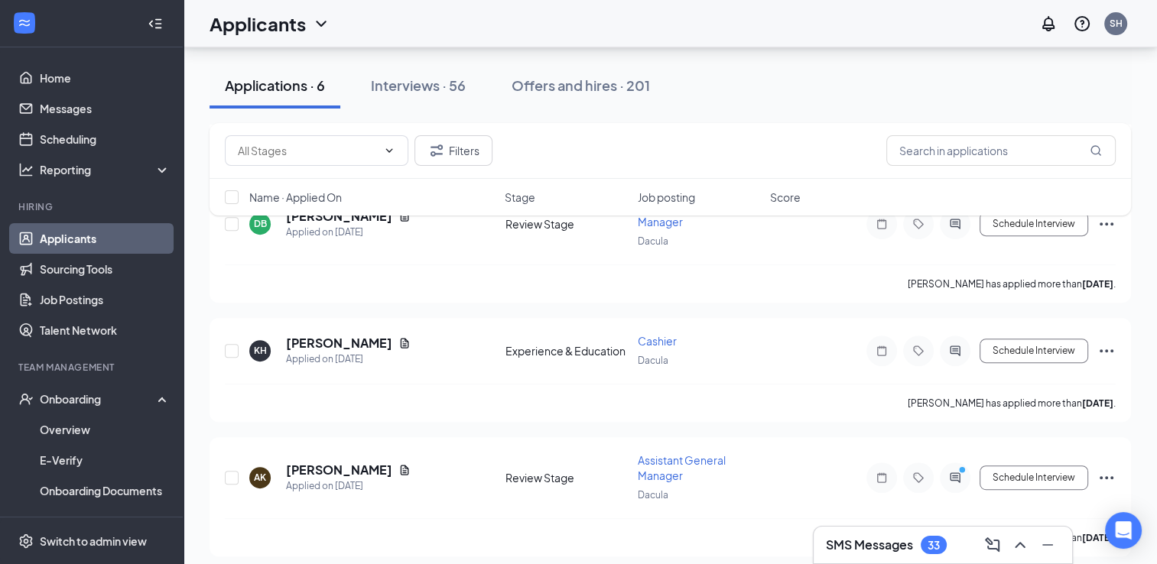
click at [955, 560] on div "SMS Messages 33" at bounding box center [942, 545] width 258 height 37
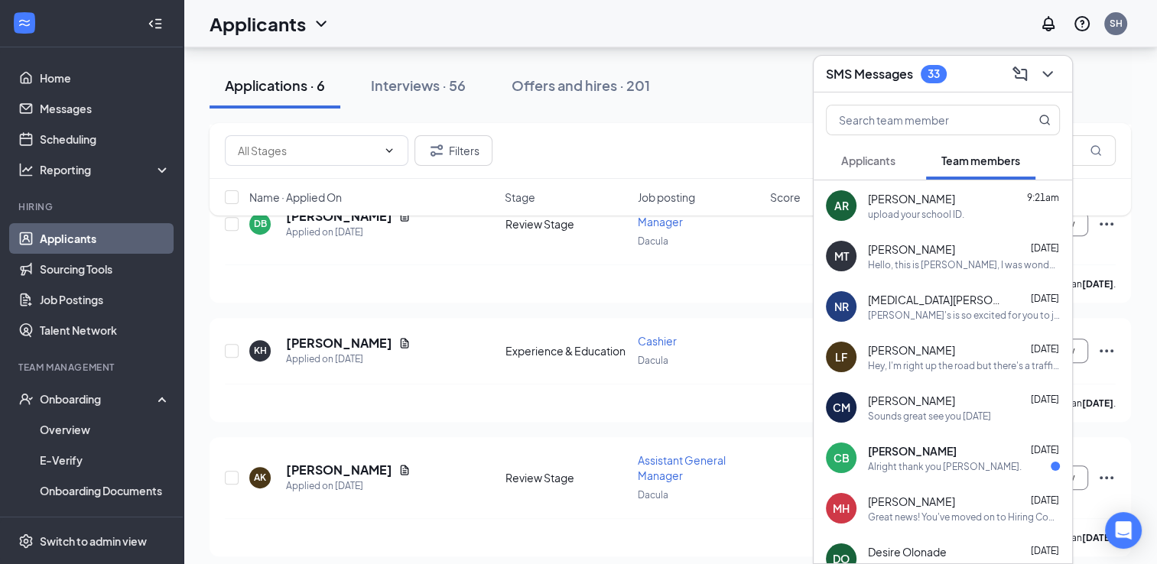
click at [892, 476] on div "CB [PERSON_NAME] [DATE] Alright thank you sir." at bounding box center [942, 458] width 258 height 50
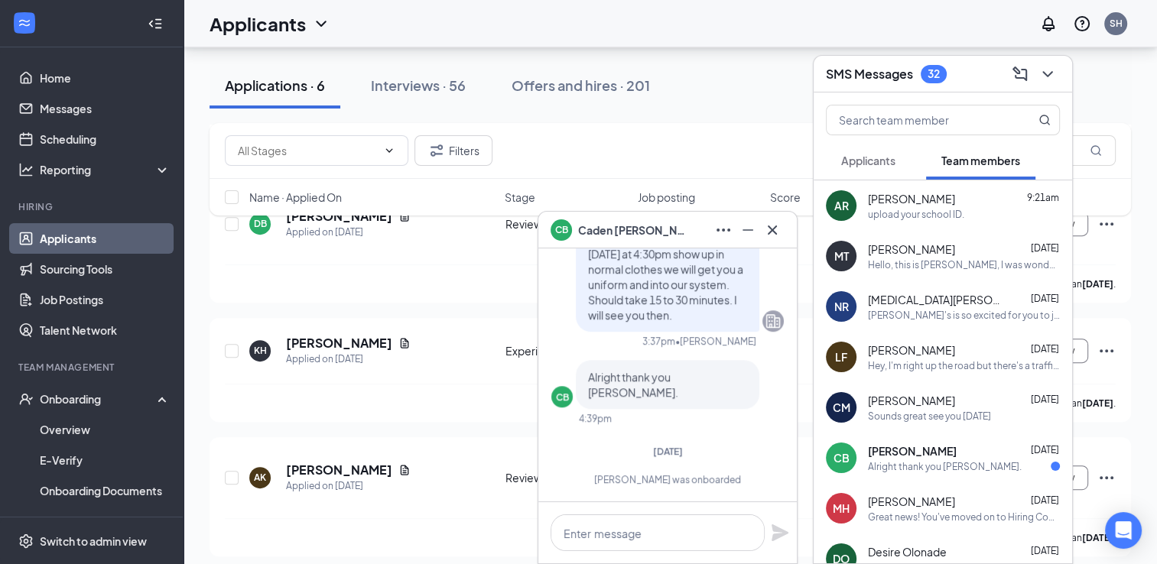
click at [876, 157] on span "Applicants" at bounding box center [868, 161] width 54 height 14
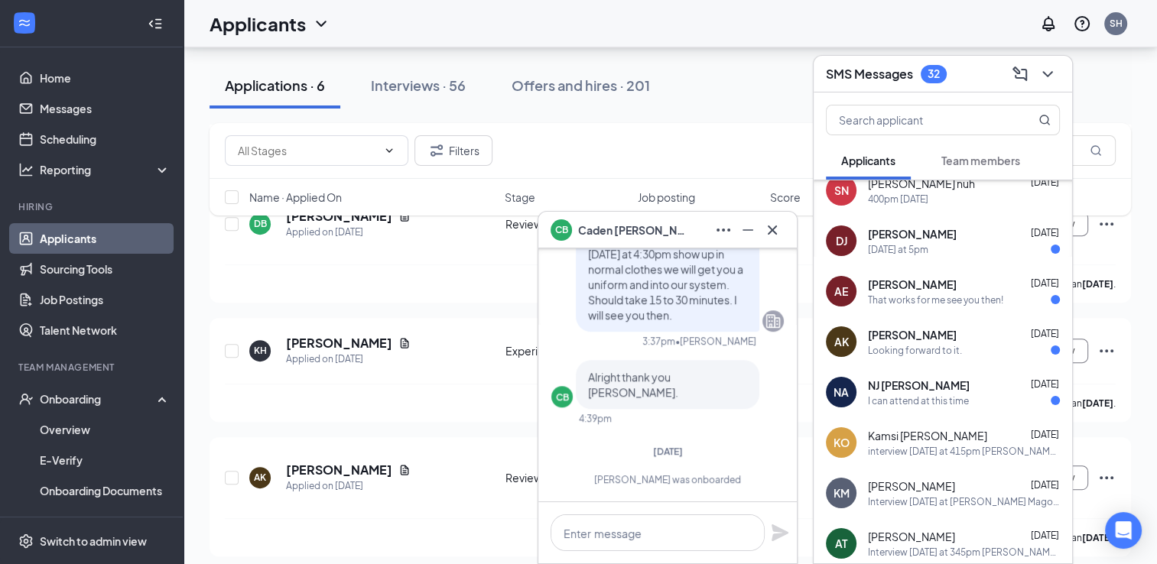
scroll to position [98, 0]
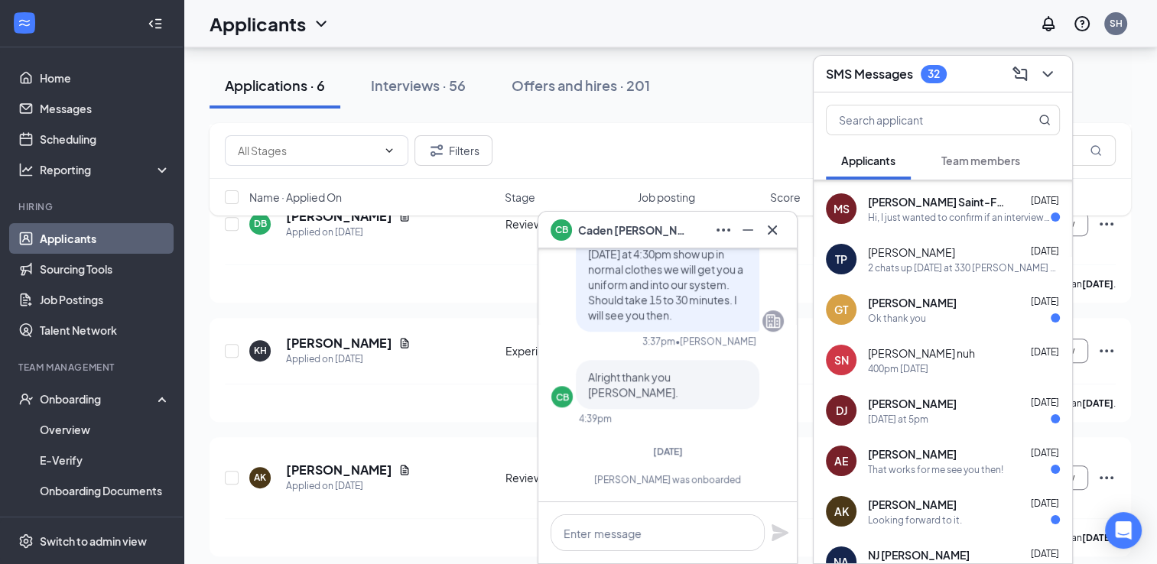
click at [1040, 86] on div at bounding box center [1046, 74] width 28 height 24
click at [769, 224] on icon "Cross" at bounding box center [772, 230] width 18 height 18
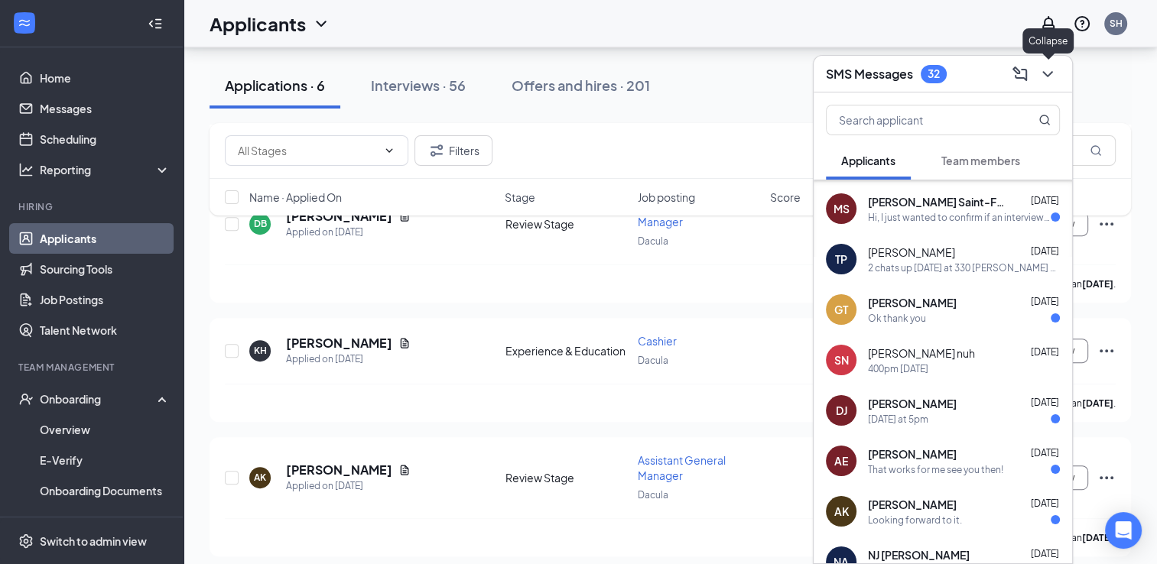
click at [1050, 72] on icon "ChevronDown" at bounding box center [1047, 74] width 18 height 18
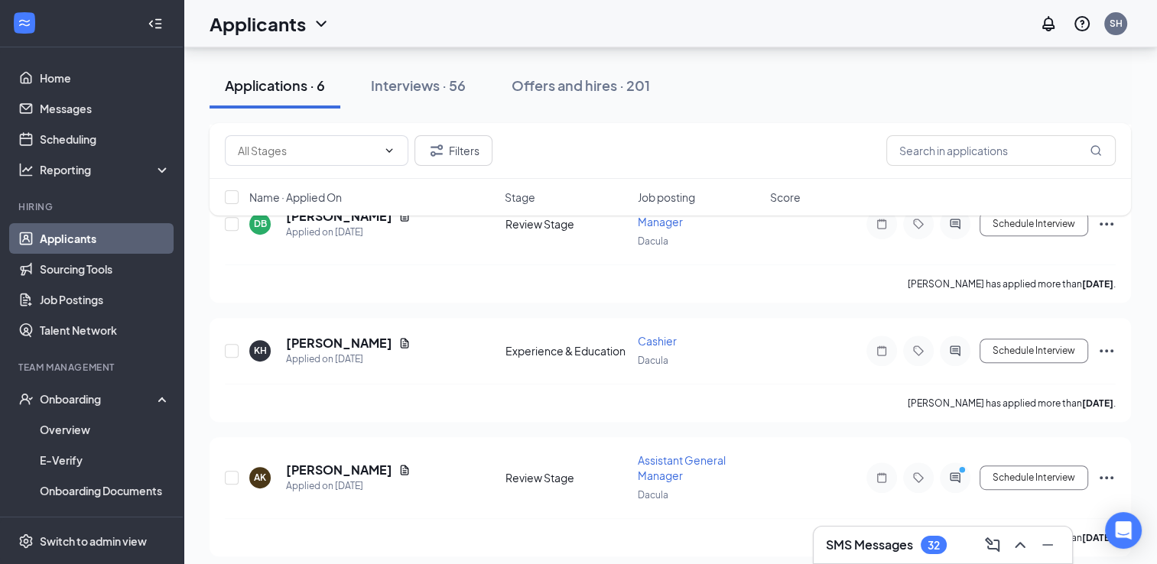
scroll to position [0, 0]
